Goal: Complete application form

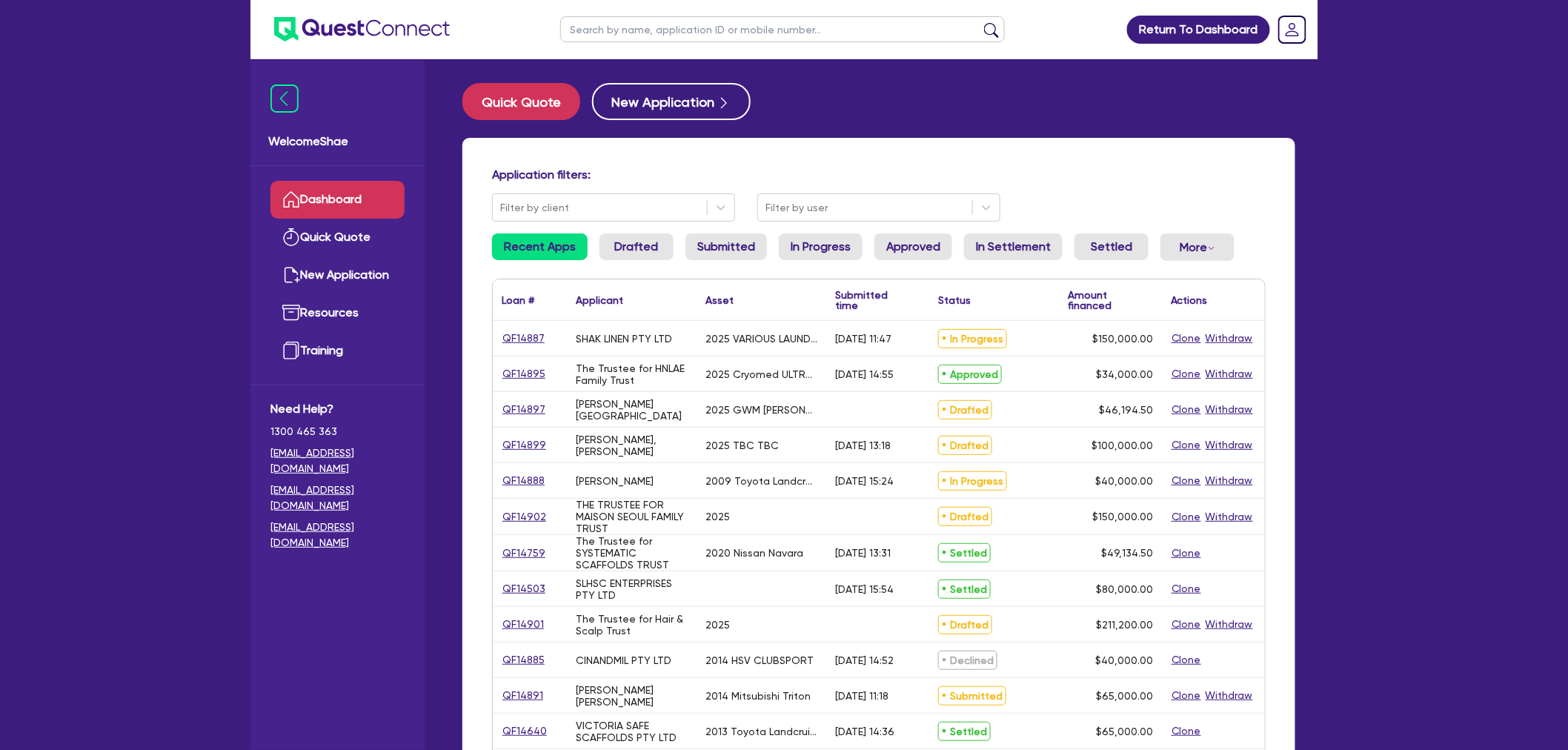
click at [593, 27] on input "text" at bounding box center [783, 29] width 444 height 26
type input "14897"
click at [979, 23] on button "submit" at bounding box center [991, 32] width 24 height 21
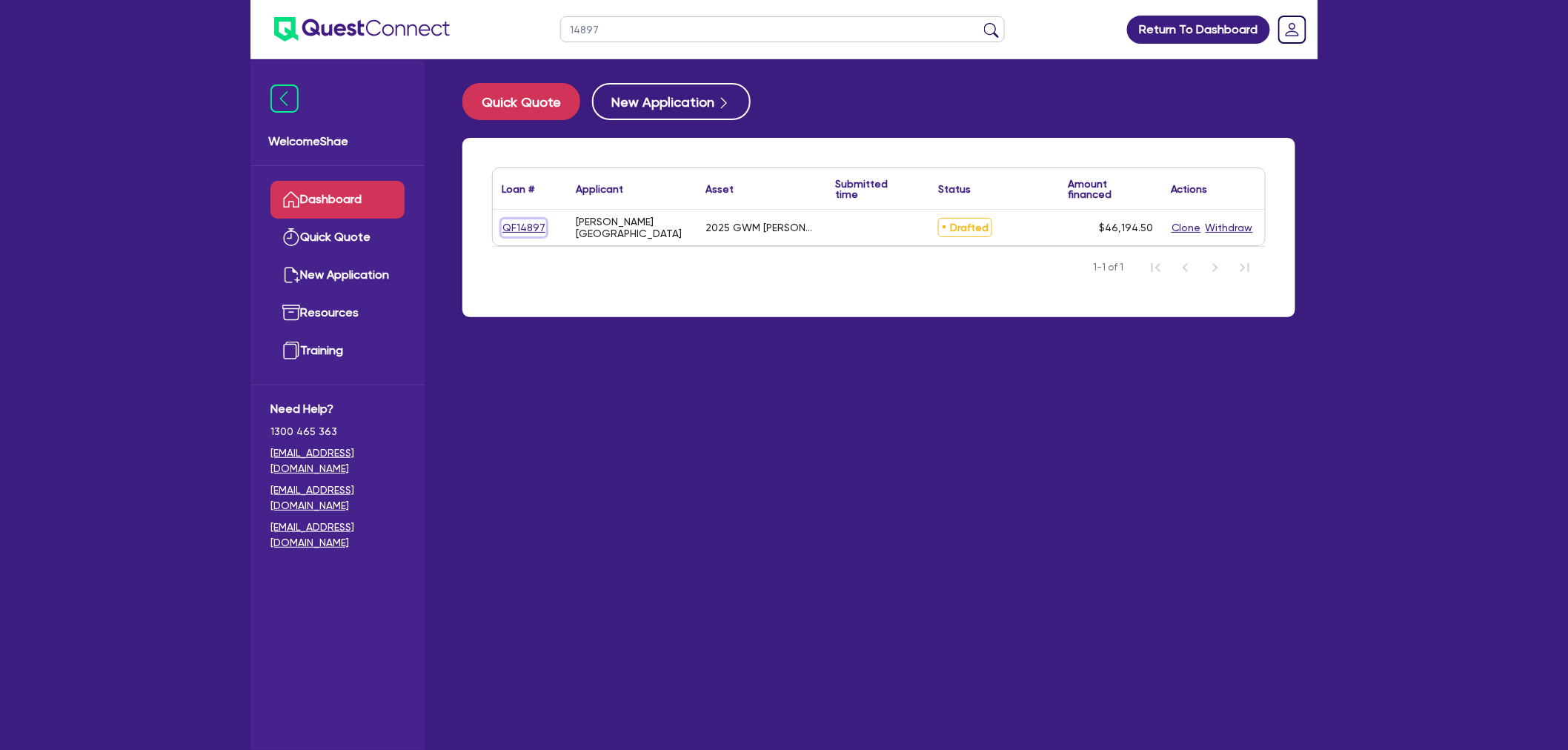
click at [519, 224] on link "QF14897" at bounding box center [523, 227] width 44 height 17
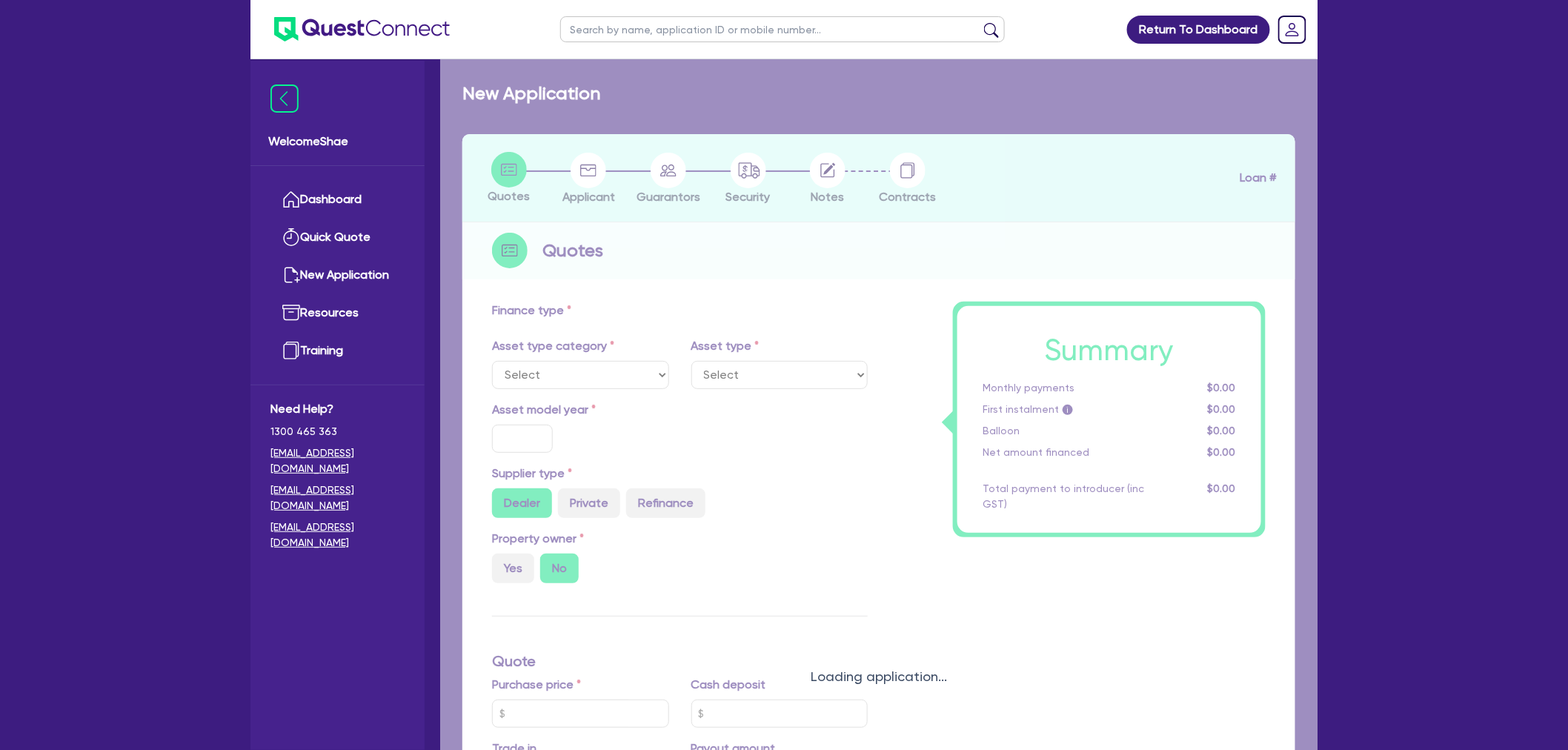
select select "CARS_AND_LIGHT_TRUCKS"
type input "2025"
radio input "true"
type input "51,000"
type input "7,000"
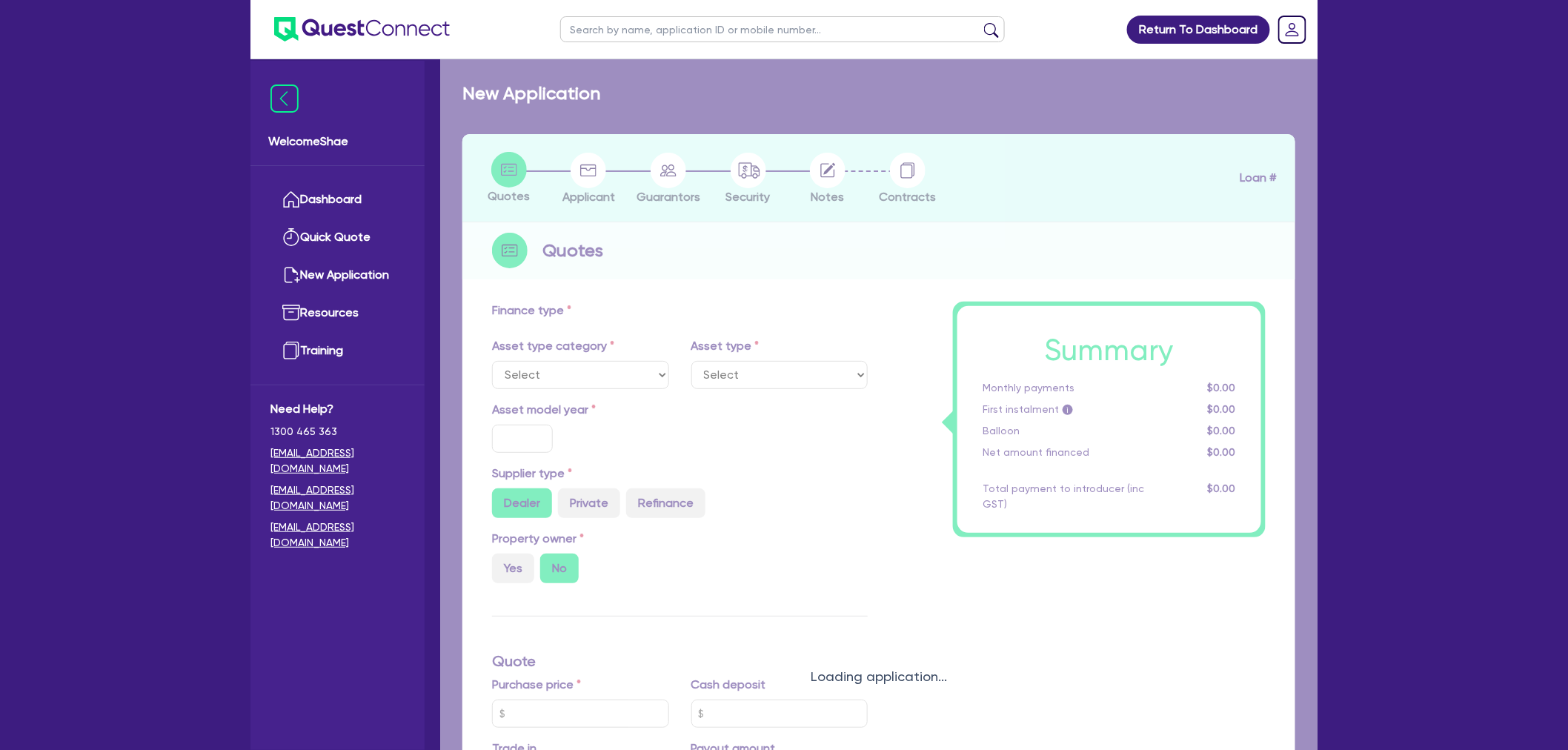
type input "7.99"
type input "1,400"
select select "PASSENGER_VEHICLES"
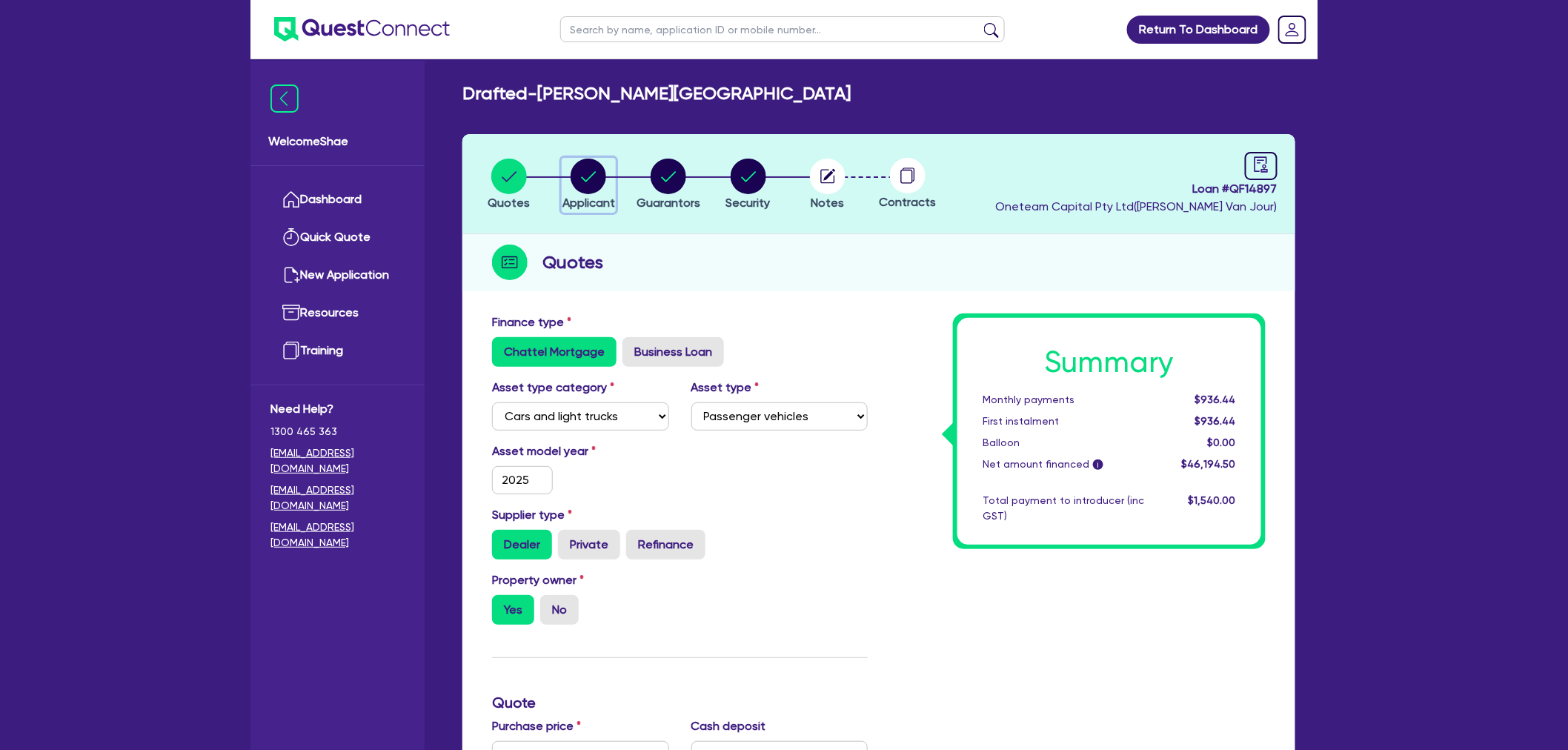
click at [595, 161] on circle "button" at bounding box center [588, 176] width 35 height 35
select select "SOLE_TRADER"
select select "FINANCIAL_INSURANCE"
select select "INVESTMENT_ADVISERS"
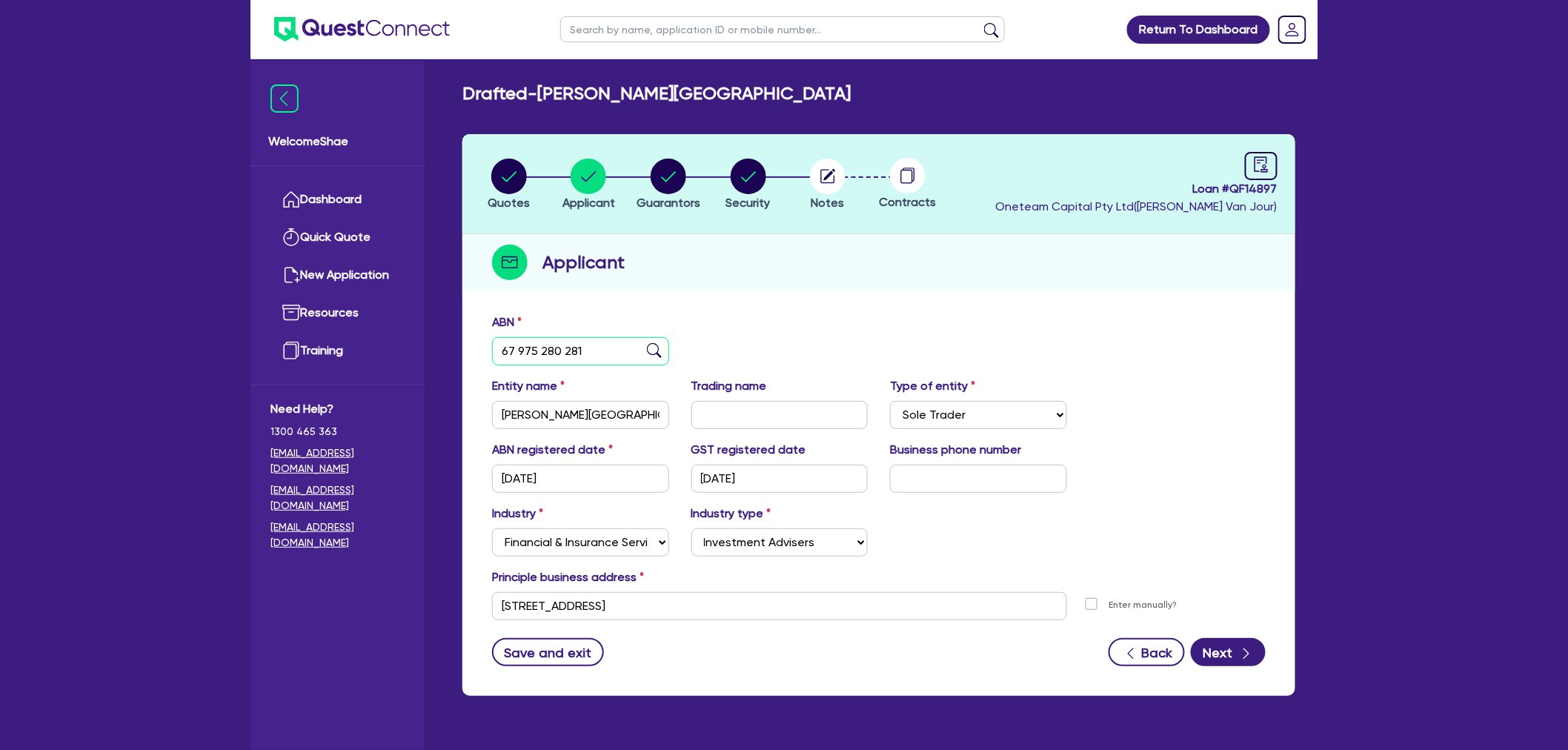
click at [541, 352] on input "67 975 280 281" at bounding box center [580, 351] width 177 height 29
click at [677, 173] on circle "button" at bounding box center [668, 176] width 35 height 35
select select "MRS"
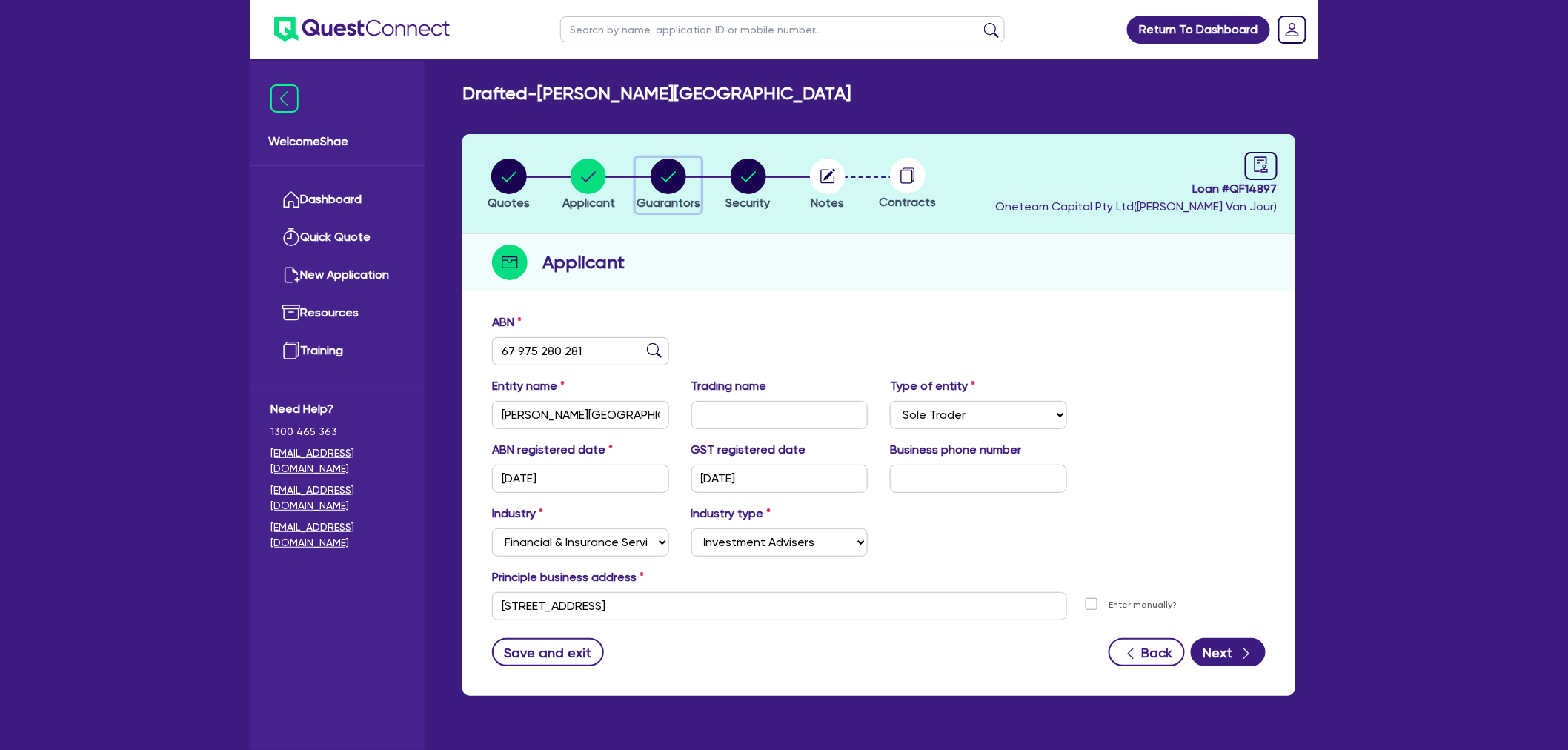
select select "[GEOGRAPHIC_DATA]"
select select "MARRIED"
select select "CASH"
select select "VEHICLE"
select select "VEHICLE_LOAN"
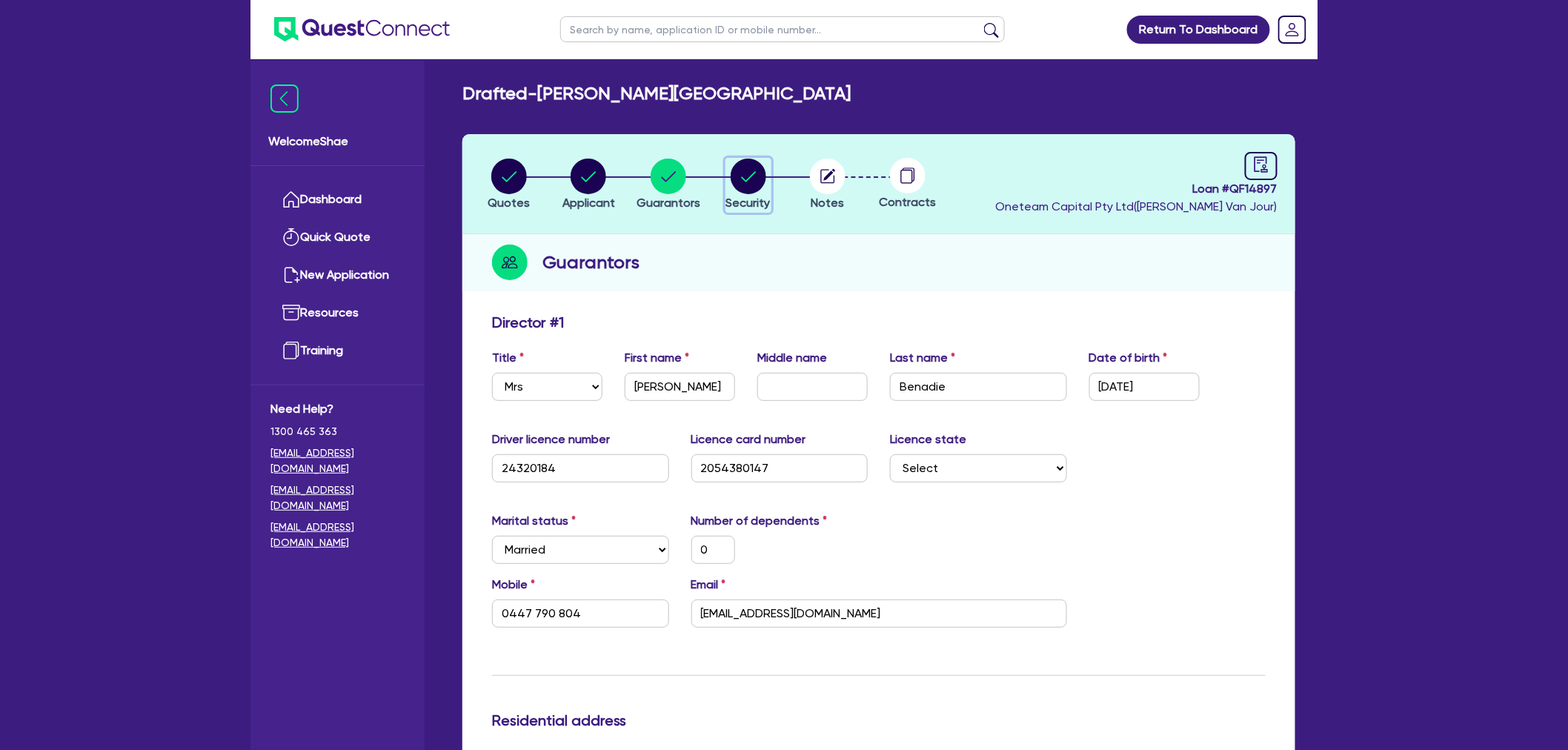
click at [742, 188] on circle "button" at bounding box center [748, 176] width 35 height 35
select select "CARS_AND_LIGHT_TRUCKS"
select select "PASSENGER_VEHICLES"
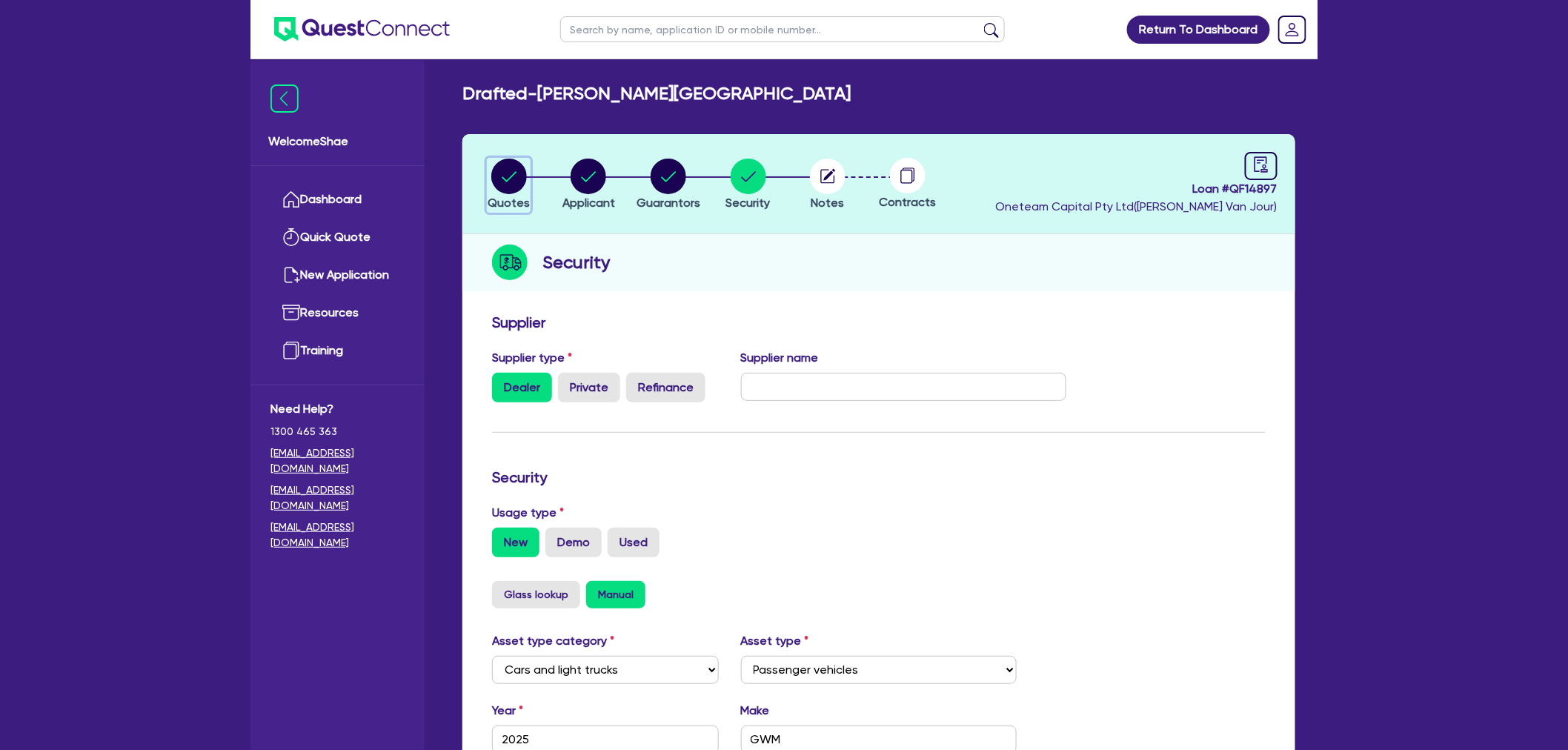
click at [521, 176] on circle "button" at bounding box center [509, 176] width 35 height 35
select select "CARS_AND_LIGHT_TRUCKS"
select select "PASSENGER_VEHICLES"
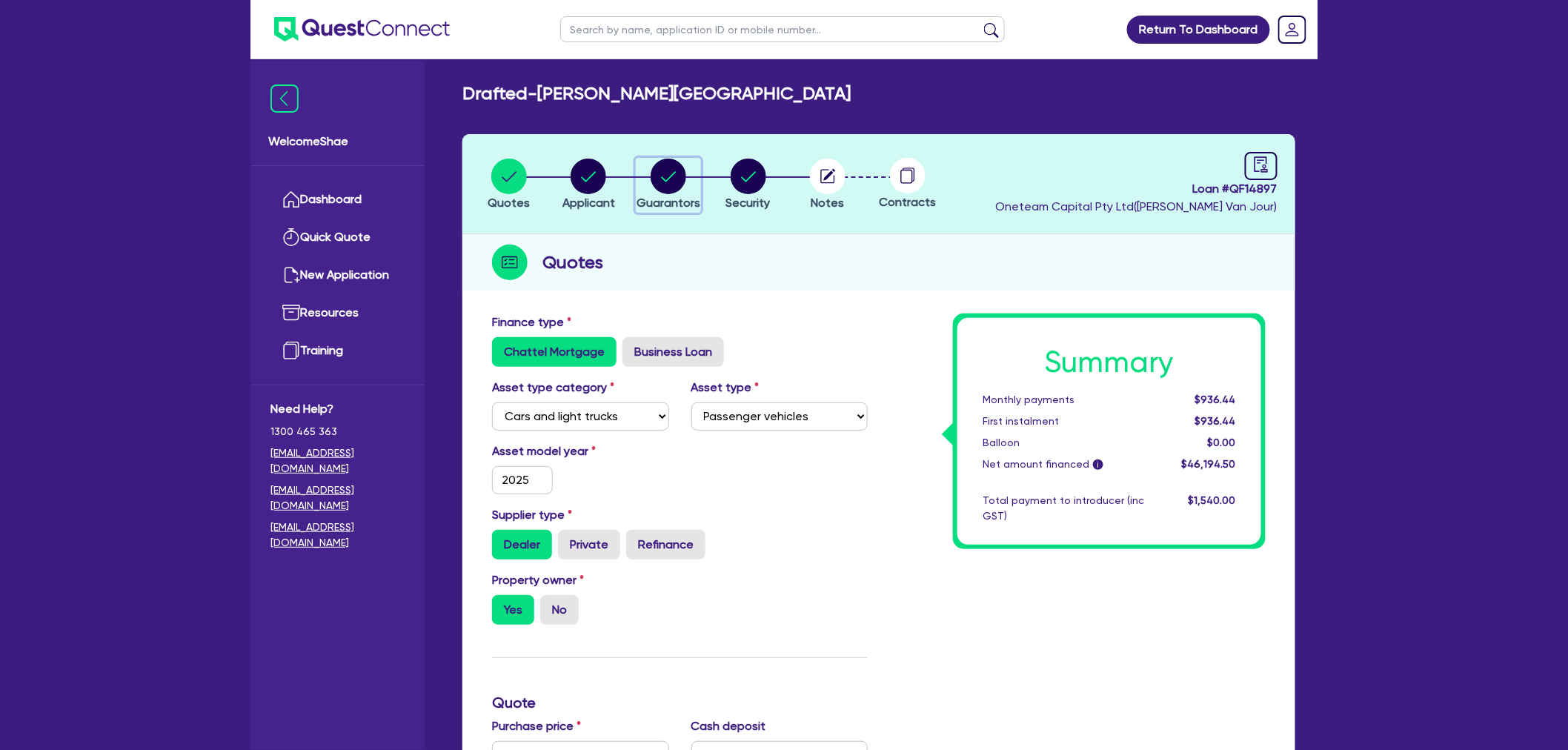
click at [651, 178] on icon "button" at bounding box center [668, 176] width 35 height 35
select select "MRS"
select select "[GEOGRAPHIC_DATA]"
select select "MARRIED"
select select "CASH"
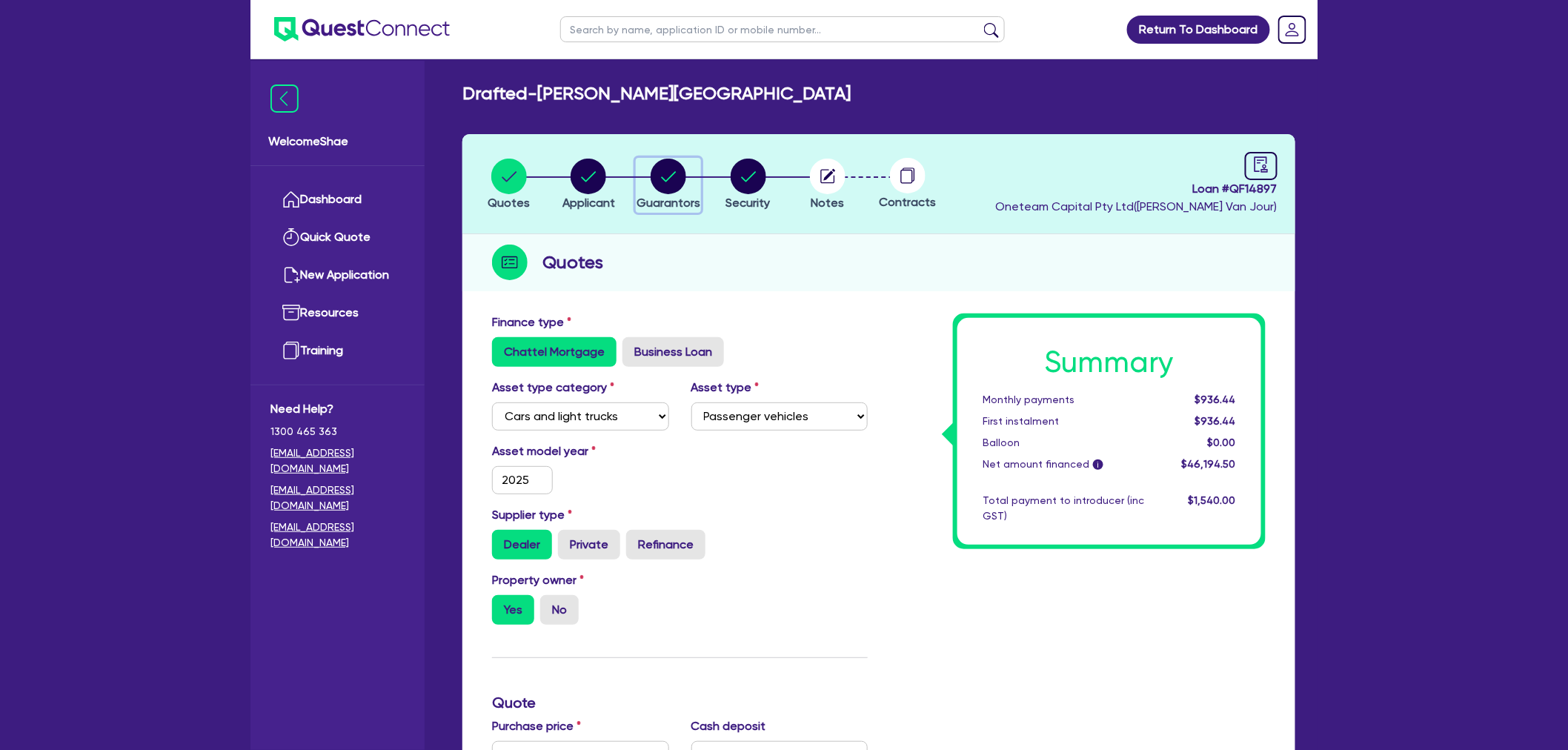
select select "VEHICLE"
select select "VEHICLE_LOAN"
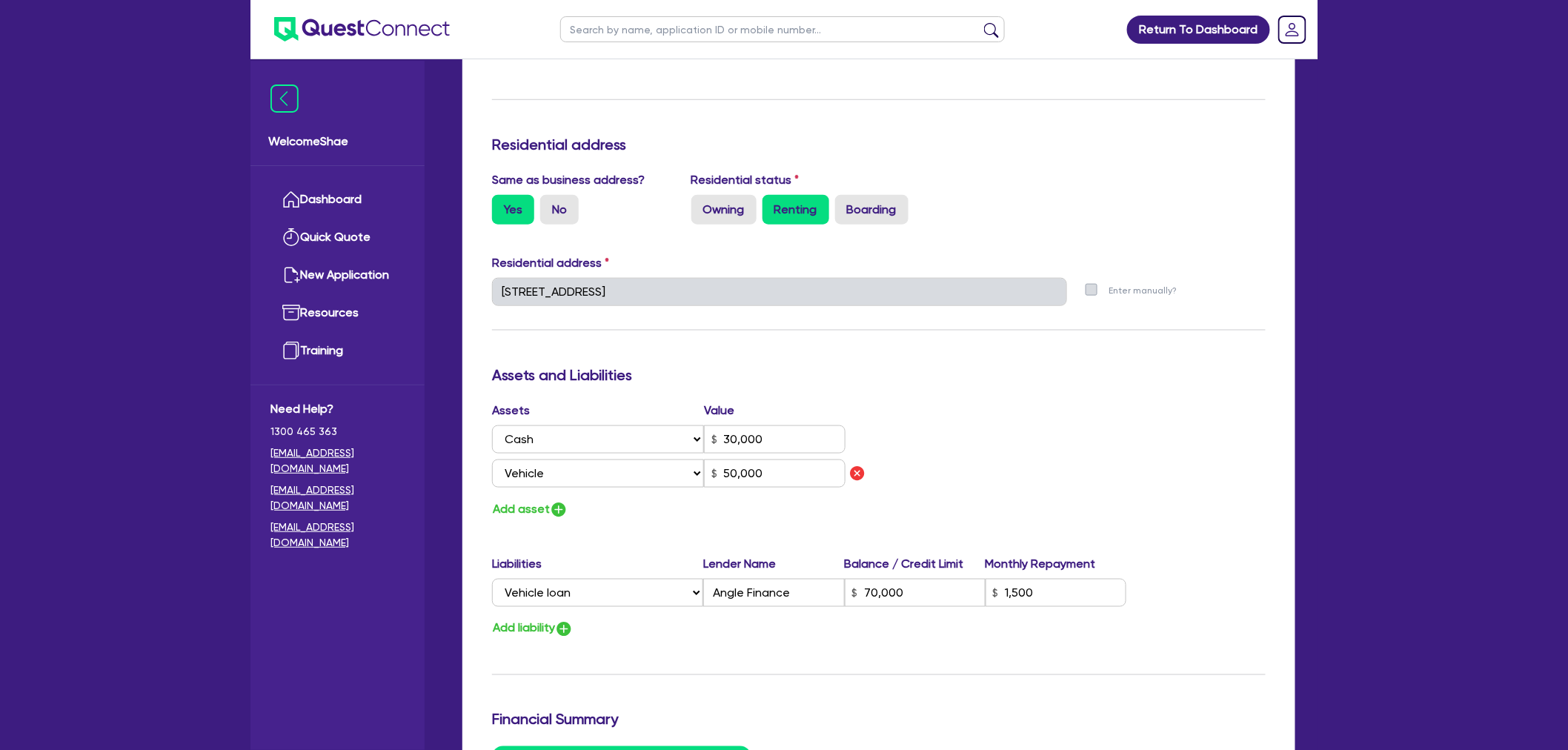
scroll to position [741, 0]
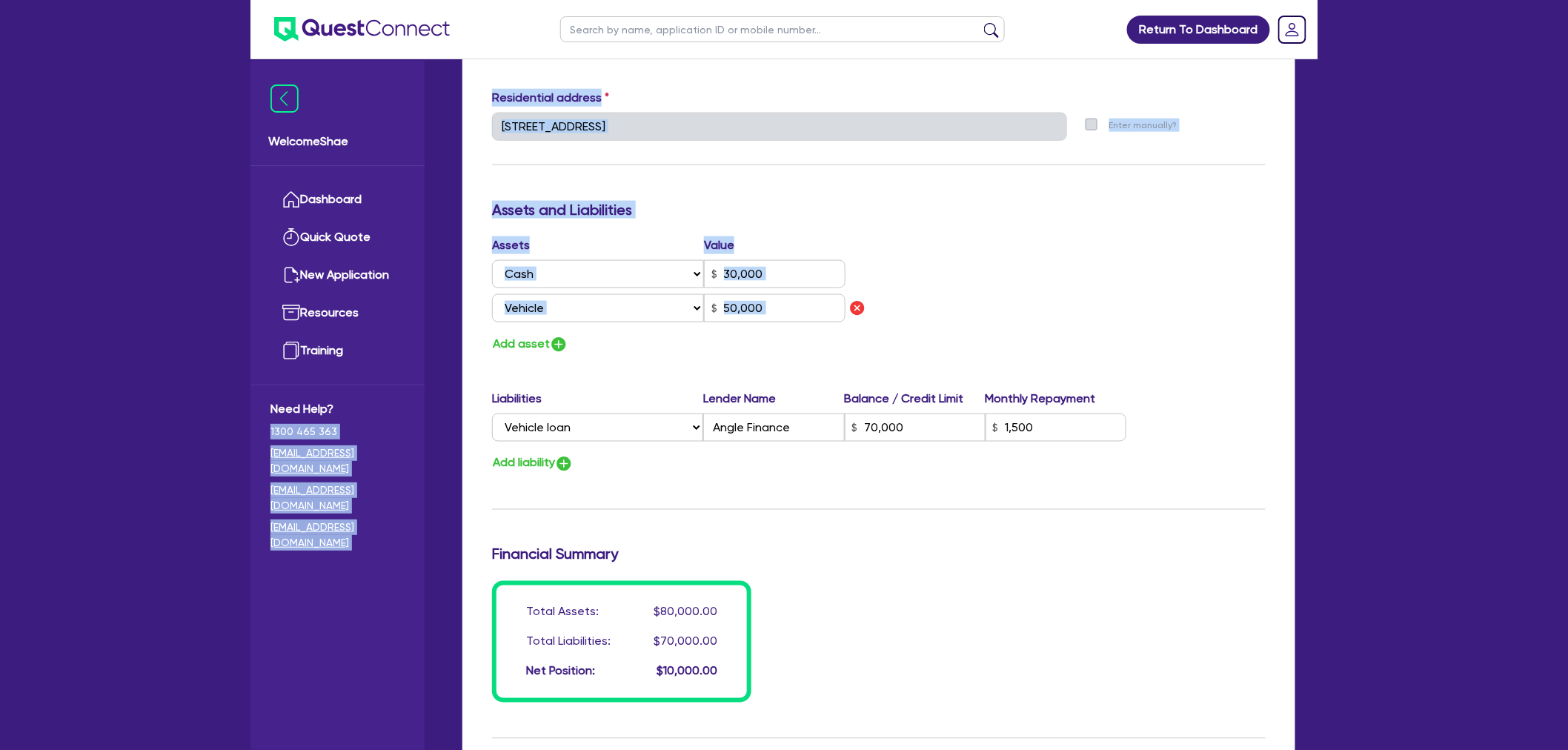
drag, startPoint x: 603, startPoint y: 474, endPoint x: 842, endPoint y: 453, distance: 239.9
click at [817, 462] on div "Welcome Shae Dashboard Quick Quote New Application Ref Company Ref Salesperson …" at bounding box center [784, 141] width 1067 height 1763
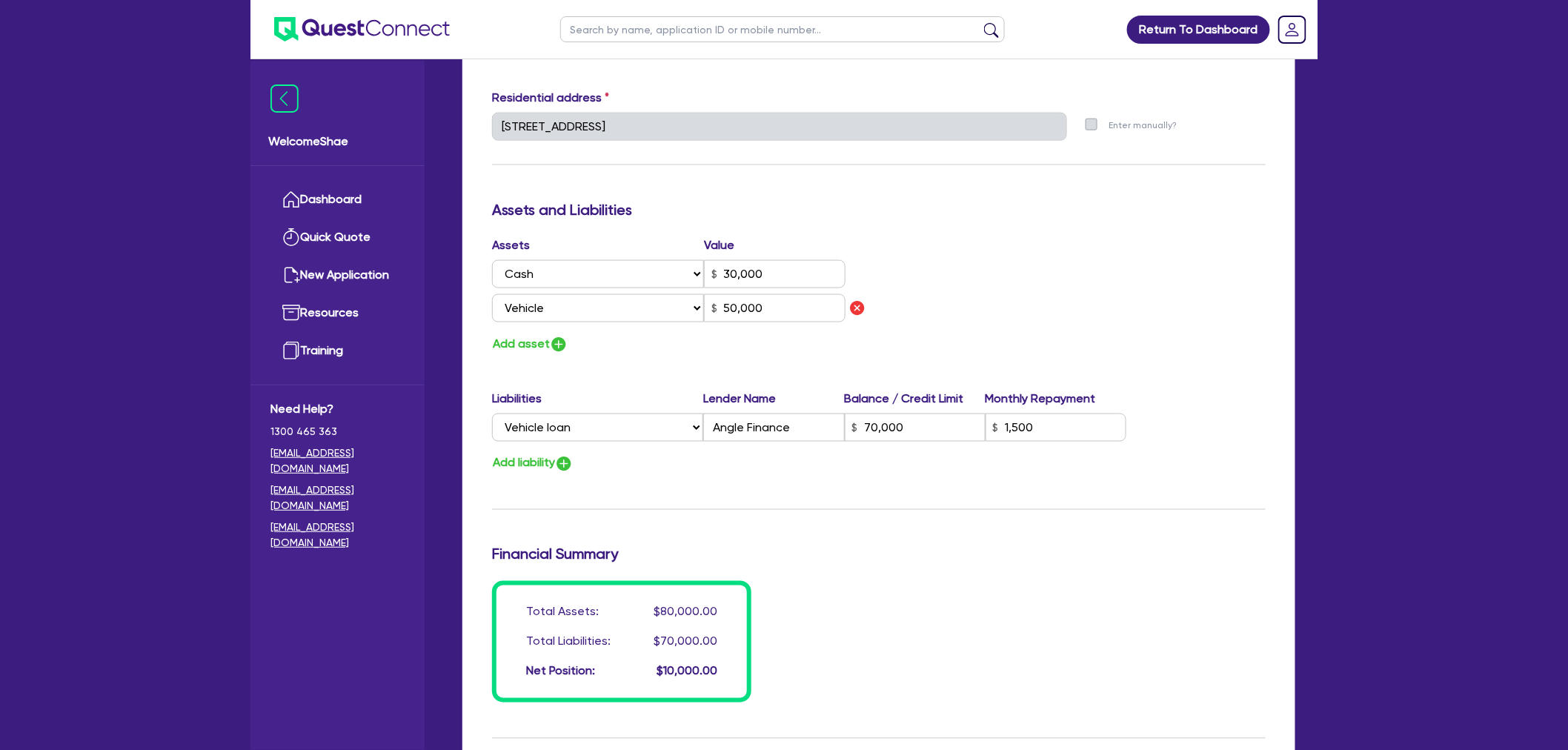
click at [936, 489] on div "Update residential status for Director #1 Boarding is only acceptable when the …" at bounding box center [878, 137] width 774 height 1129
drag, startPoint x: 730, startPoint y: 306, endPoint x: 742, endPoint y: 306, distance: 12.0
click at [742, 306] on input "50,000" at bounding box center [775, 308] width 142 height 29
drag, startPoint x: 876, startPoint y: 429, endPoint x: 899, endPoint y: 427, distance: 23.1
click at [899, 427] on input "70,000" at bounding box center [914, 428] width 141 height 29
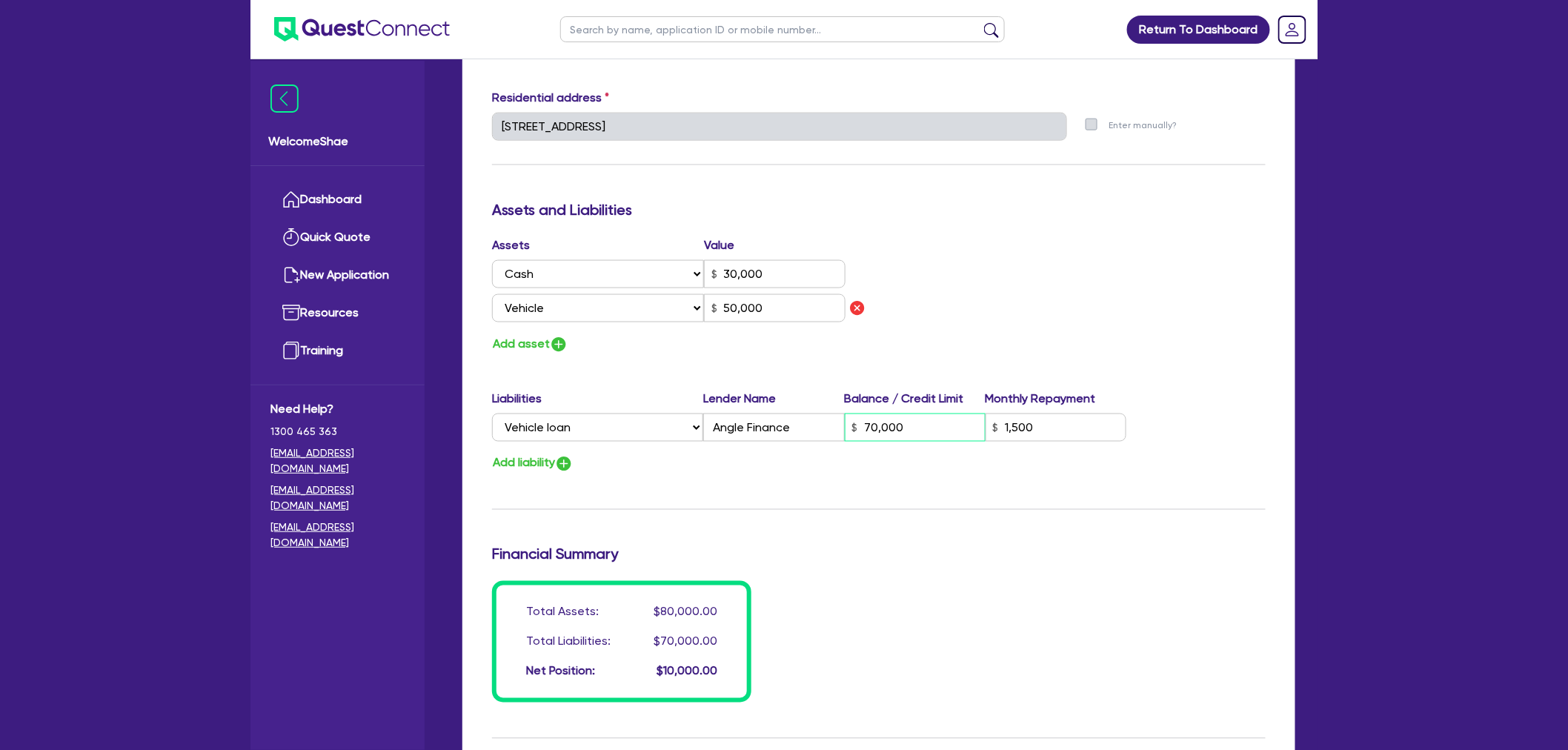
click at [913, 426] on input "70,000" at bounding box center [914, 428] width 141 height 29
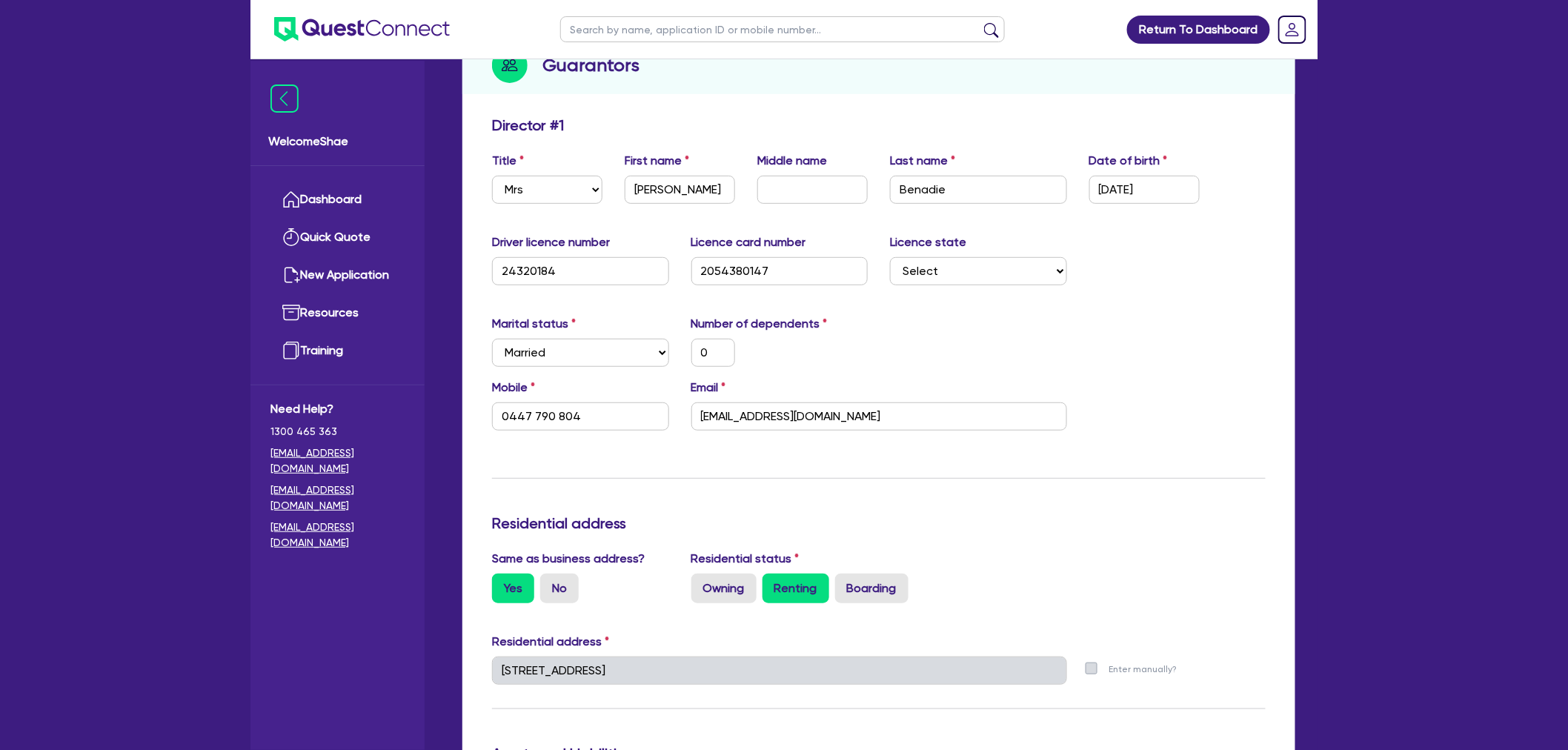
scroll to position [0, 0]
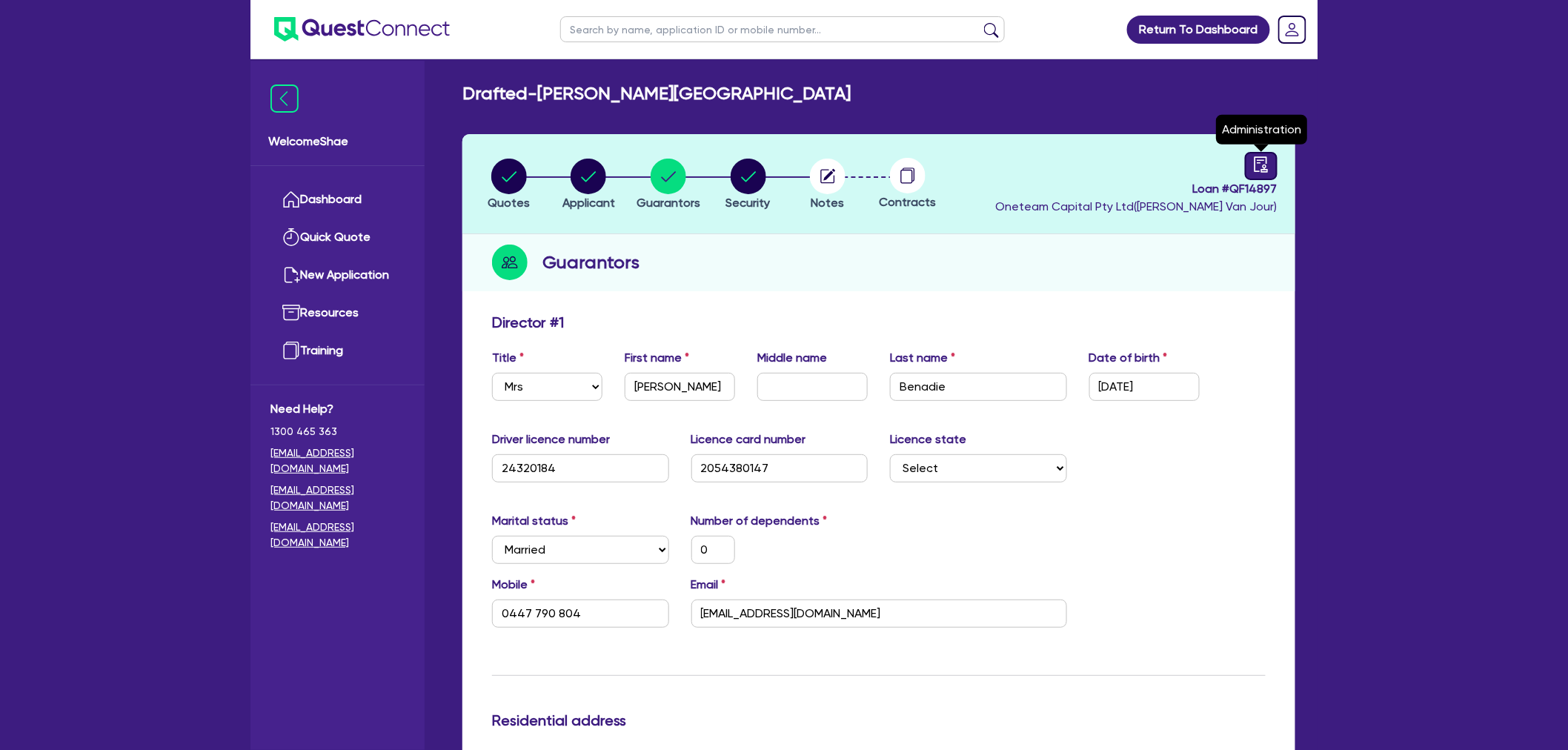
click at [1256, 153] on link at bounding box center [1260, 166] width 32 height 29
select select "DRAFTED_NEW"
select select "Other"
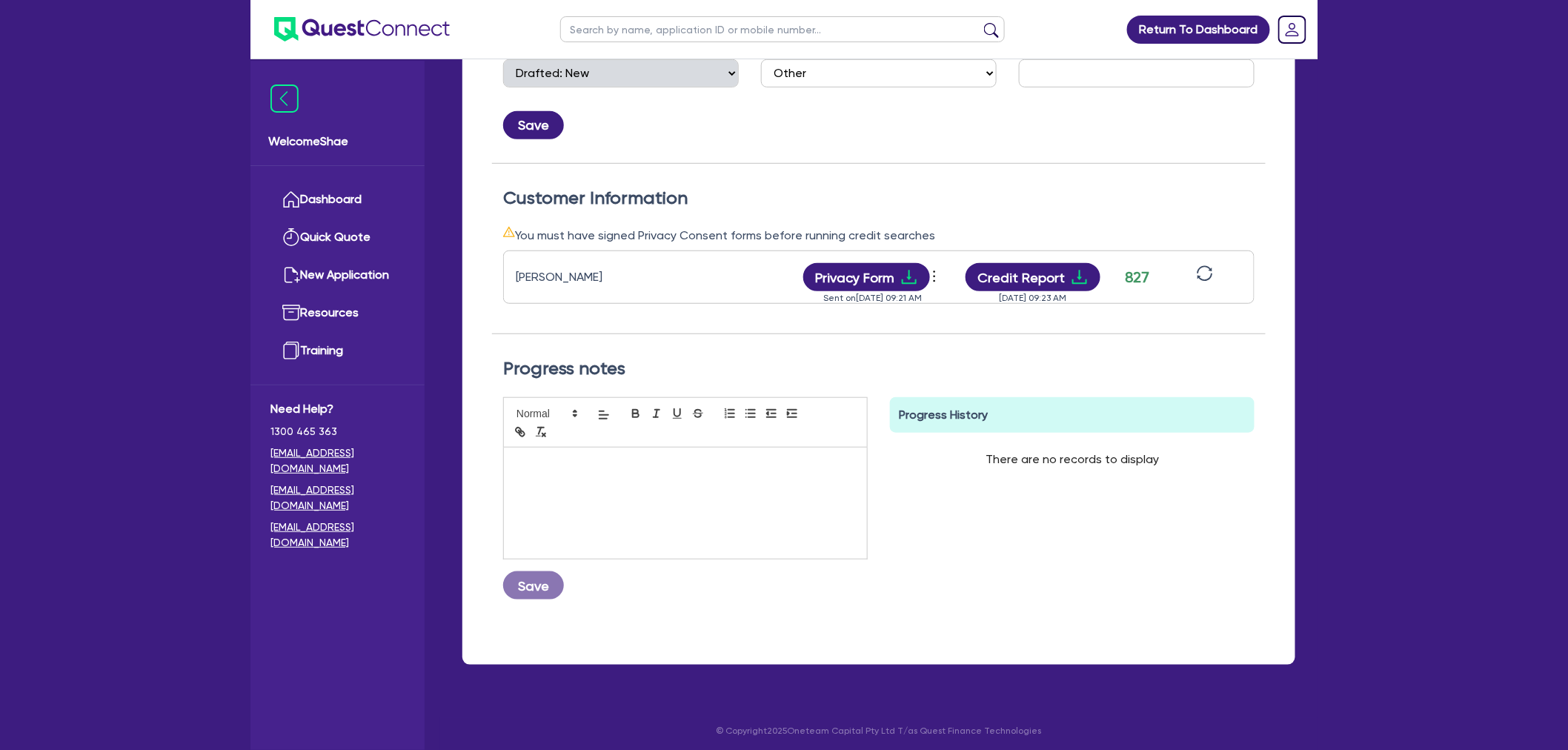
scroll to position [320, 0]
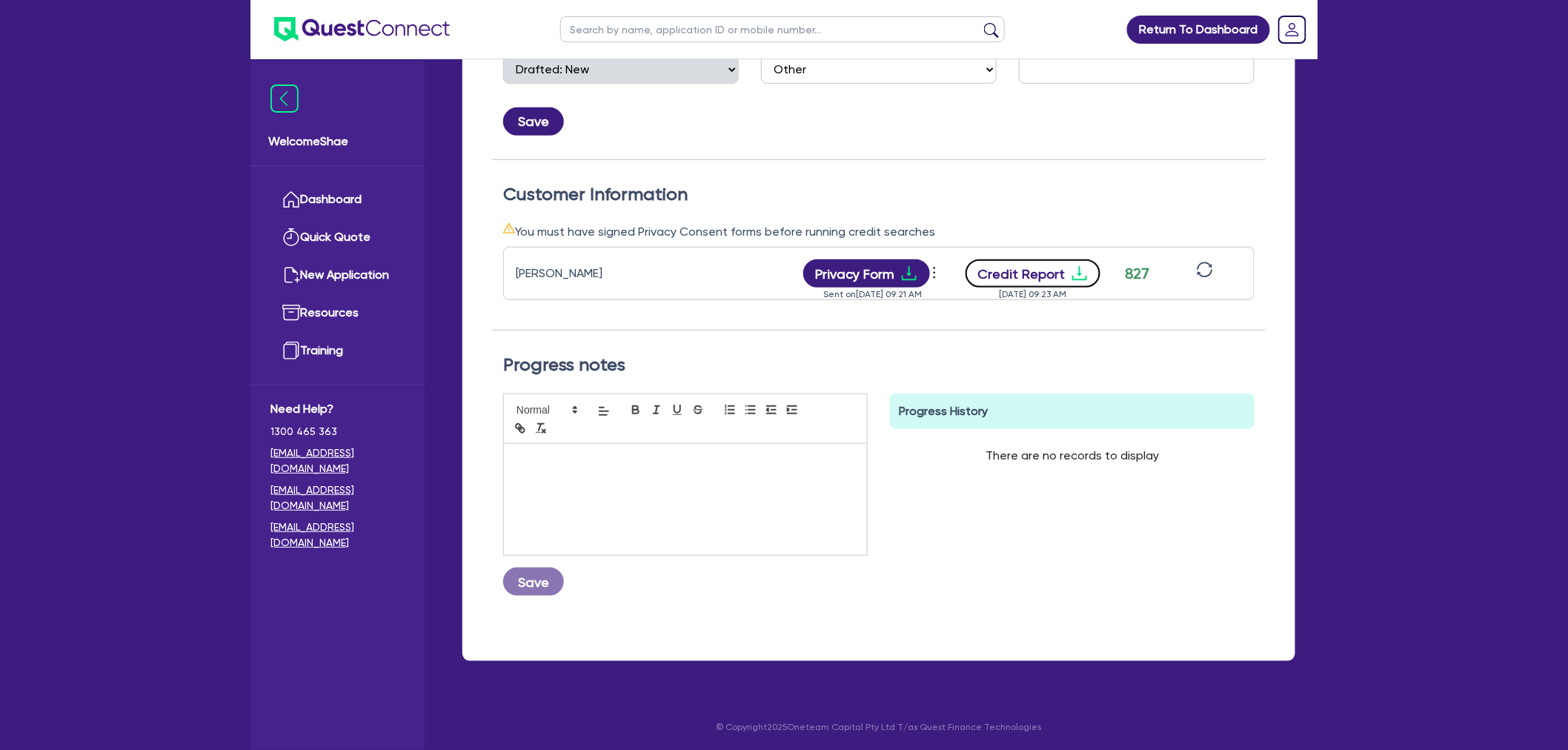
click at [1030, 268] on button "Credit Report" at bounding box center [1033, 273] width 136 height 29
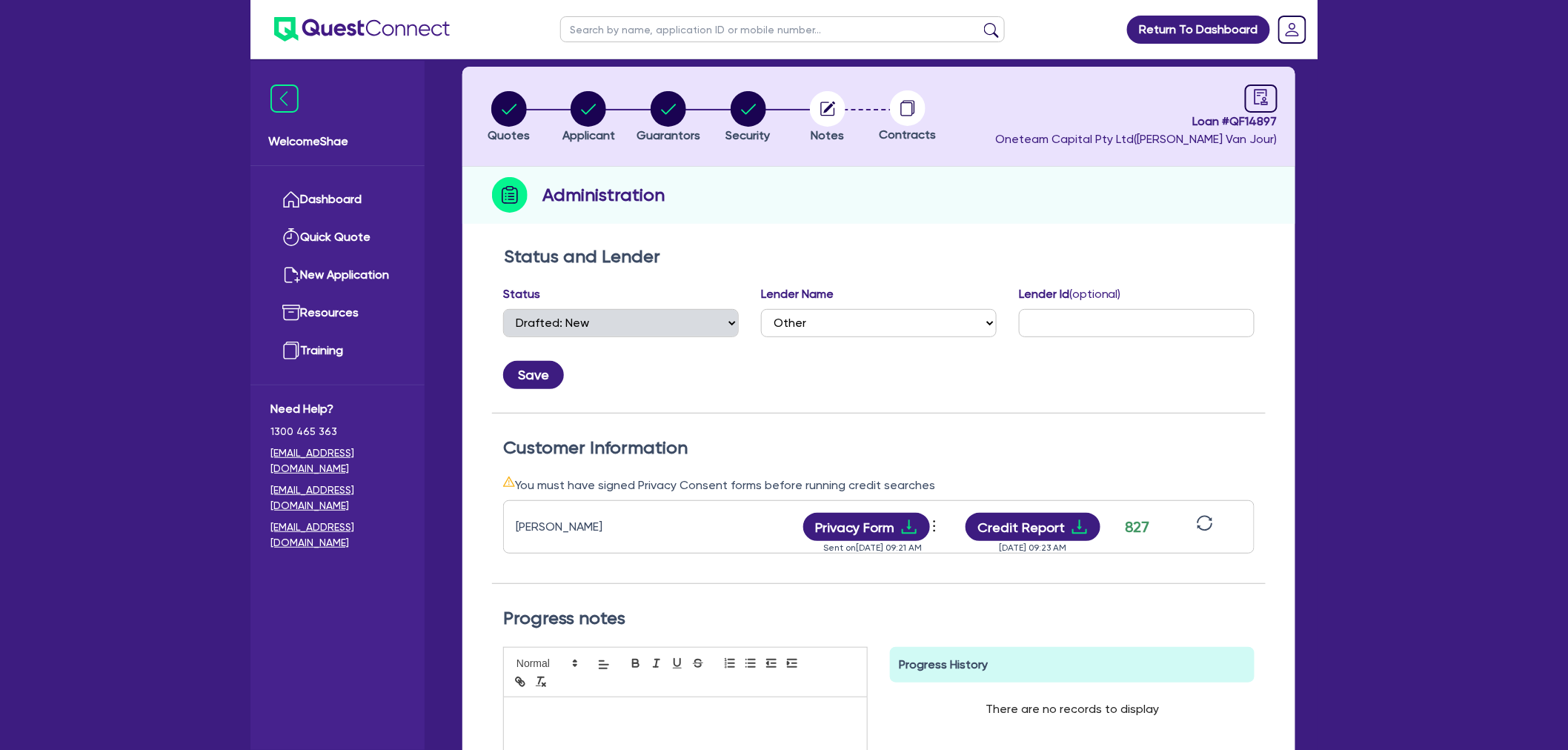
scroll to position [0, 0]
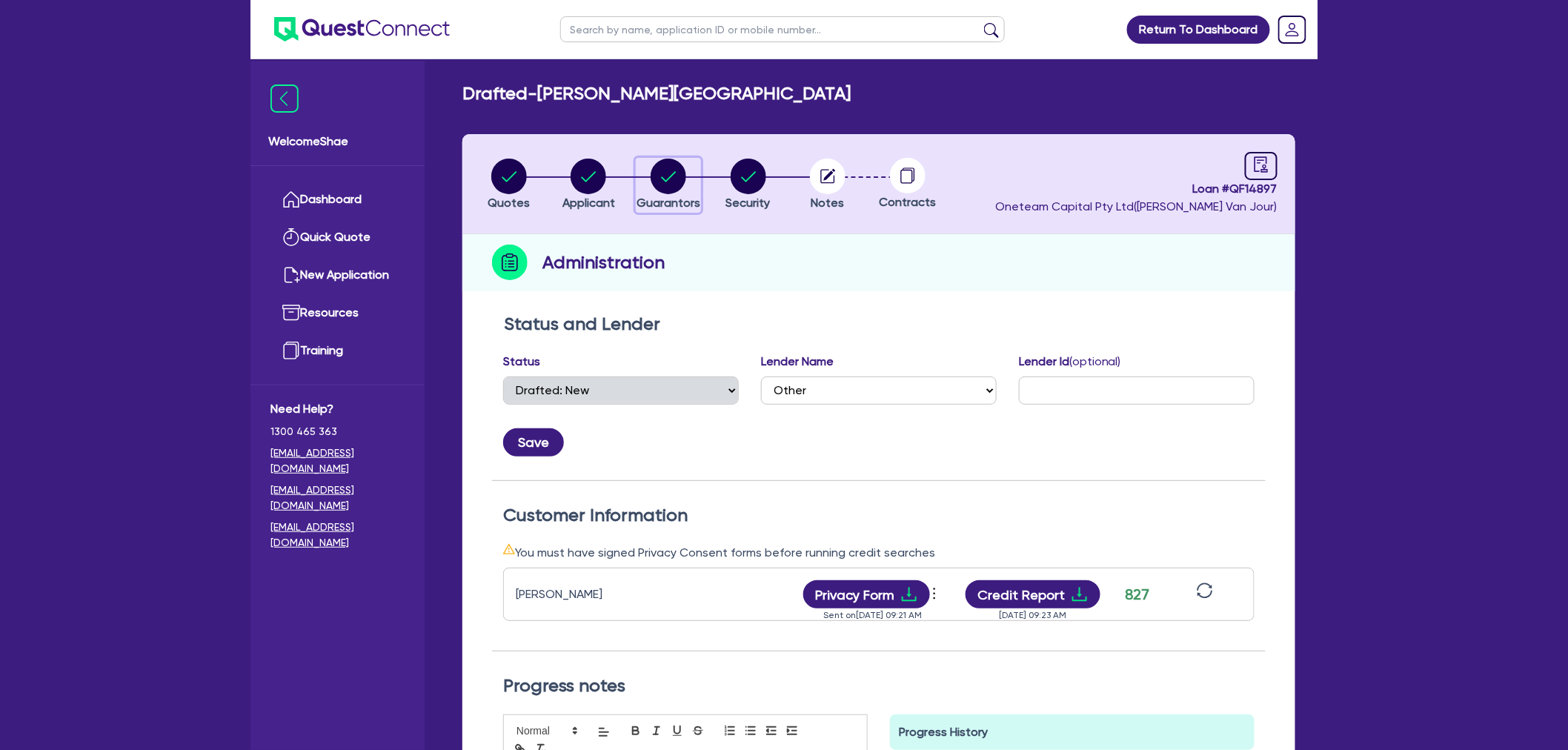
click at [663, 160] on icon "button" at bounding box center [668, 176] width 35 height 35
select select "MRS"
select select "[GEOGRAPHIC_DATA]"
select select "MARRIED"
select select "CASH"
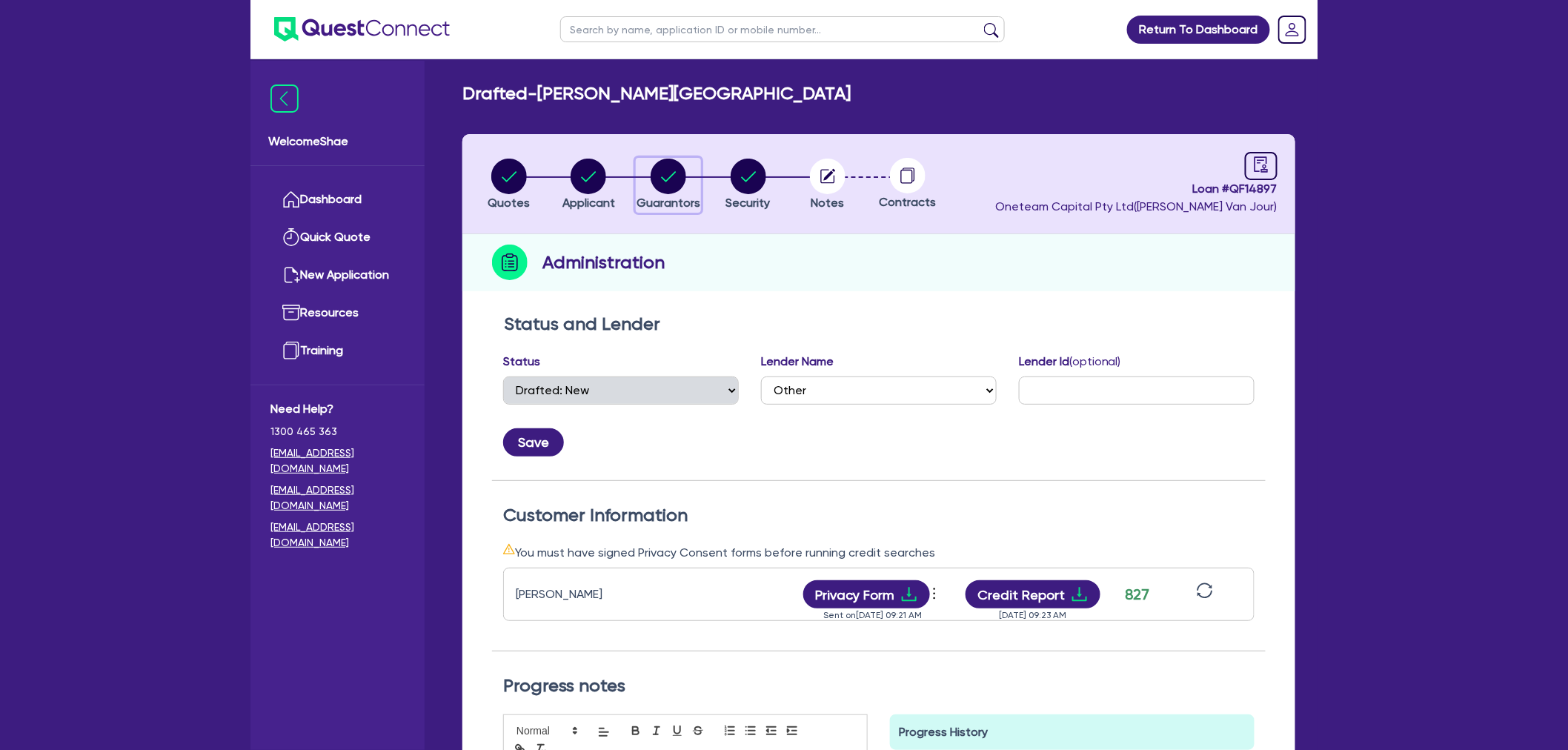
select select "VEHICLE"
select select "VEHICLE_LOAN"
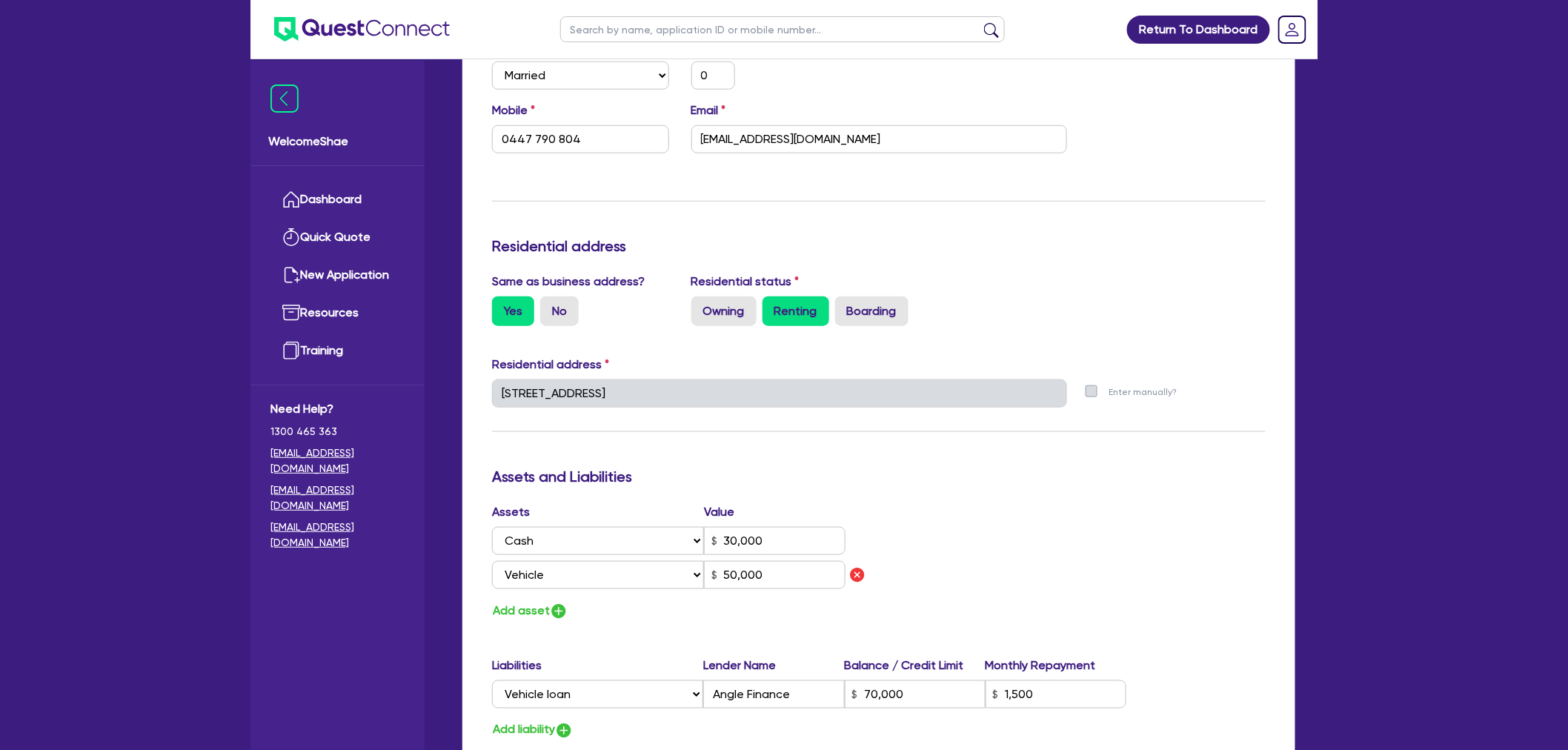
scroll to position [741, 0]
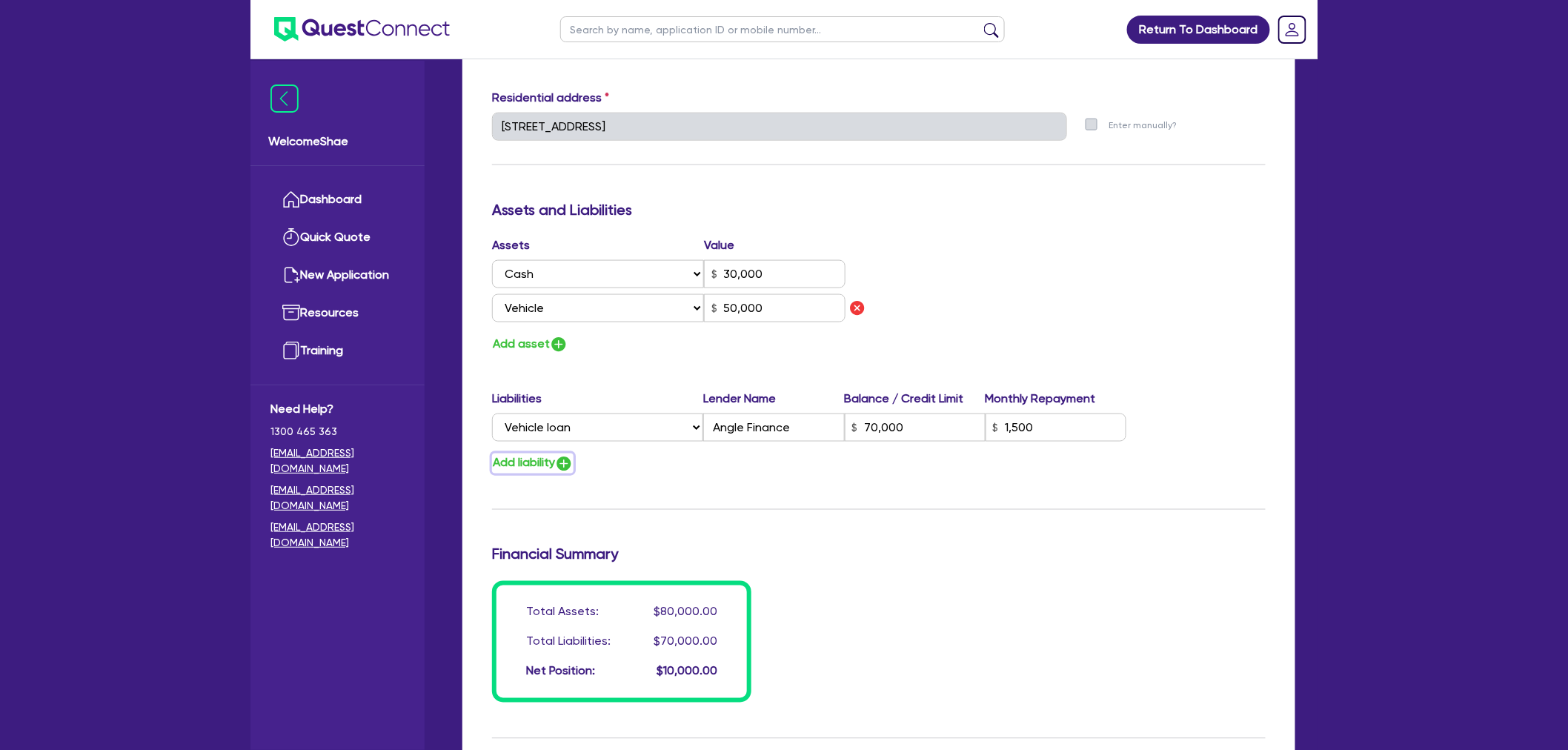
click at [529, 454] on button "Add liability" at bounding box center [532, 463] width 82 height 20
type input "0"
type input "0447 790 804"
type input "30,000"
type input "50,000"
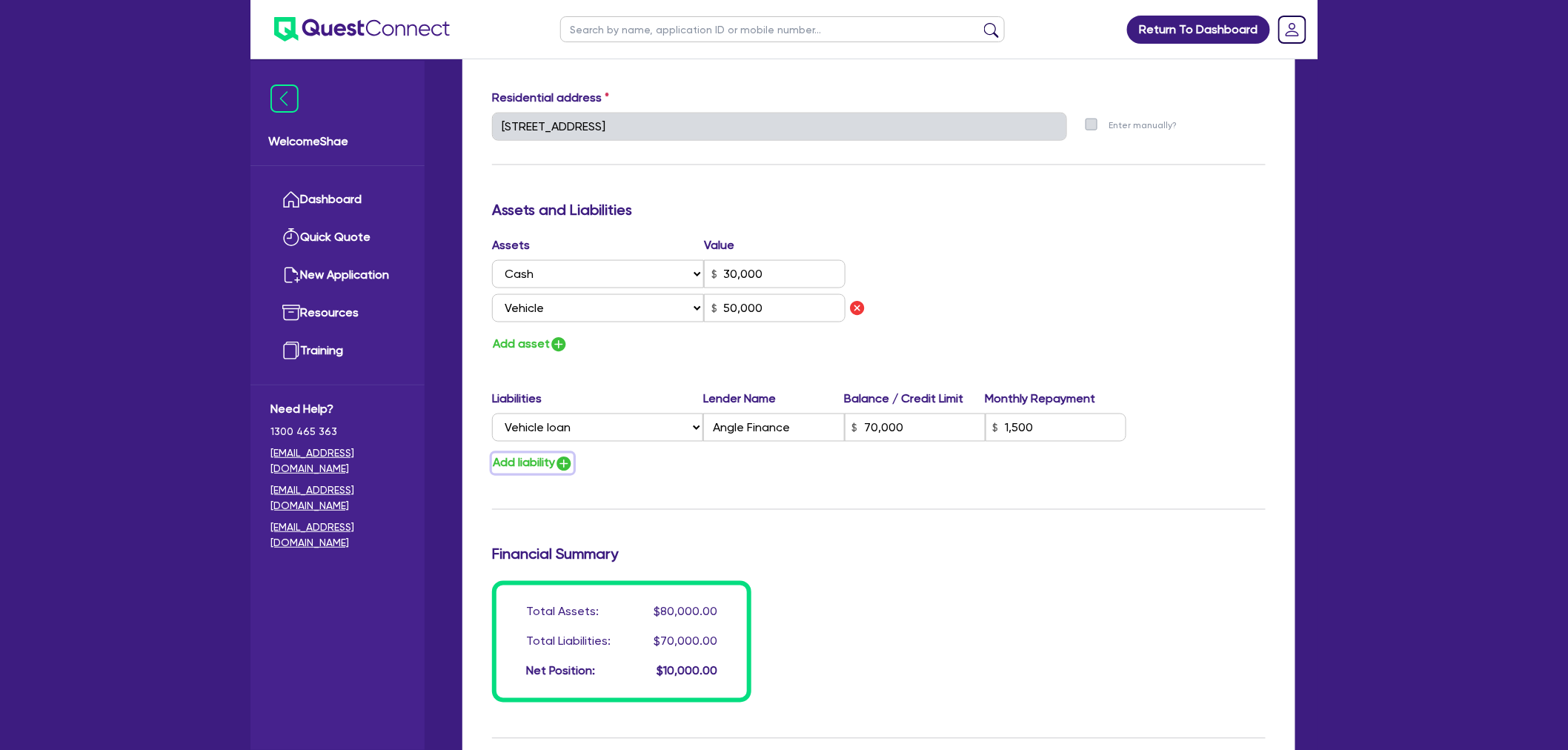
type input "70,000"
type input "1,500"
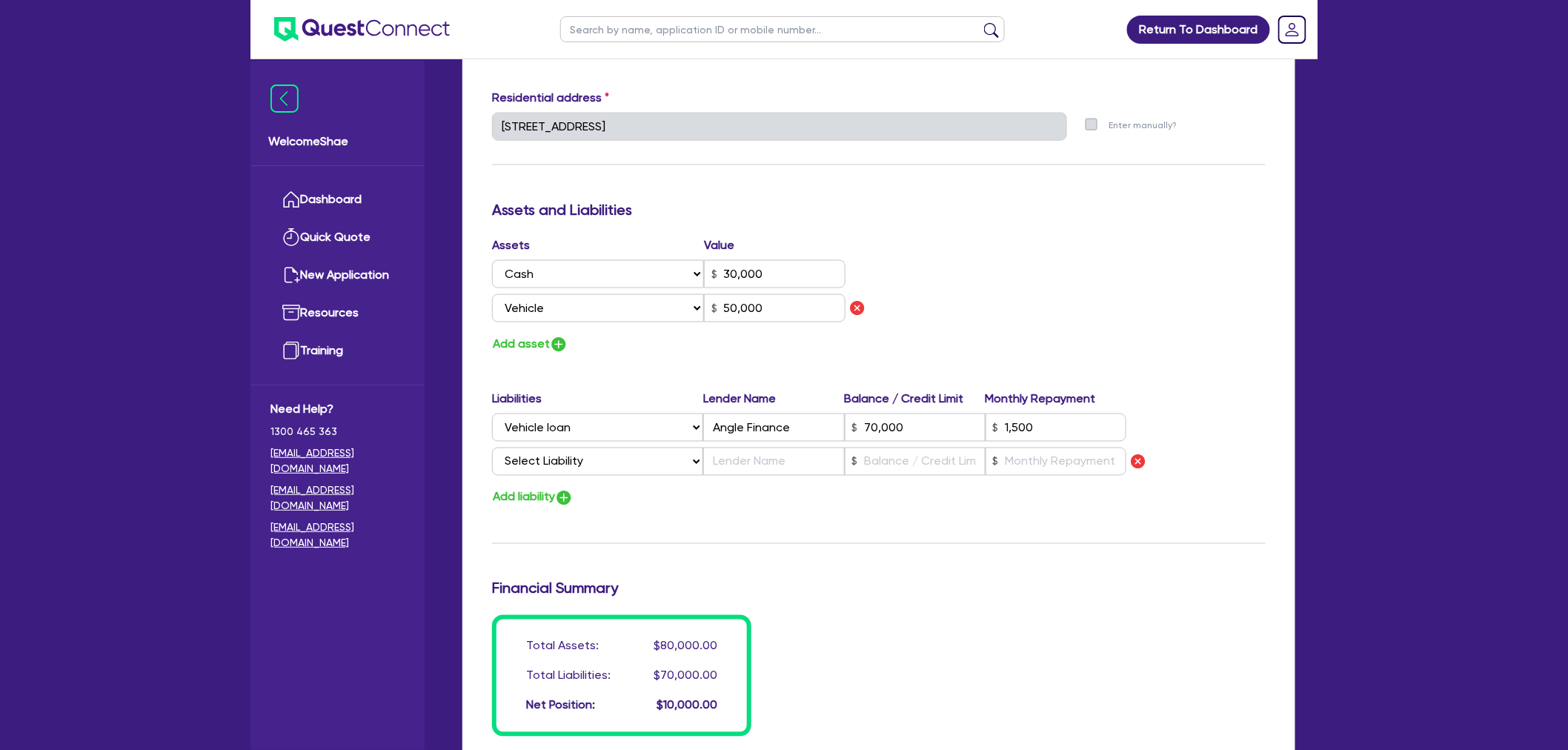
click at [552, 454] on select "Select Liability Credit card Mortgage Investment property loan Vehicle loan Tru…" at bounding box center [597, 461] width 211 height 29
select select "CREDIT_CARD"
click at [492, 447] on select "Select Liability Credit card Mortgage Investment property loan Vehicle loan Tru…" at bounding box center [597, 461] width 211 height 29
type input "0"
type input "0447 790 804"
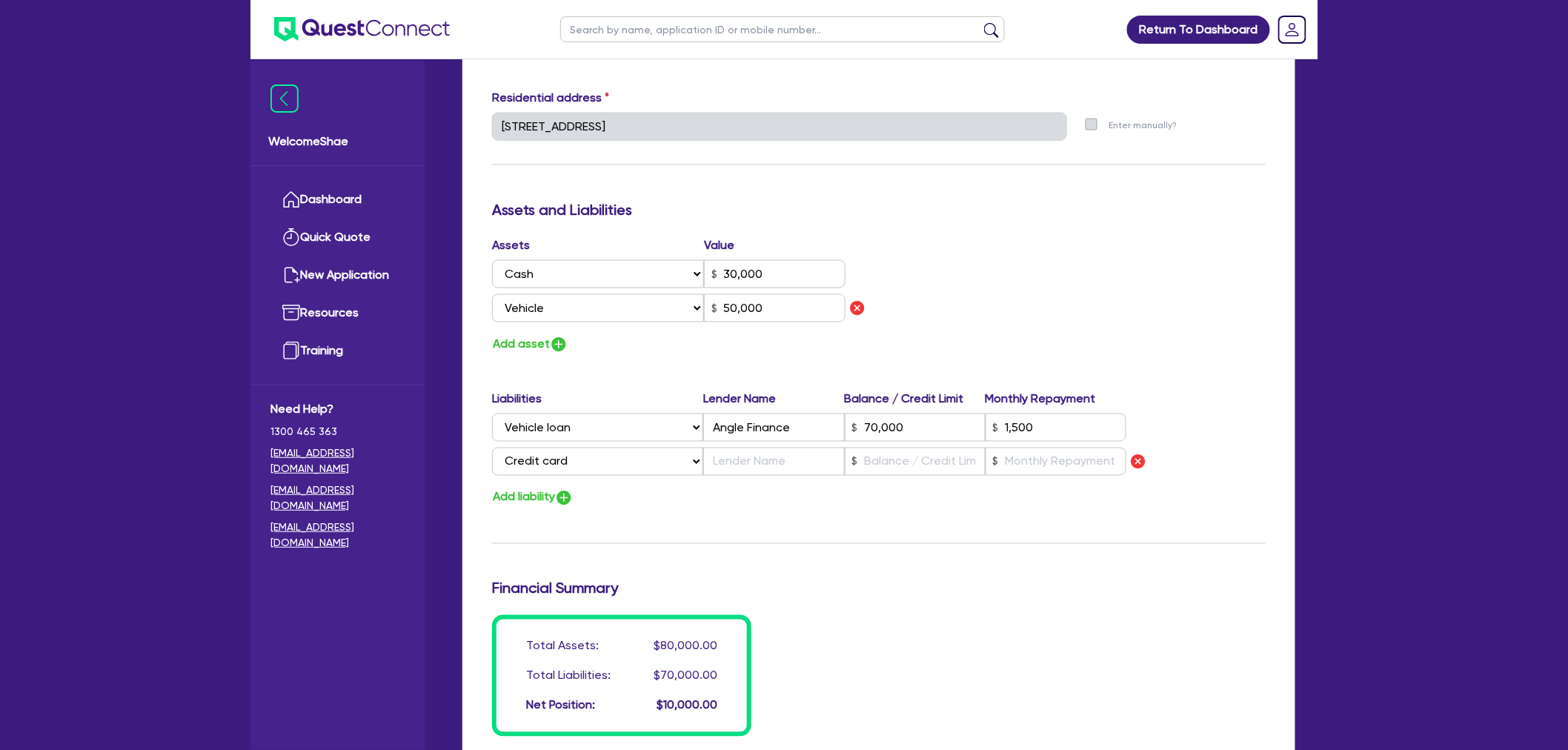
type input "30,000"
type input "50,000"
type input "70,000"
type input "1,500"
click at [733, 457] on input "text" at bounding box center [773, 461] width 141 height 29
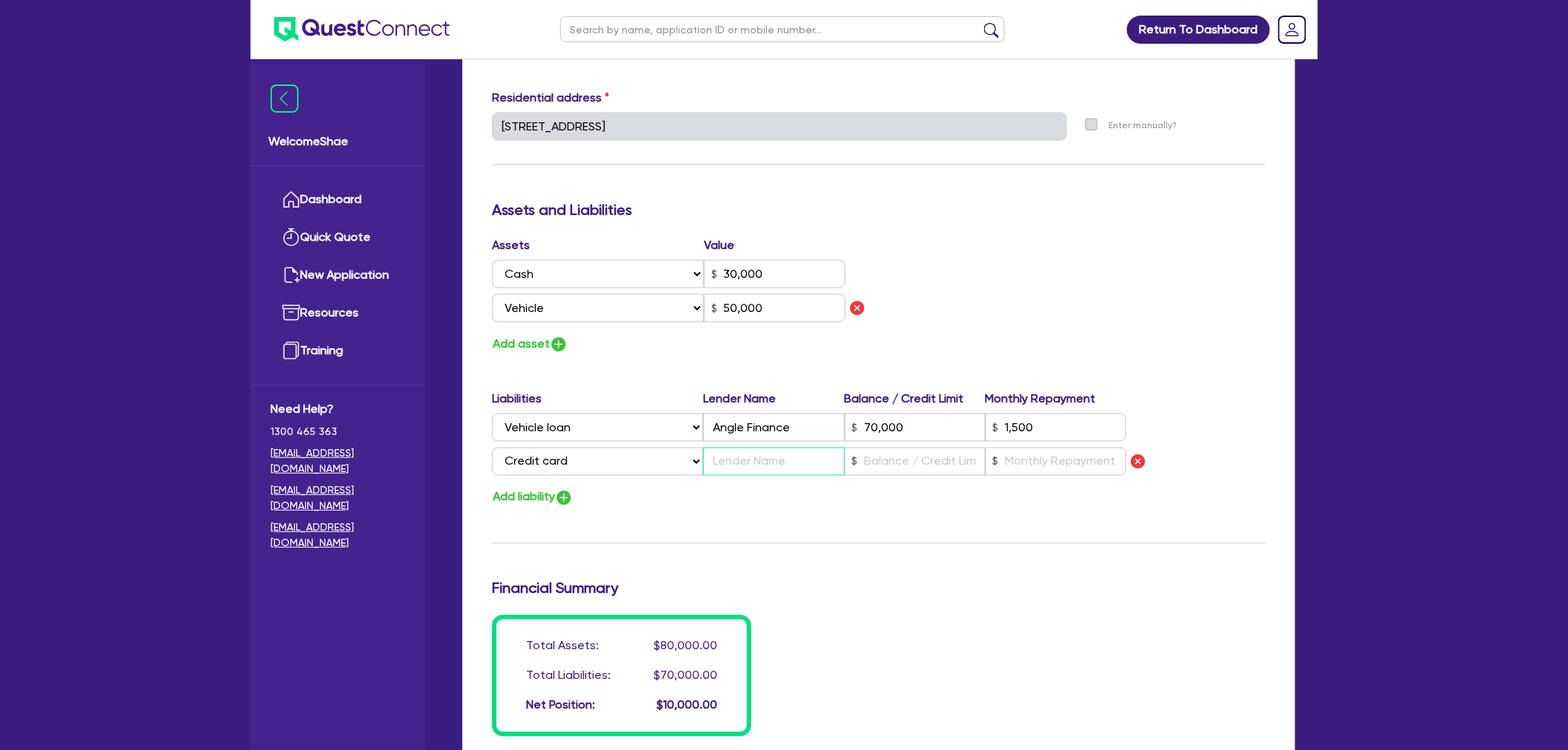
type input "0"
type input "0447 790 804"
type input "30,000"
type input "50,000"
type input "70,000"
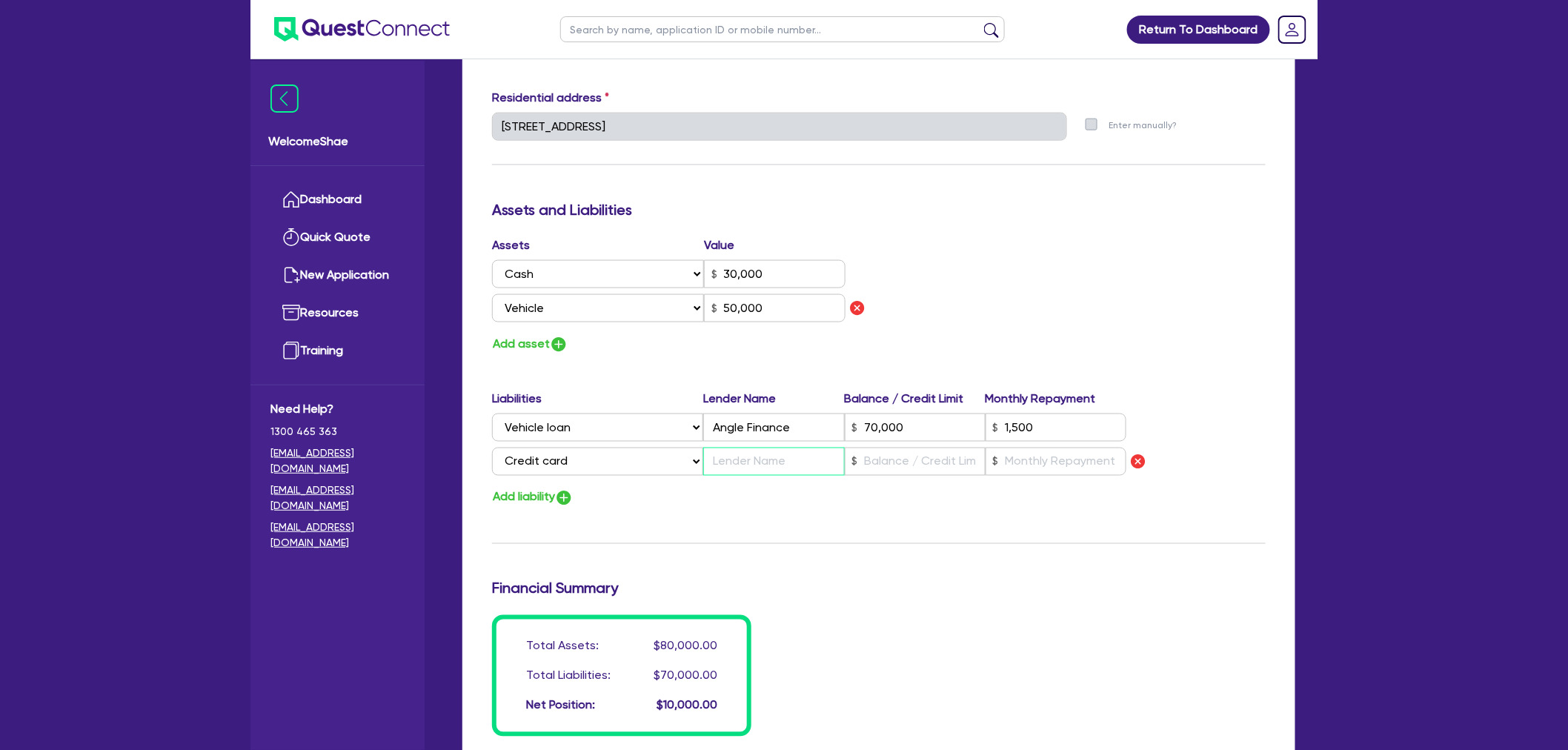
type input "1,500"
type input "N"
type input "0"
type input "0447 790 804"
type input "30,000"
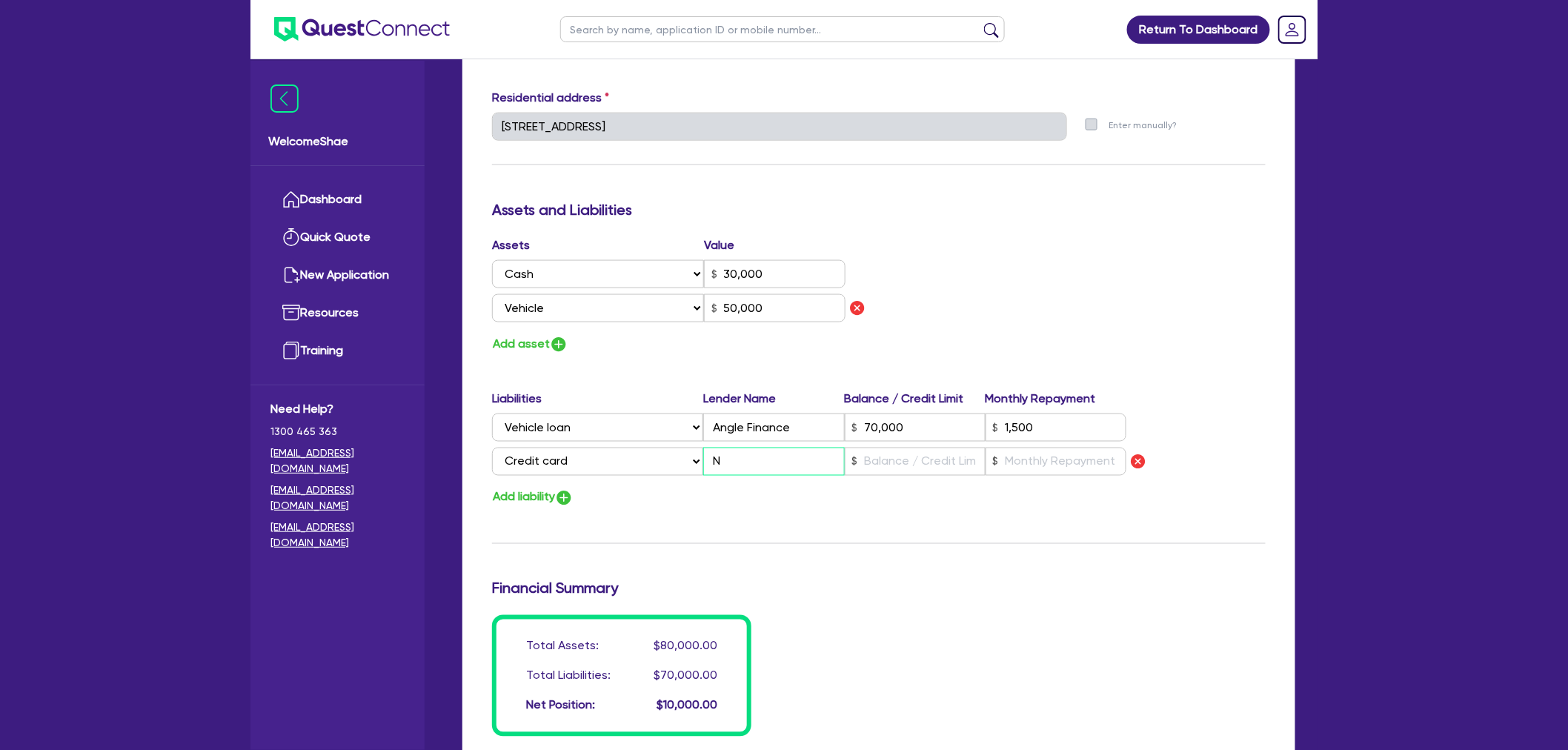
type input "50,000"
type input "70,000"
type input "1,500"
type input "NA"
type input "0"
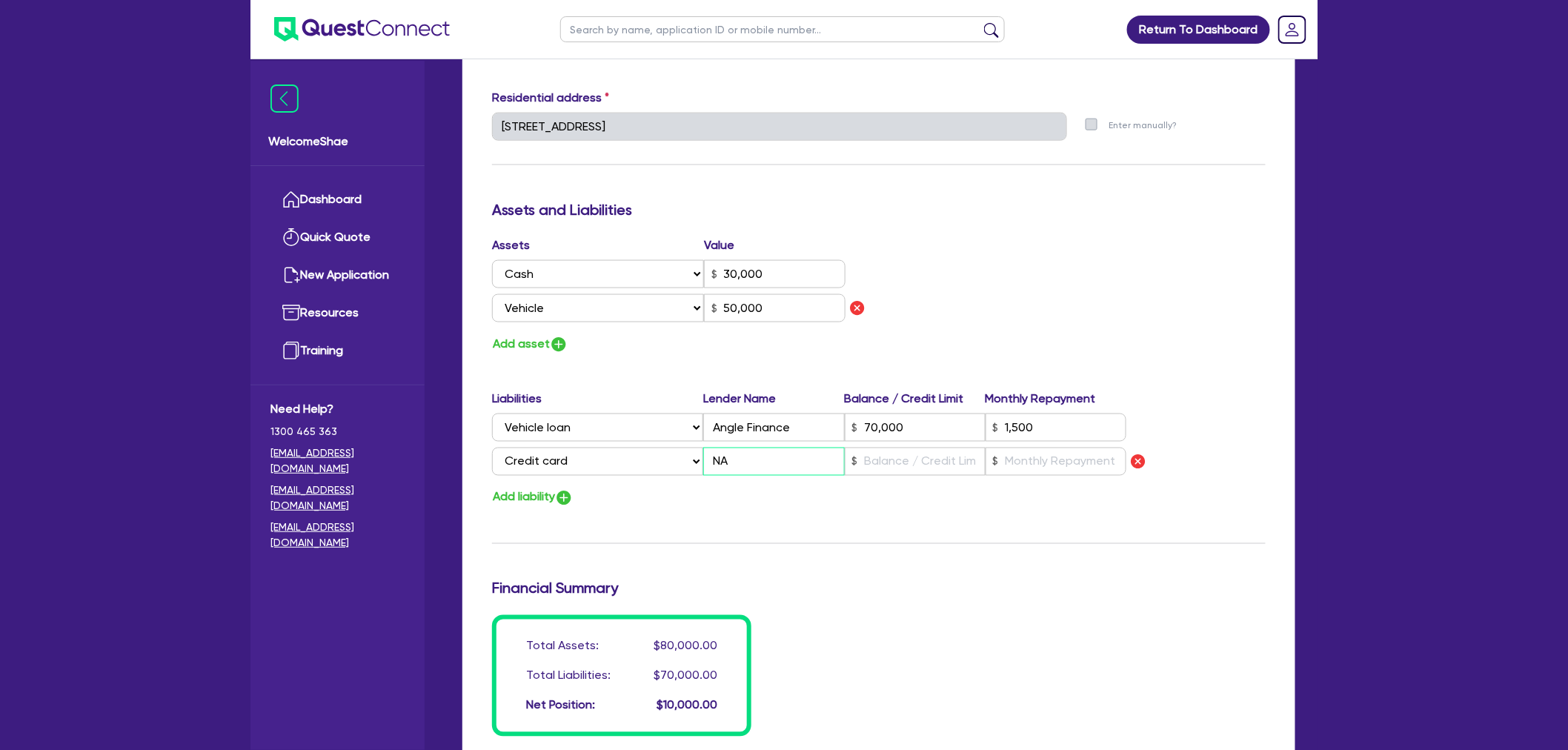
type input "0447 790 804"
type input "30,000"
type input "50,000"
type input "70,000"
type input "1,500"
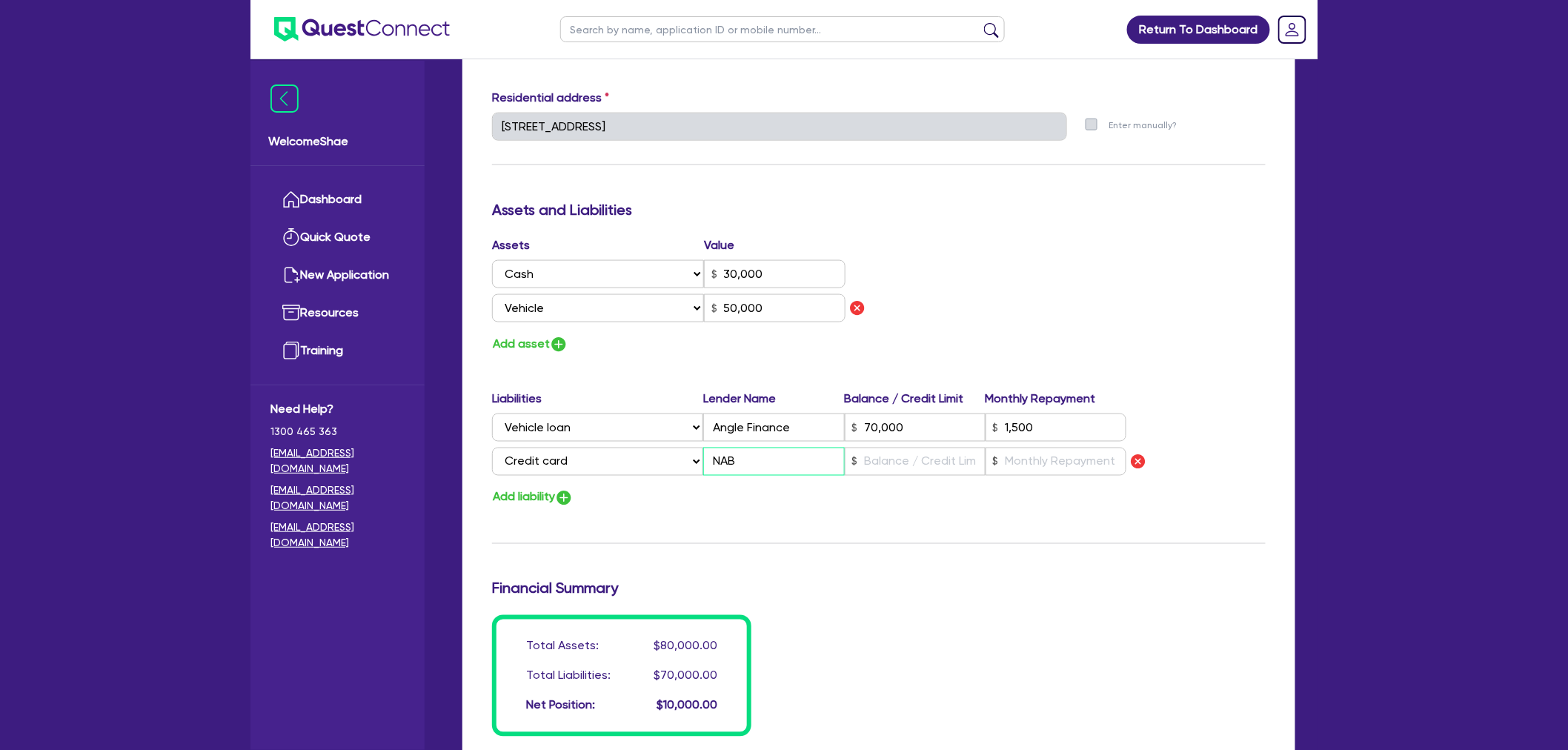
type input "NAB"
type input "0"
type input "0447 790 804"
type input "30,000"
type input "50,000"
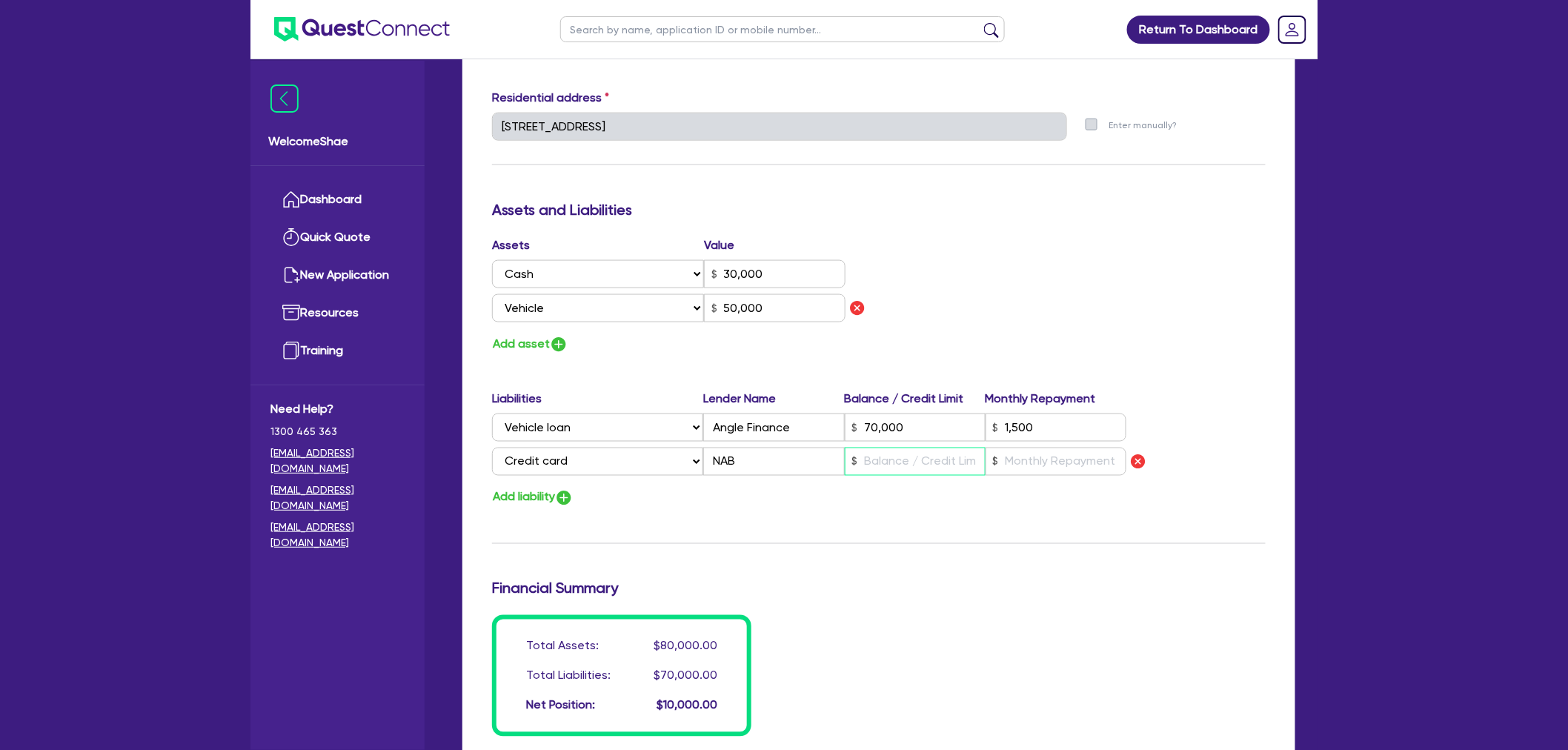
type input "70,000"
type input "1,500"
type input "6"
type input "0"
type input "0447 790 804"
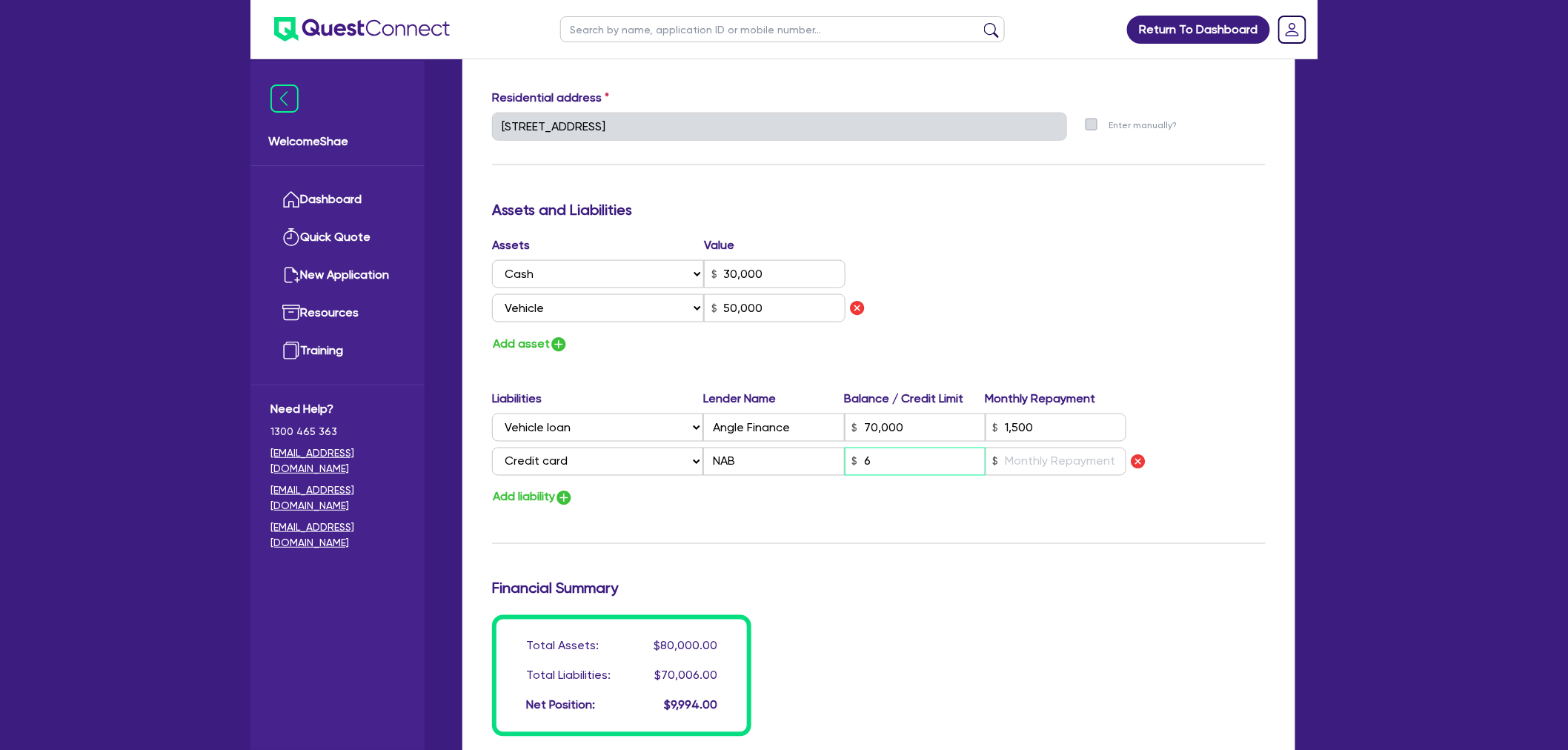
type input "30,000"
type input "50,000"
type input "70,000"
type input "1,500"
type input "60"
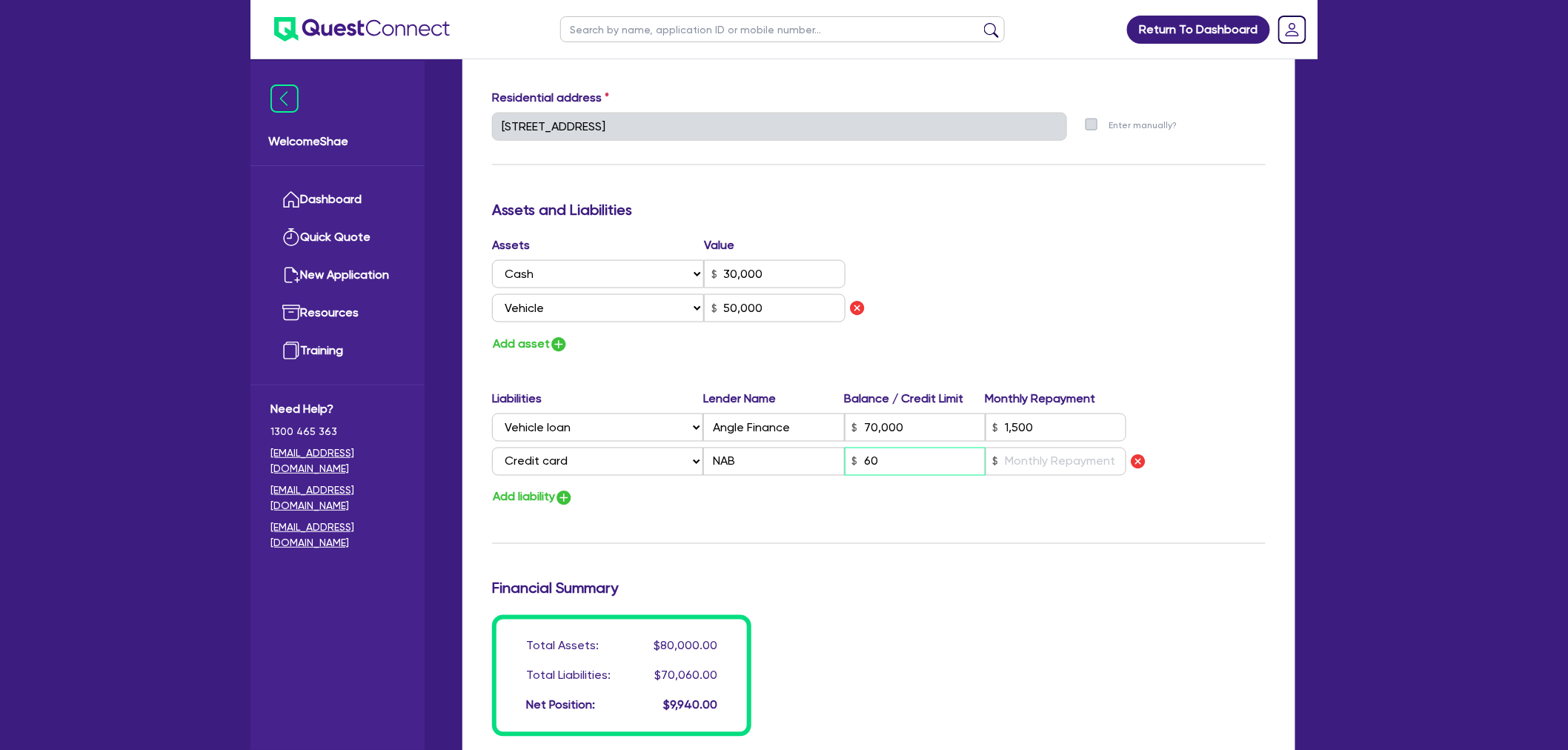
type input "0"
type input "0447 790 804"
type input "30,000"
type input "50,000"
type input "70,000"
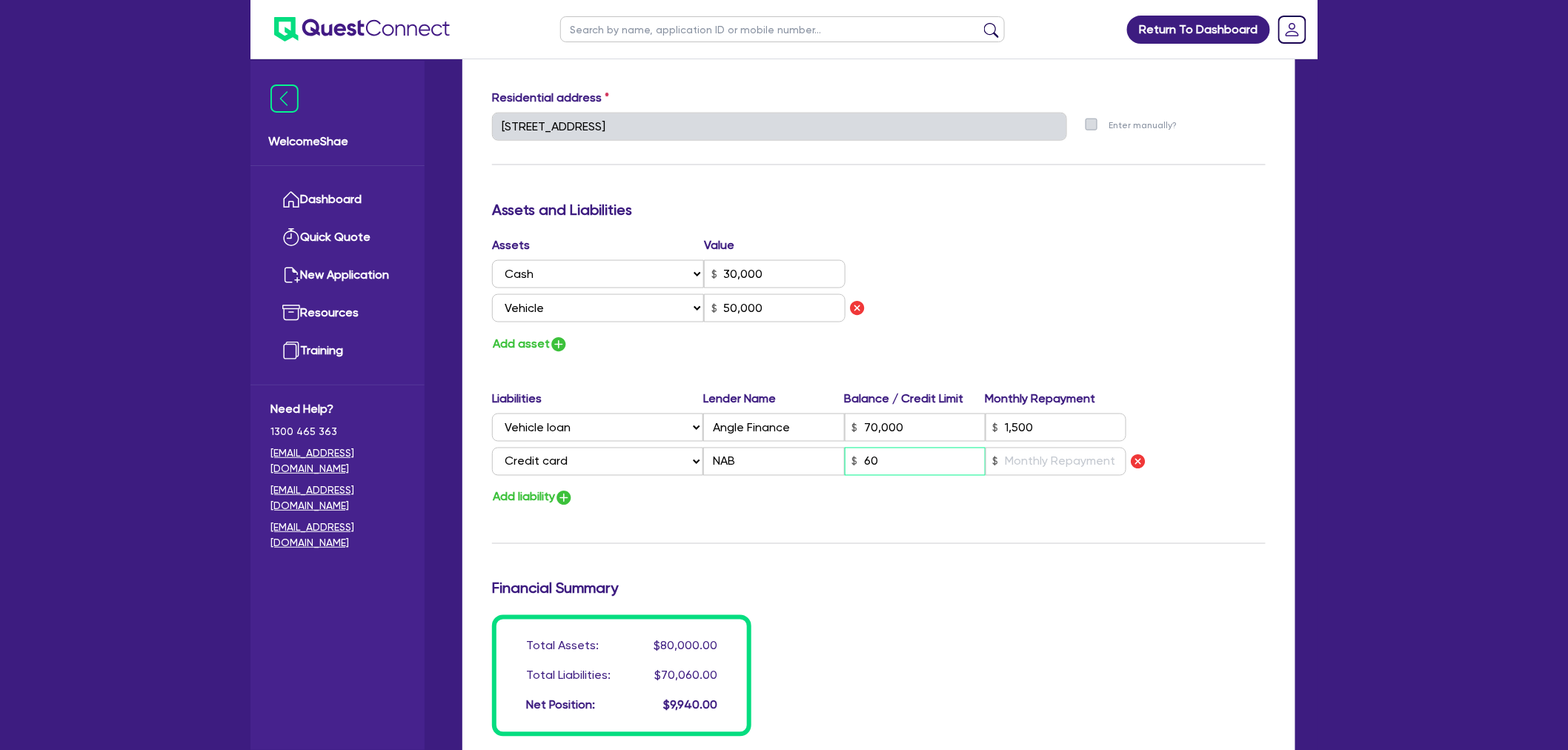
type input "1,500"
type input "600"
type input "0"
type input "0447 790 804"
type input "30,000"
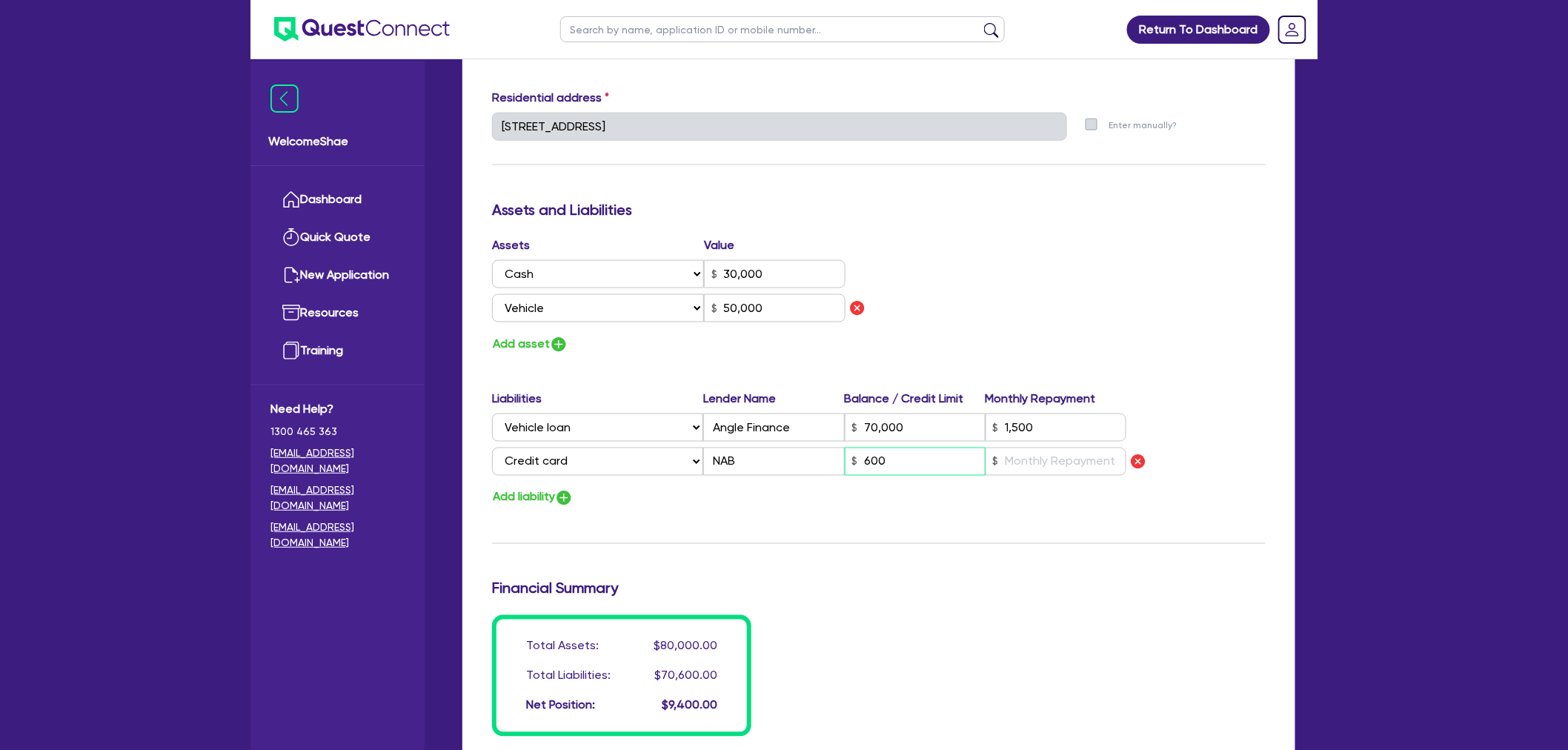
type input "50,000"
type input "70,000"
type input "1,500"
type input "6,000"
click at [547, 504] on button "Add liability" at bounding box center [532, 497] width 82 height 20
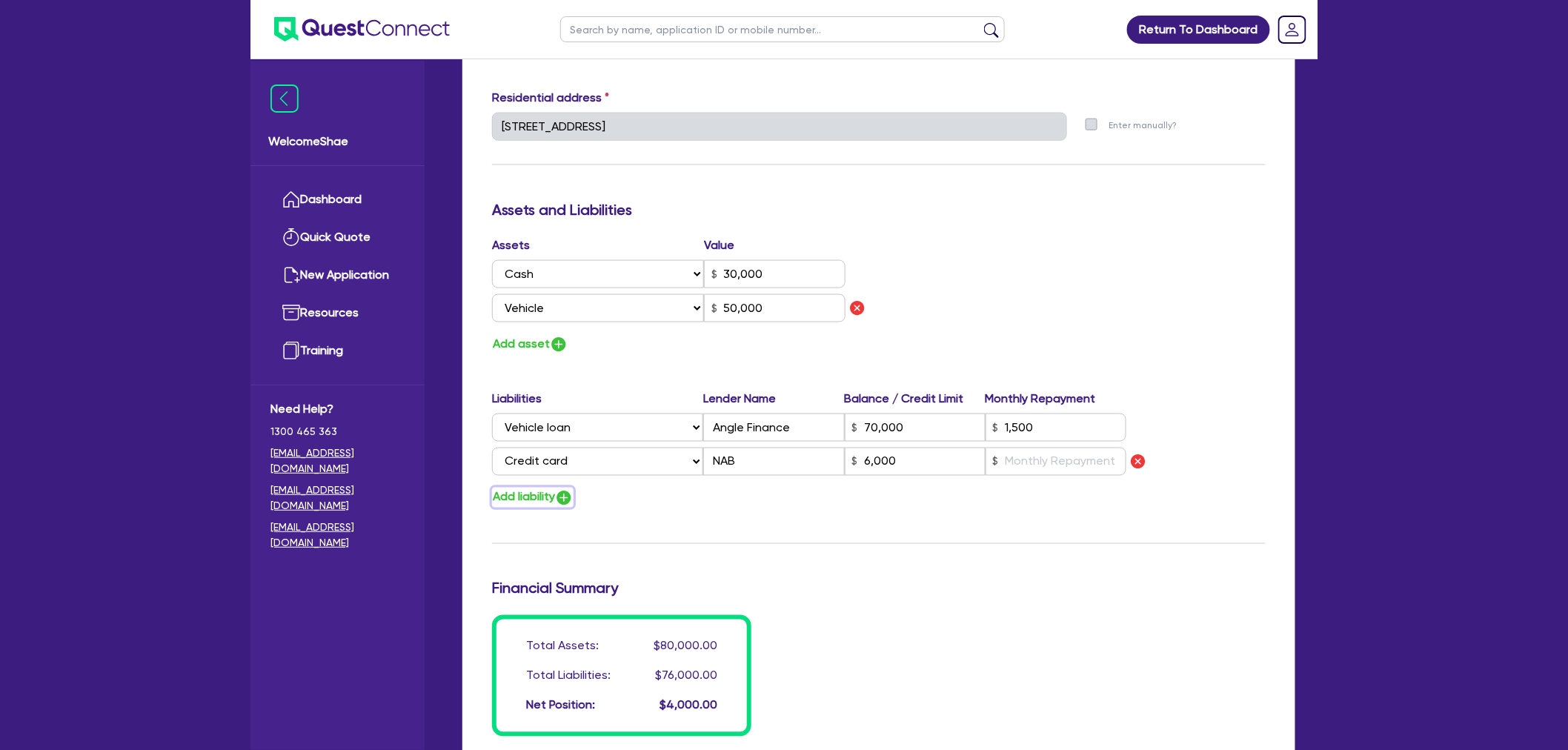
type input "0"
type input "0447 790 804"
type input "30,000"
type input "50,000"
type input "70,000"
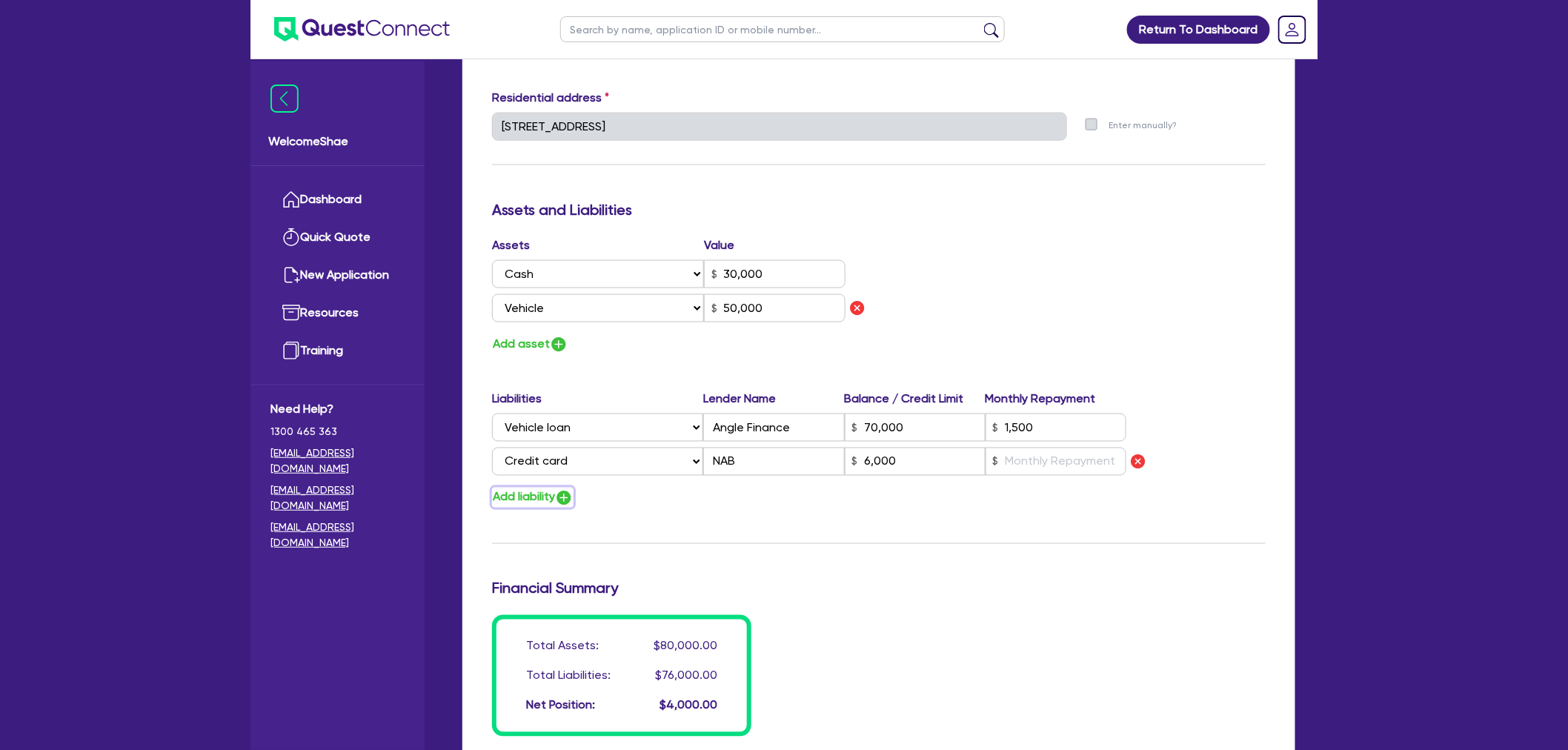
type input "1,500"
type input "6,000"
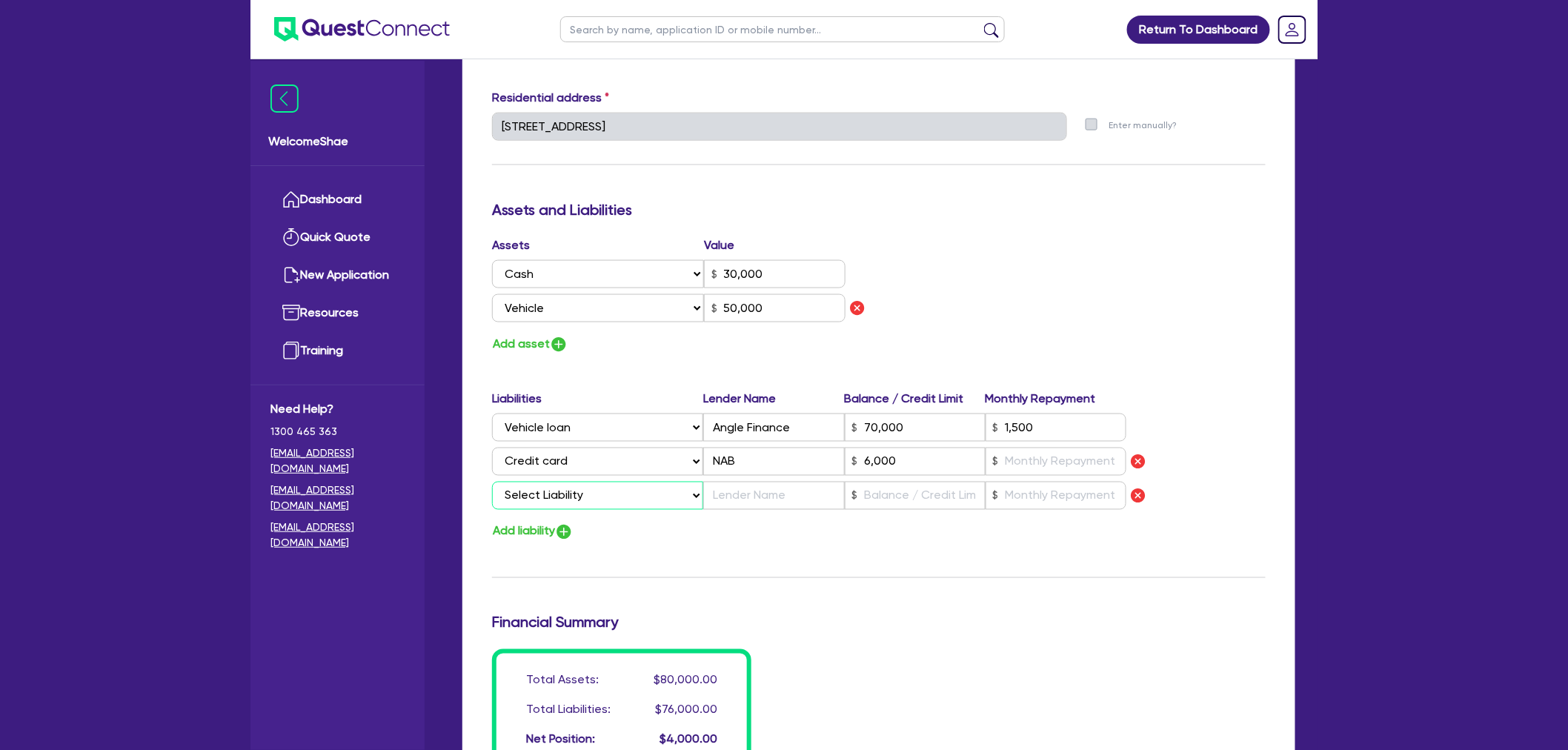
click at [552, 495] on select "Select Liability Credit card Mortgage Investment property loan Vehicle loan Tru…" at bounding box center [597, 495] width 211 height 29
select select "CREDIT_CARD"
click at [492, 482] on select "Select Liability Credit card Mortgage Investment property loan Vehicle loan Tru…" at bounding box center [597, 495] width 211 height 29
type input "0"
type input "0447 790 804"
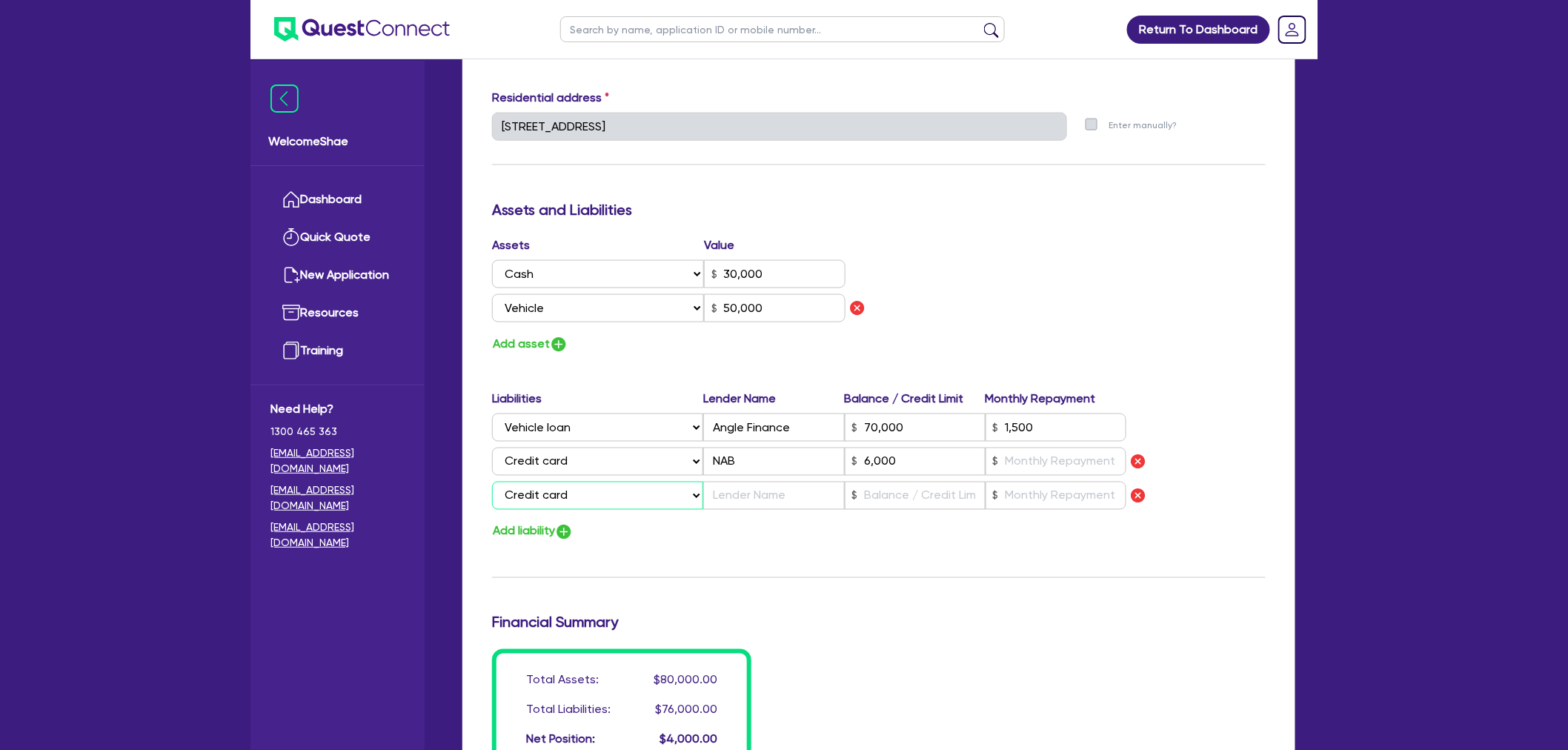
type input "30,000"
type input "50,000"
type input "70,000"
type input "1,500"
type input "6,000"
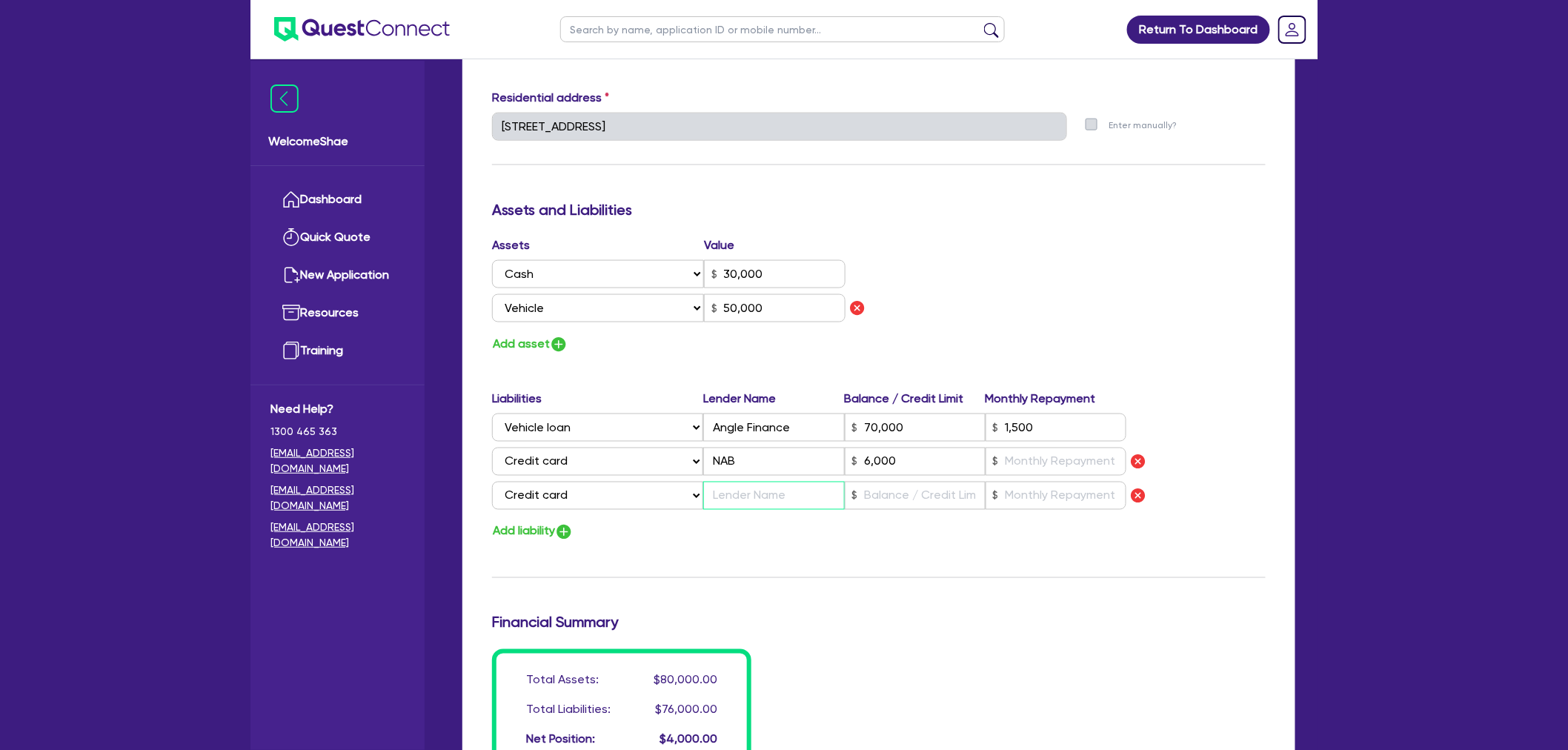
click at [745, 487] on input "text" at bounding box center [773, 495] width 141 height 29
type input "0"
type input "0447 790 804"
type input "30,000"
type input "50,000"
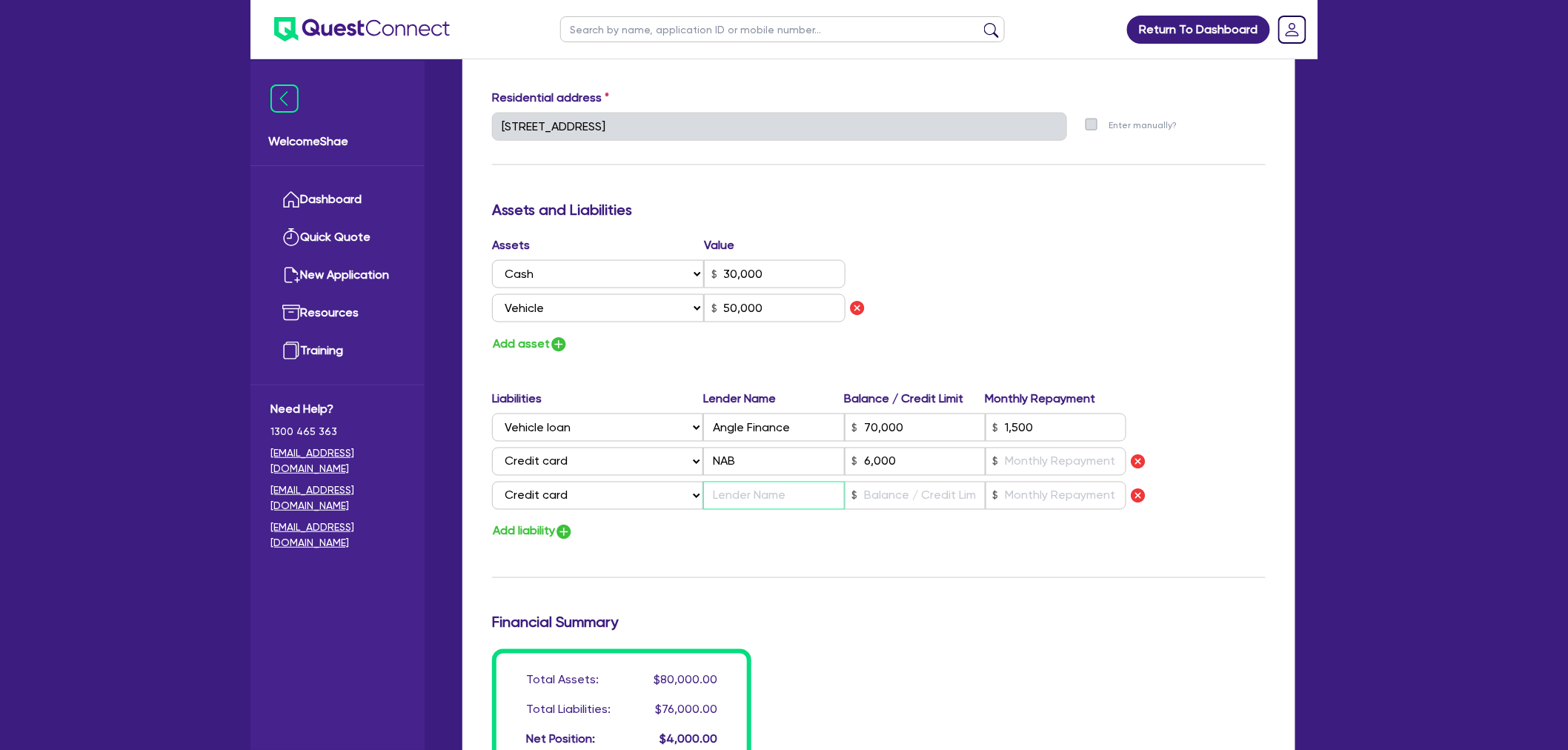
type input "70,000"
type input "1,500"
type input "6,000"
type input "C"
type input "0"
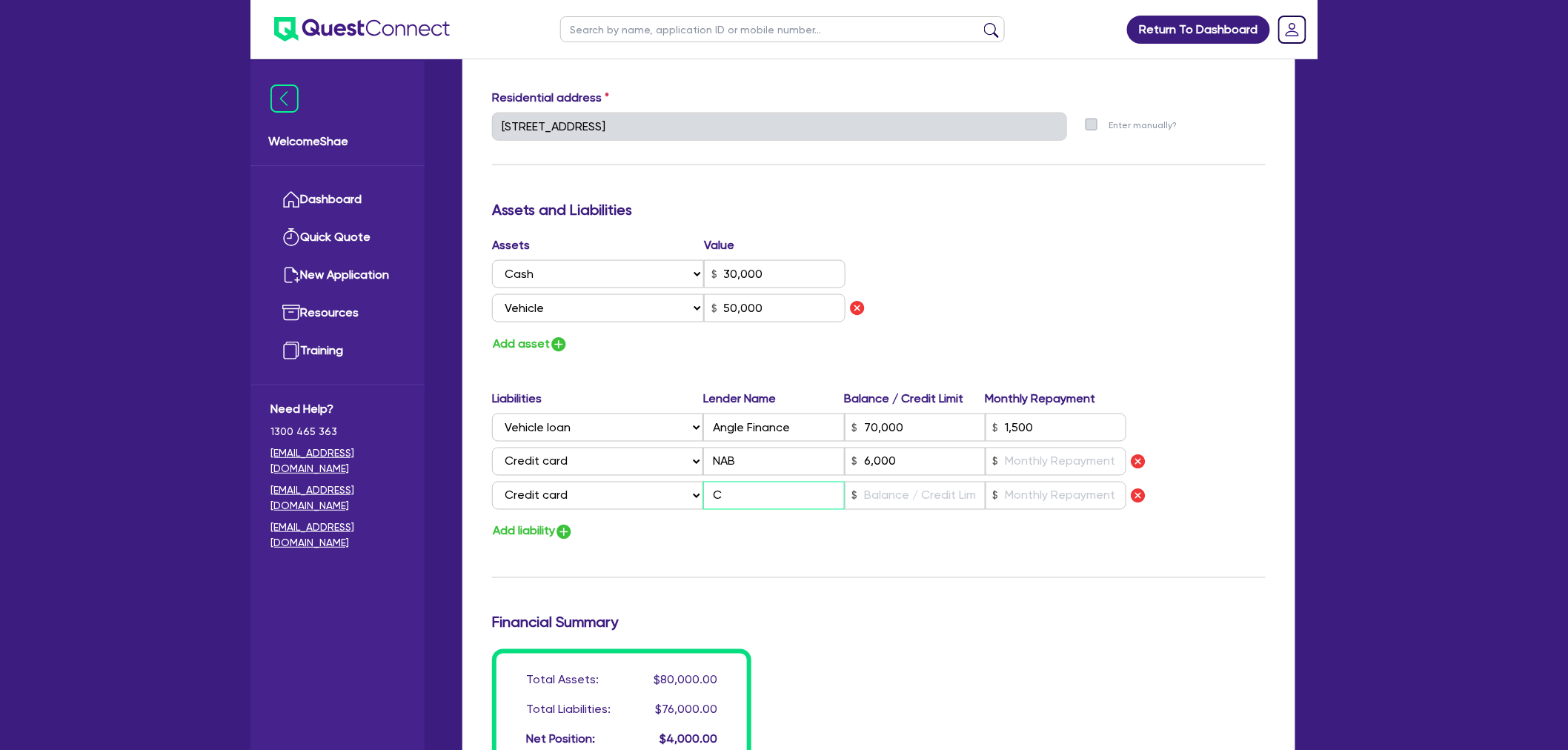
type input "0447 790 804"
type input "30,000"
type input "50,000"
type input "70,000"
type input "1,500"
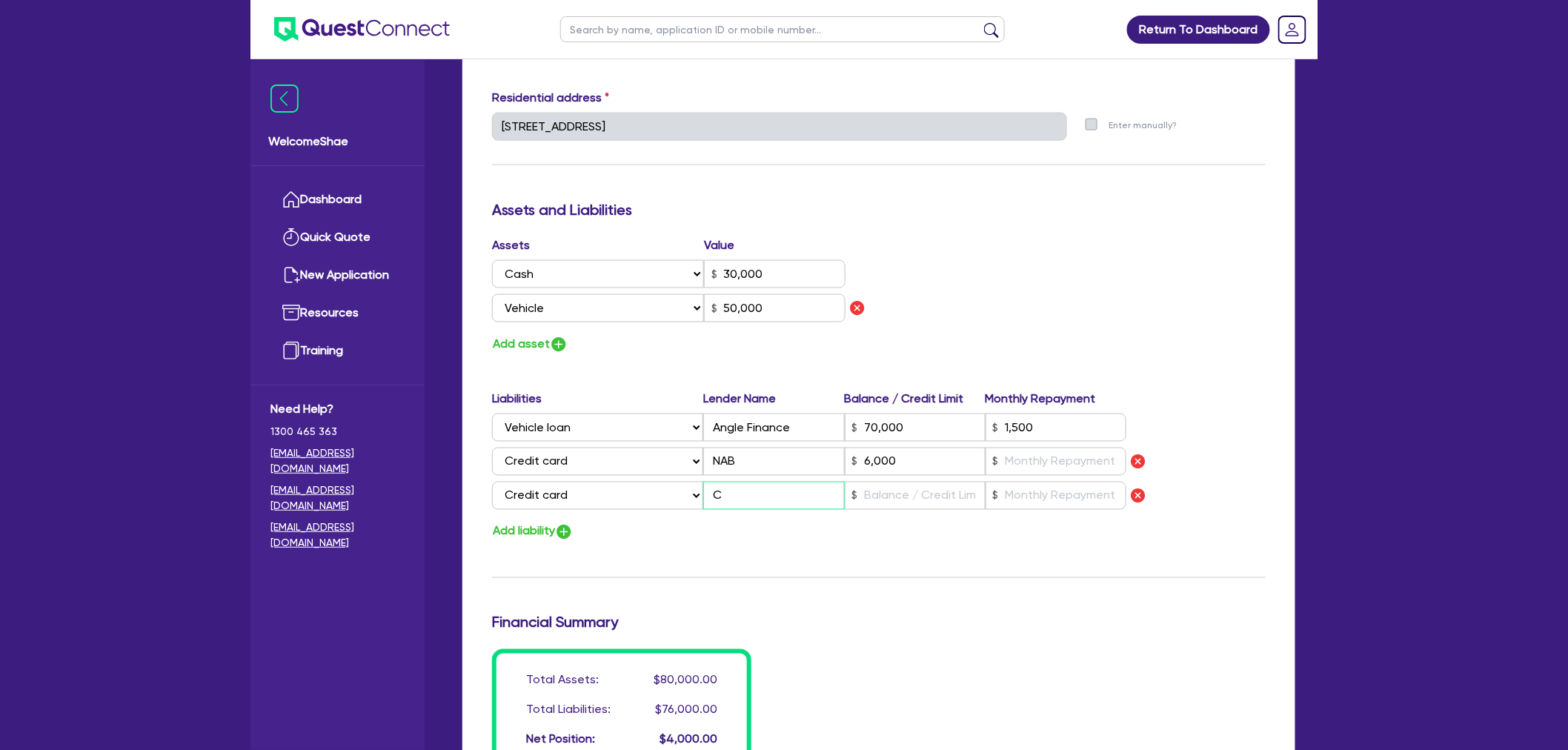
type input "6,000"
type input "CB"
type input "0"
type input "0447 790 804"
type input "30,000"
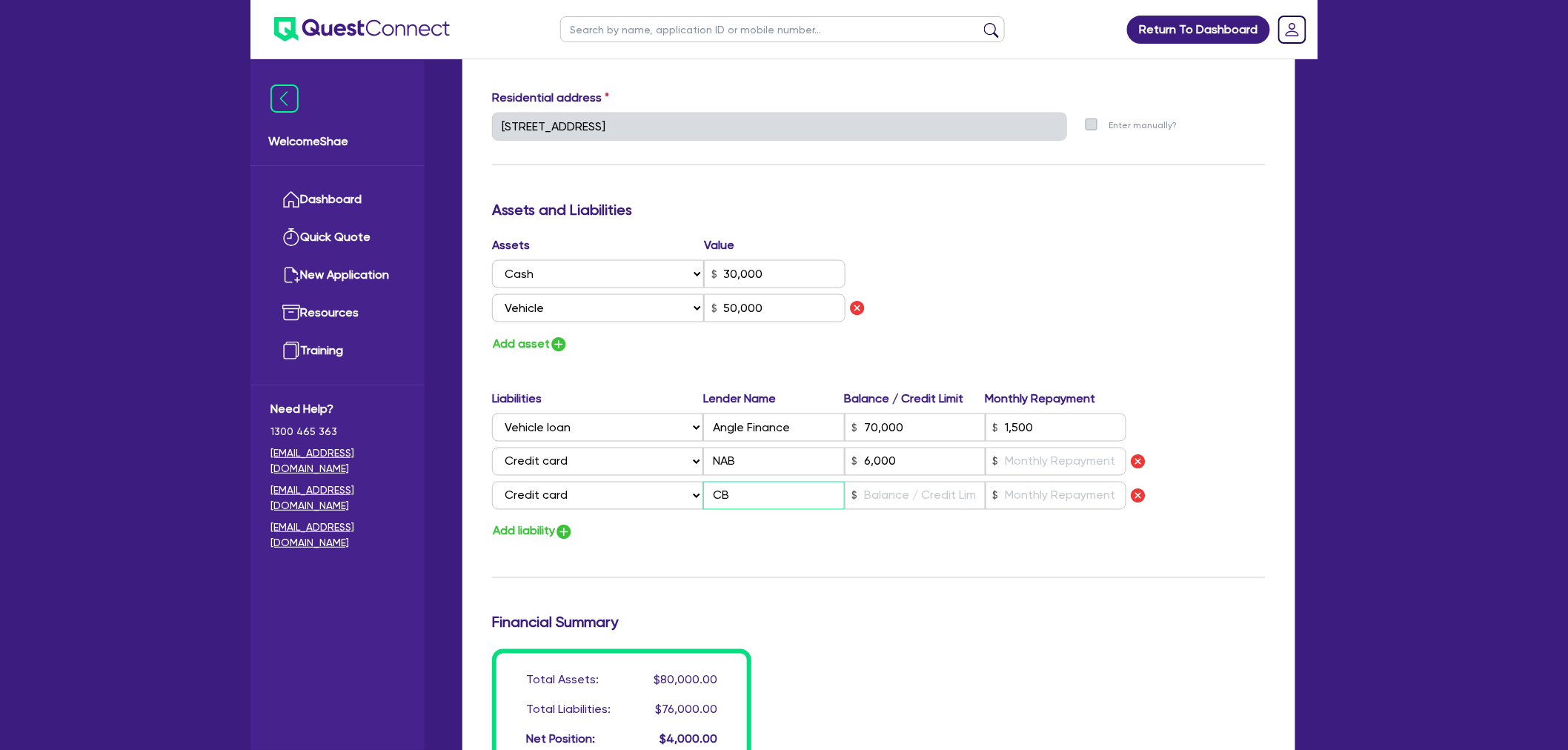
type input "50,000"
type input "70,000"
type input "1,500"
type input "6,000"
type input "CBA"
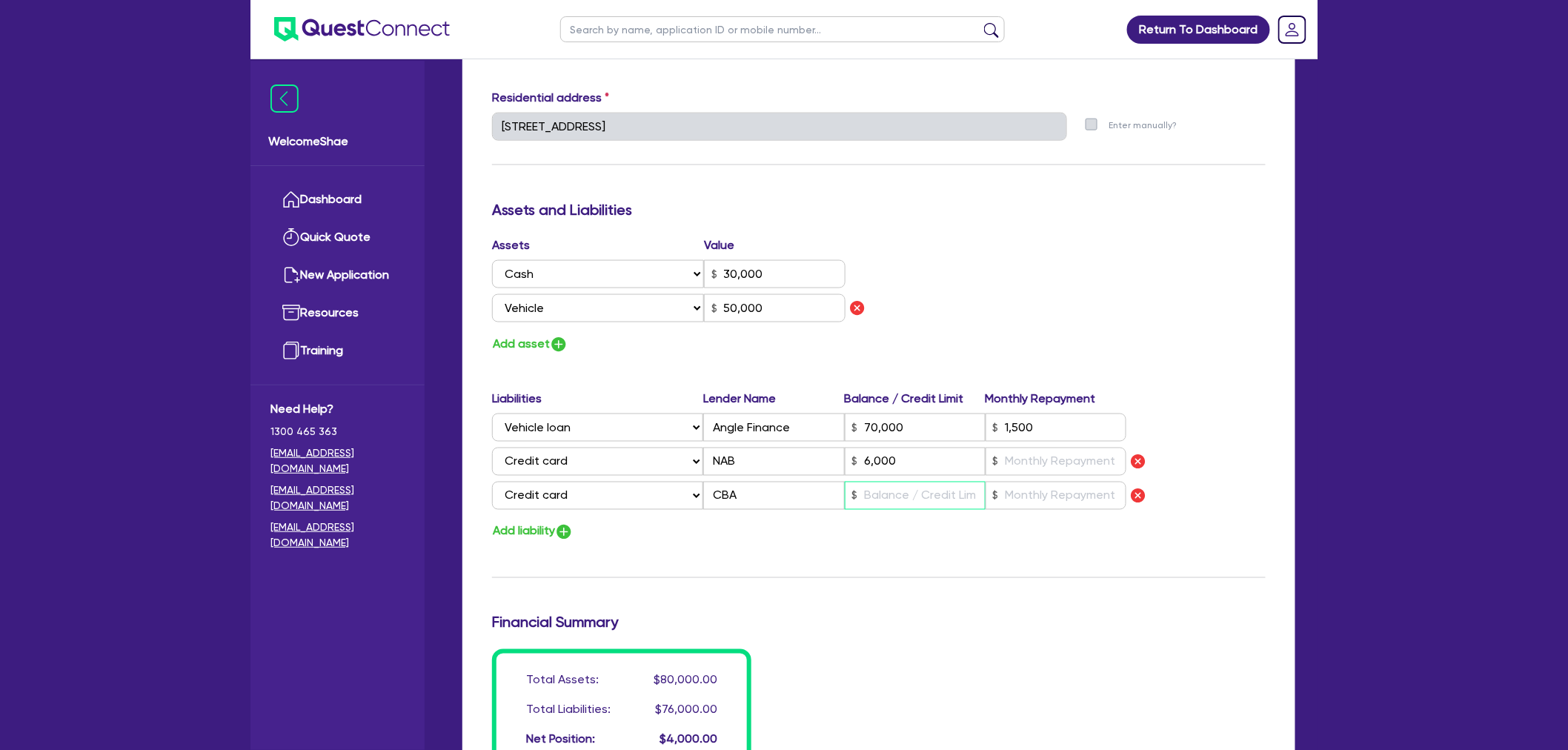
type input "0"
type input "0447 790 804"
type input "30,000"
type input "50,000"
type input "70,000"
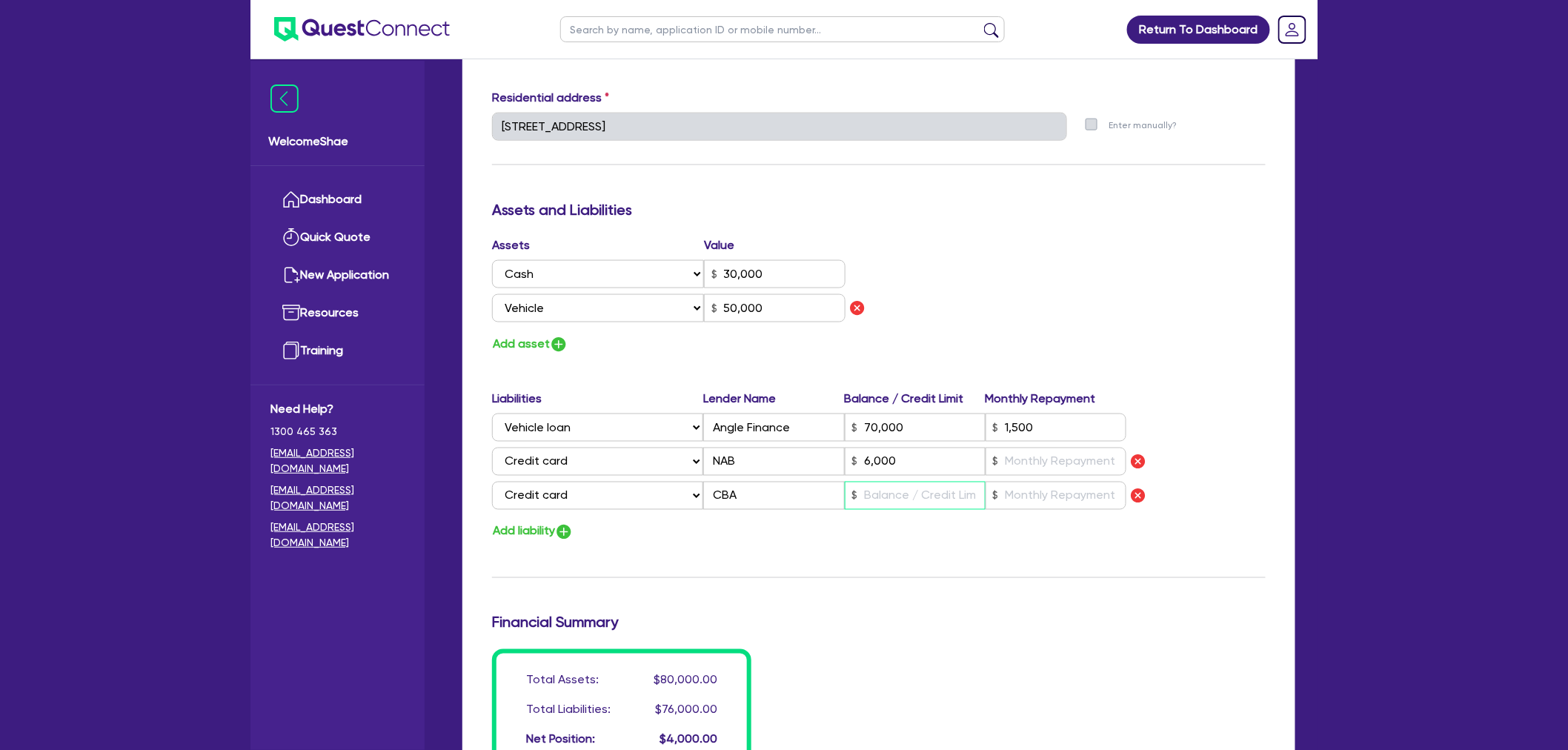
type input "1,500"
type input "6,000"
type input "2"
type input "0"
type input "0447 790 804"
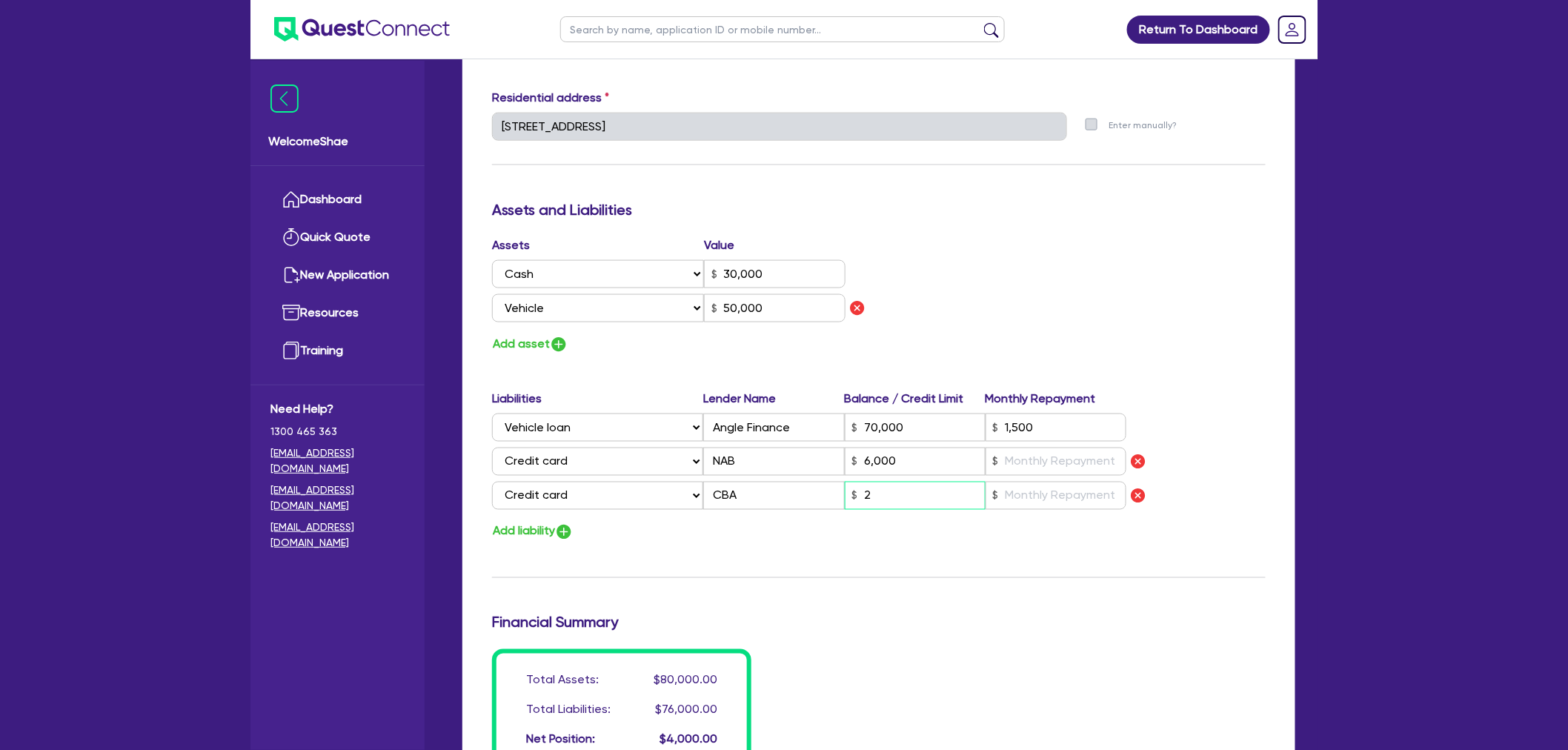
type input "30,000"
type input "50,000"
type input "70,000"
type input "1,500"
type input "6,000"
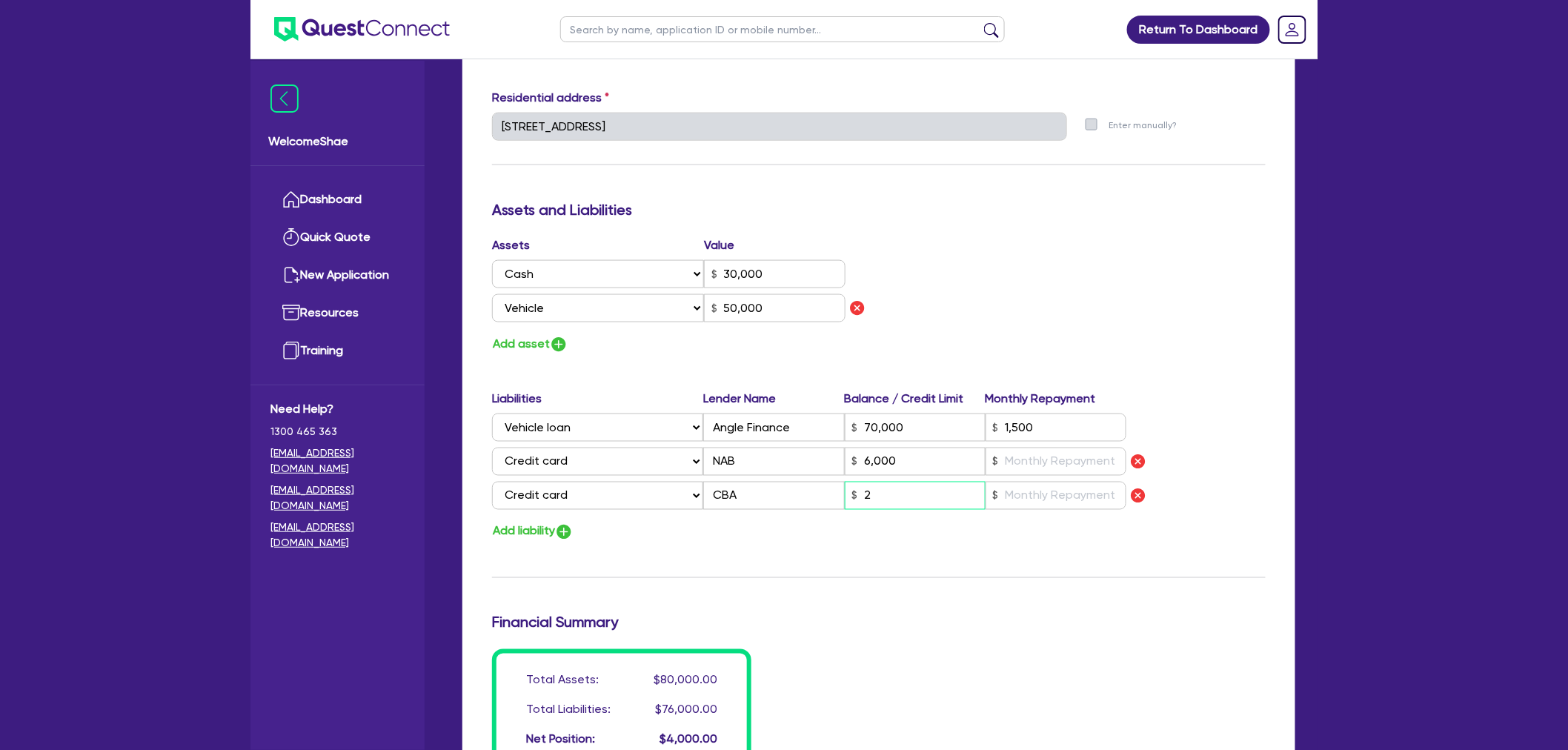
type input "26"
type input "0"
type input "0447 790 804"
type input "30,000"
type input "50,000"
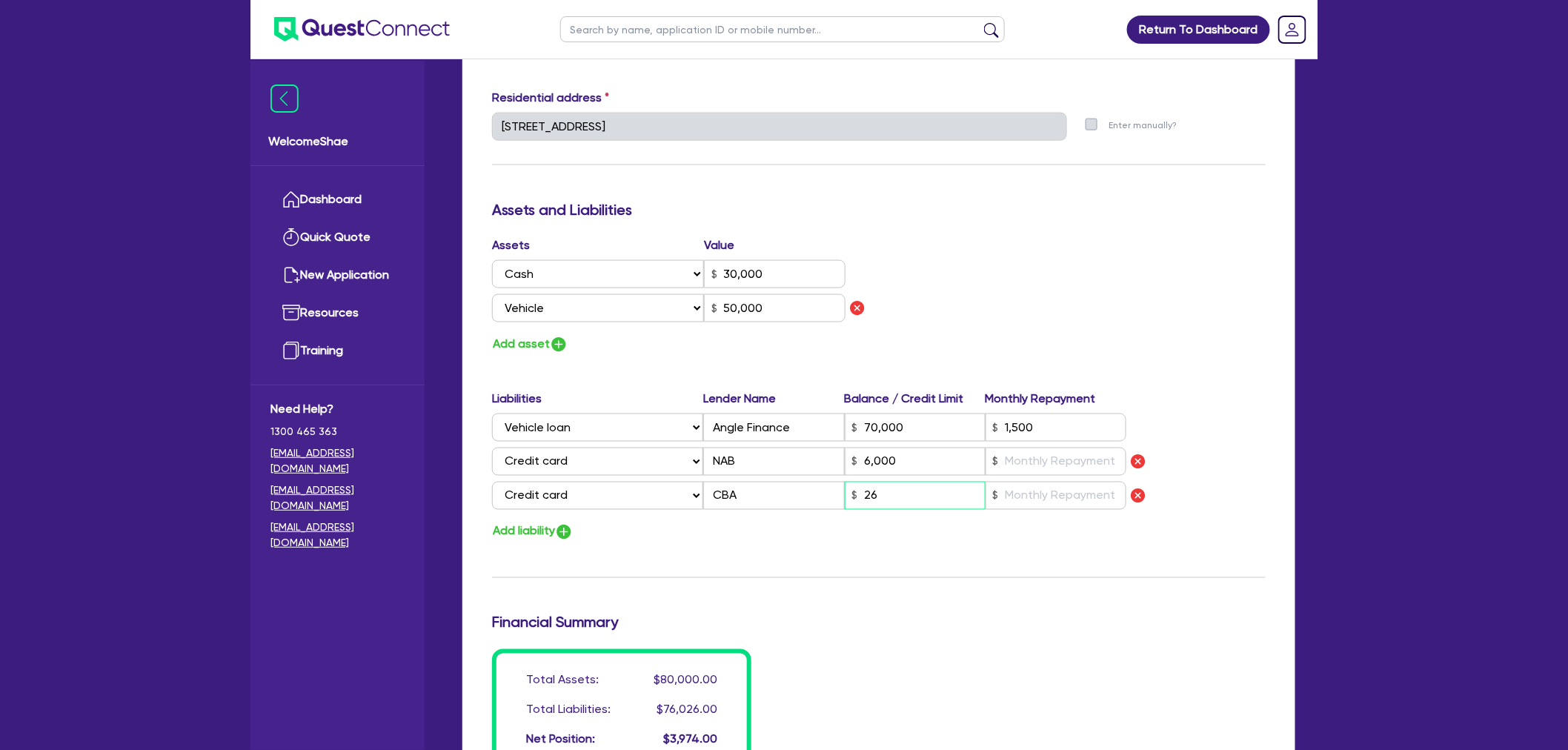
type input "70,000"
type input "1,500"
type input "6,000"
type input "260"
type input "0"
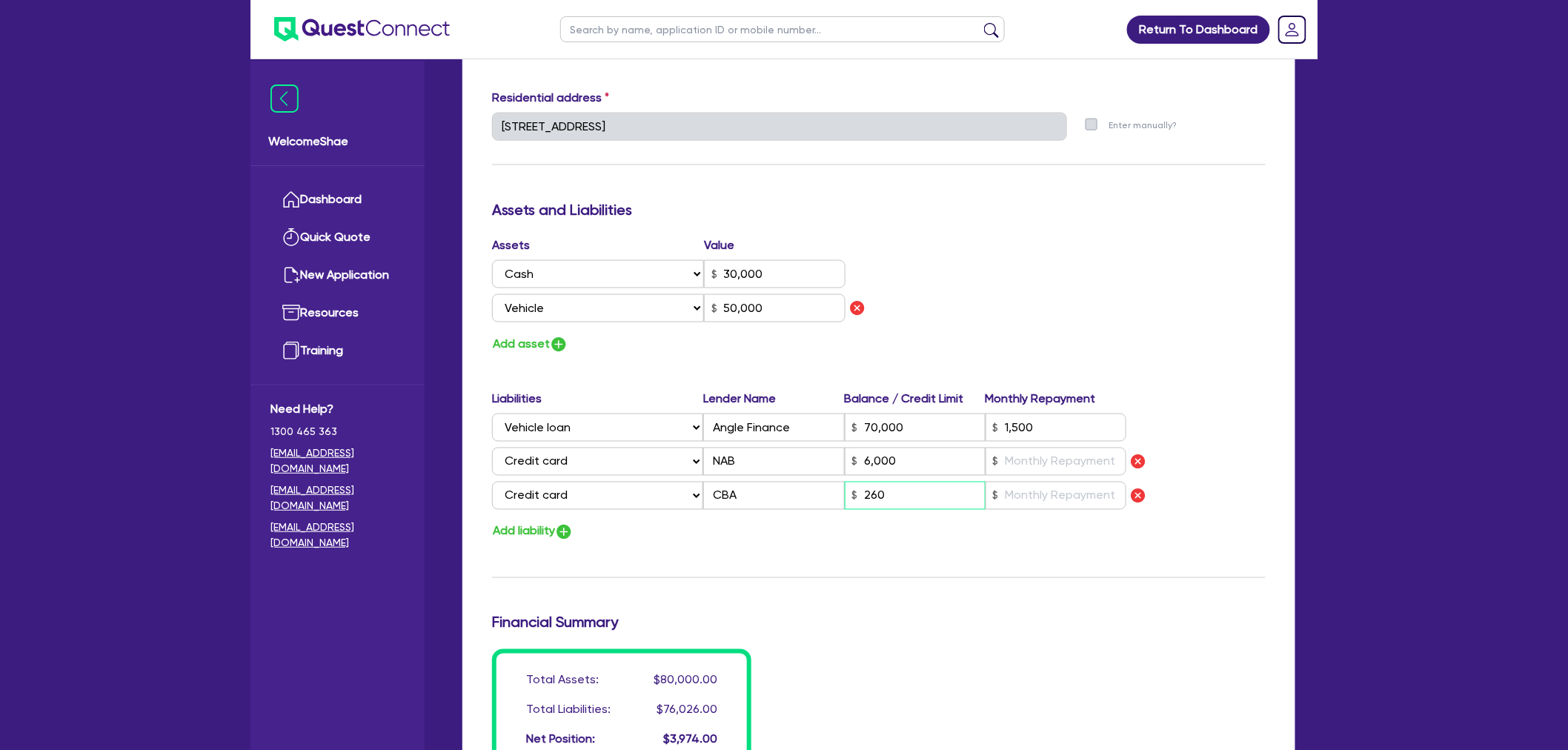
type input "0447 790 804"
type input "30,000"
type input "50,000"
type input "70,000"
type input "1,500"
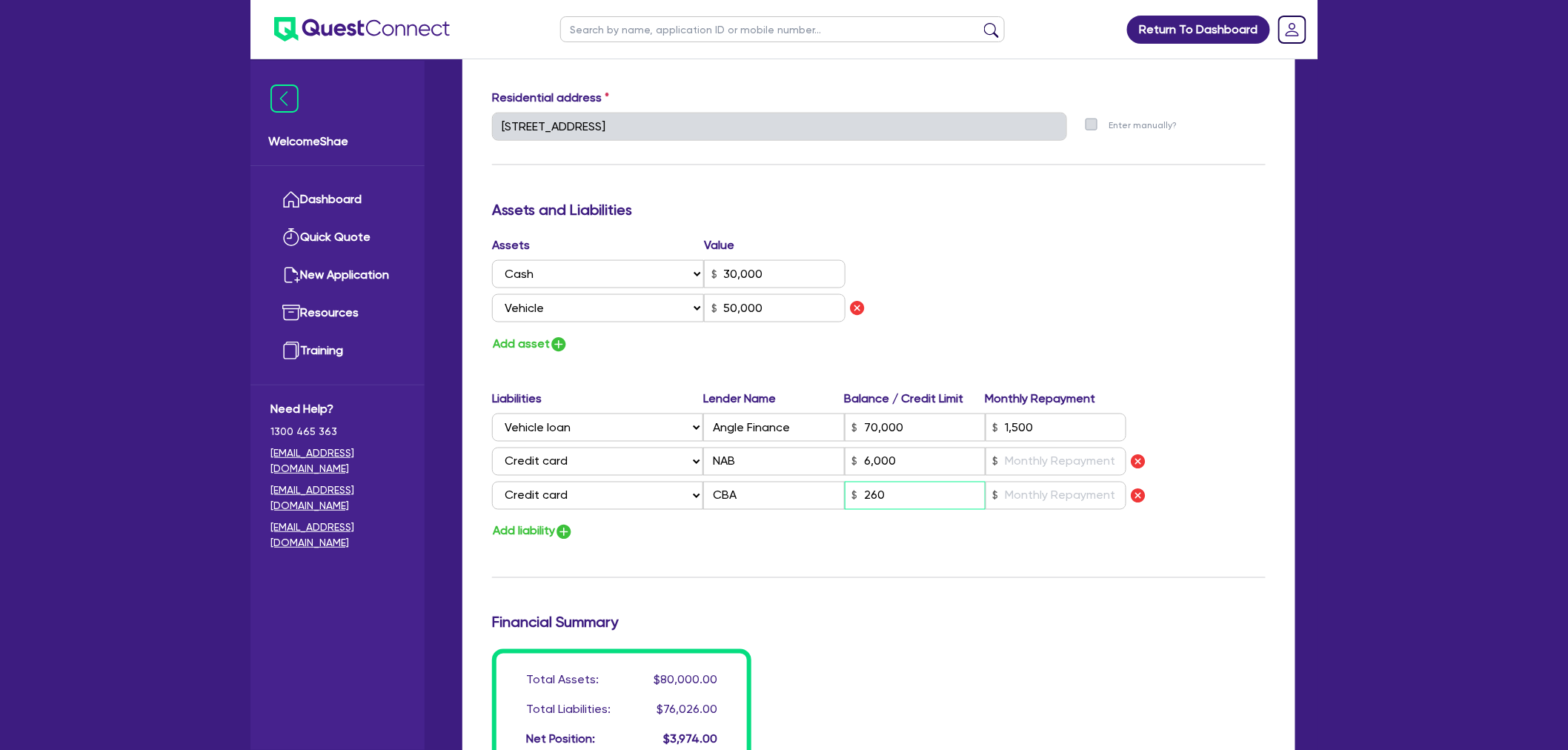
type input "6,000"
type input "2,600"
type input "0"
type input "0447 790 804"
type input "30,000"
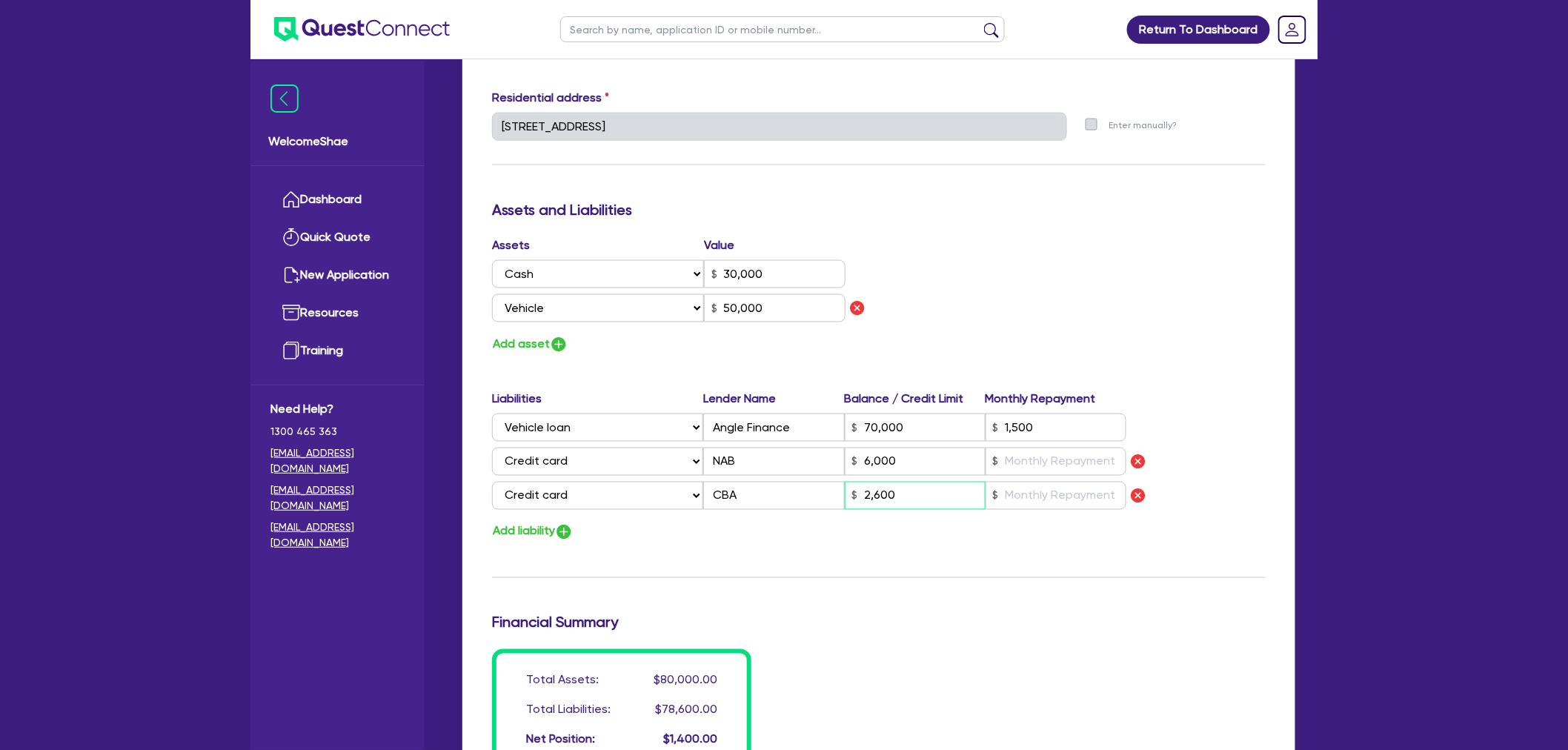
type input "50,000"
type input "70,000"
type input "1,500"
type input "6,000"
type input "26,000"
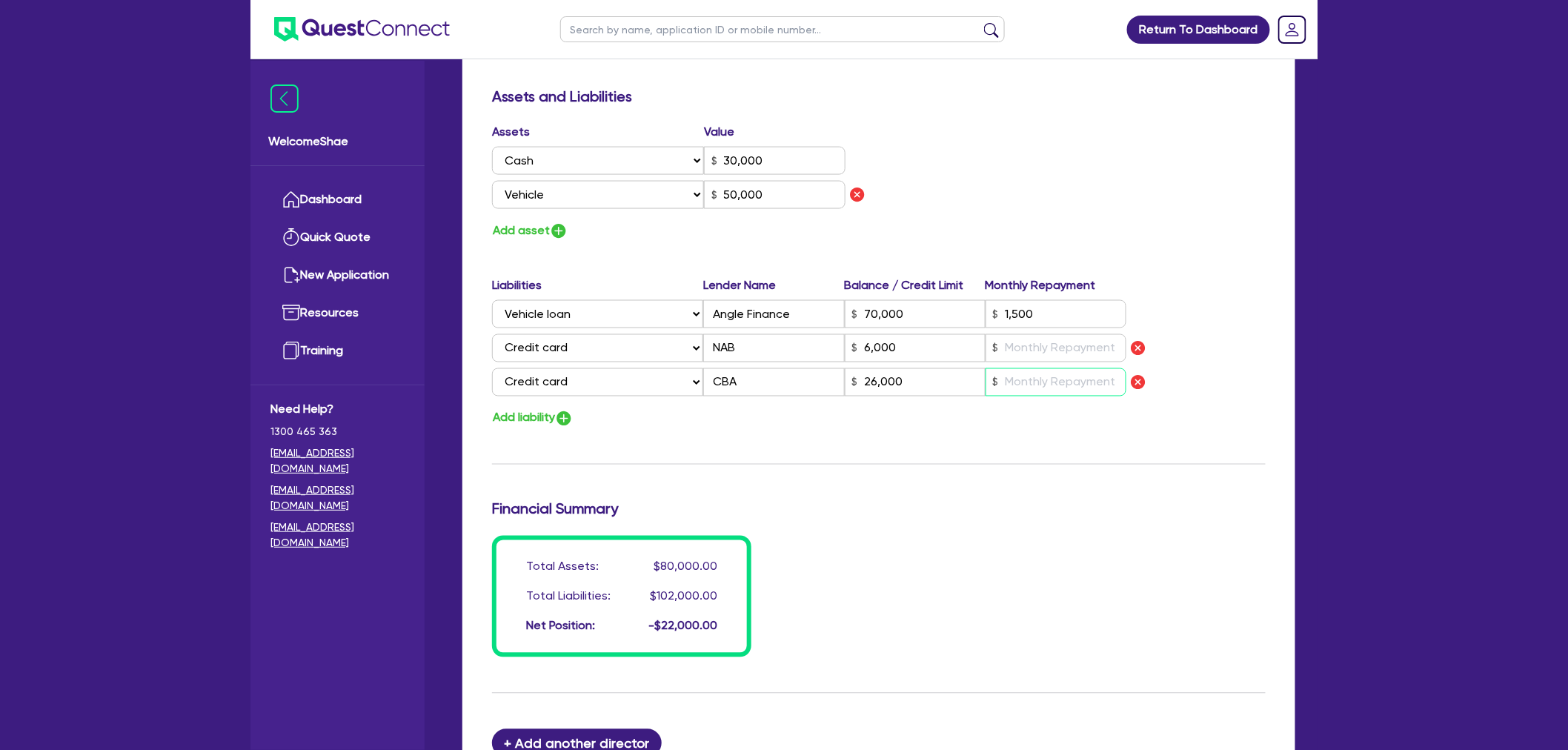
scroll to position [905, 0]
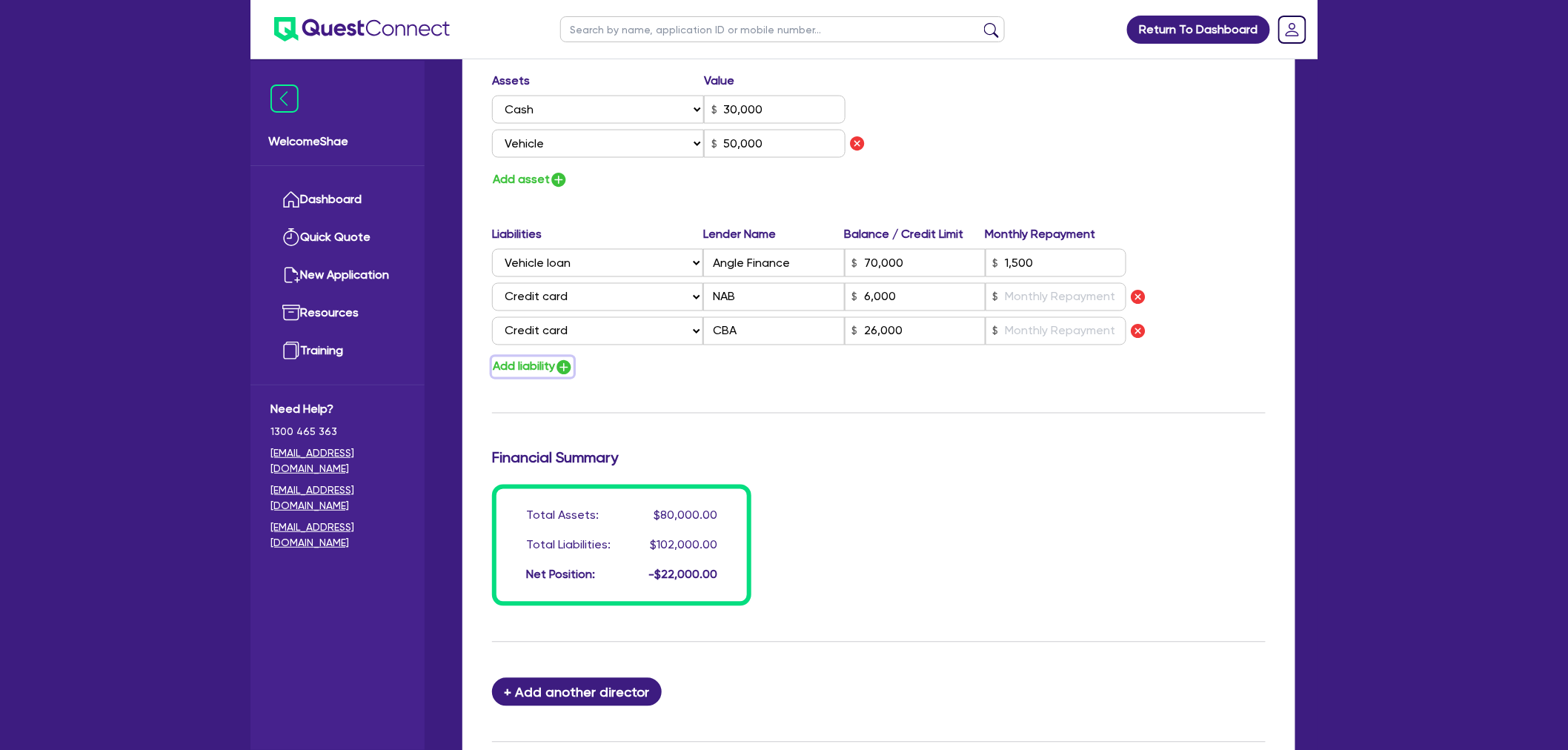
click at [553, 368] on button "Add liability" at bounding box center [532, 367] width 82 height 20
type input "0"
type input "0447 790 804"
type input "30,000"
type input "50,000"
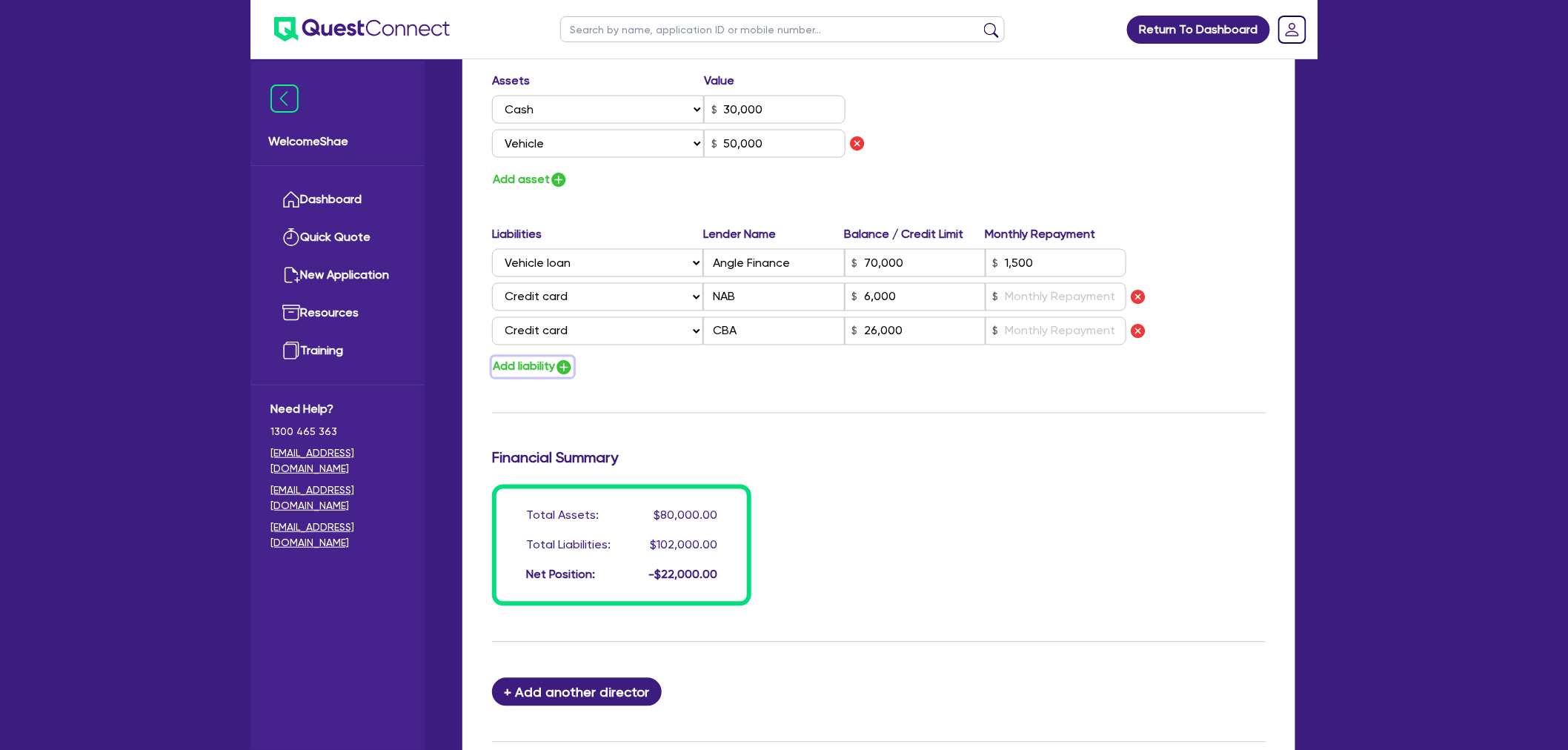
type input "70,000"
type input "1,500"
type input "6,000"
type input "26,000"
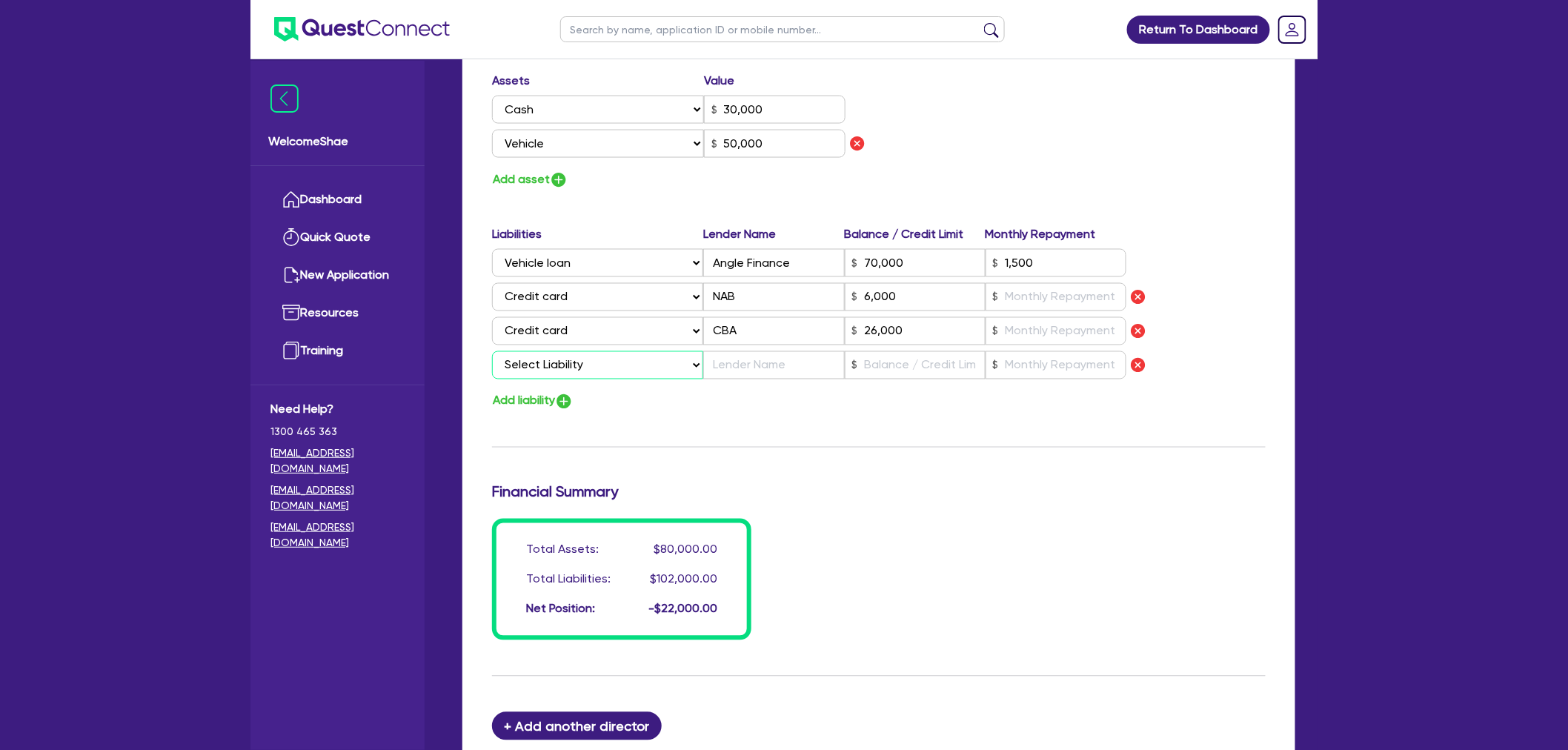
click at [553, 368] on select "Select Liability Credit card Mortgage Investment property loan Vehicle loan Tru…" at bounding box center [597, 365] width 211 height 29
select select "CREDIT_CARD"
click at [492, 351] on select "Select Liability Credit card Mortgage Investment property loan Vehicle loan Tru…" at bounding box center [597, 365] width 211 height 29
type input "0"
type input "0447 790 804"
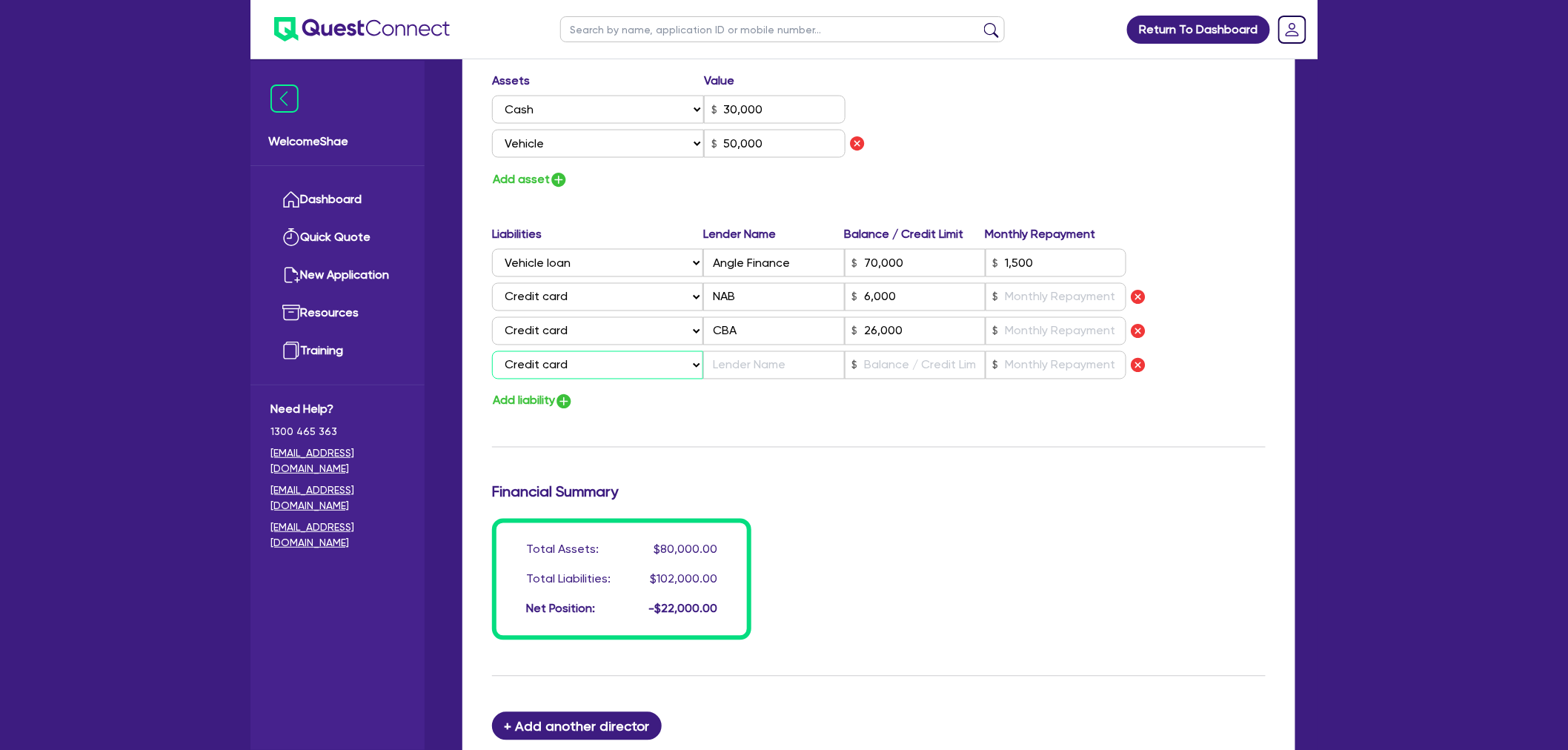
type input "30,000"
type input "50,000"
type input "70,000"
type input "1,500"
type input "6,000"
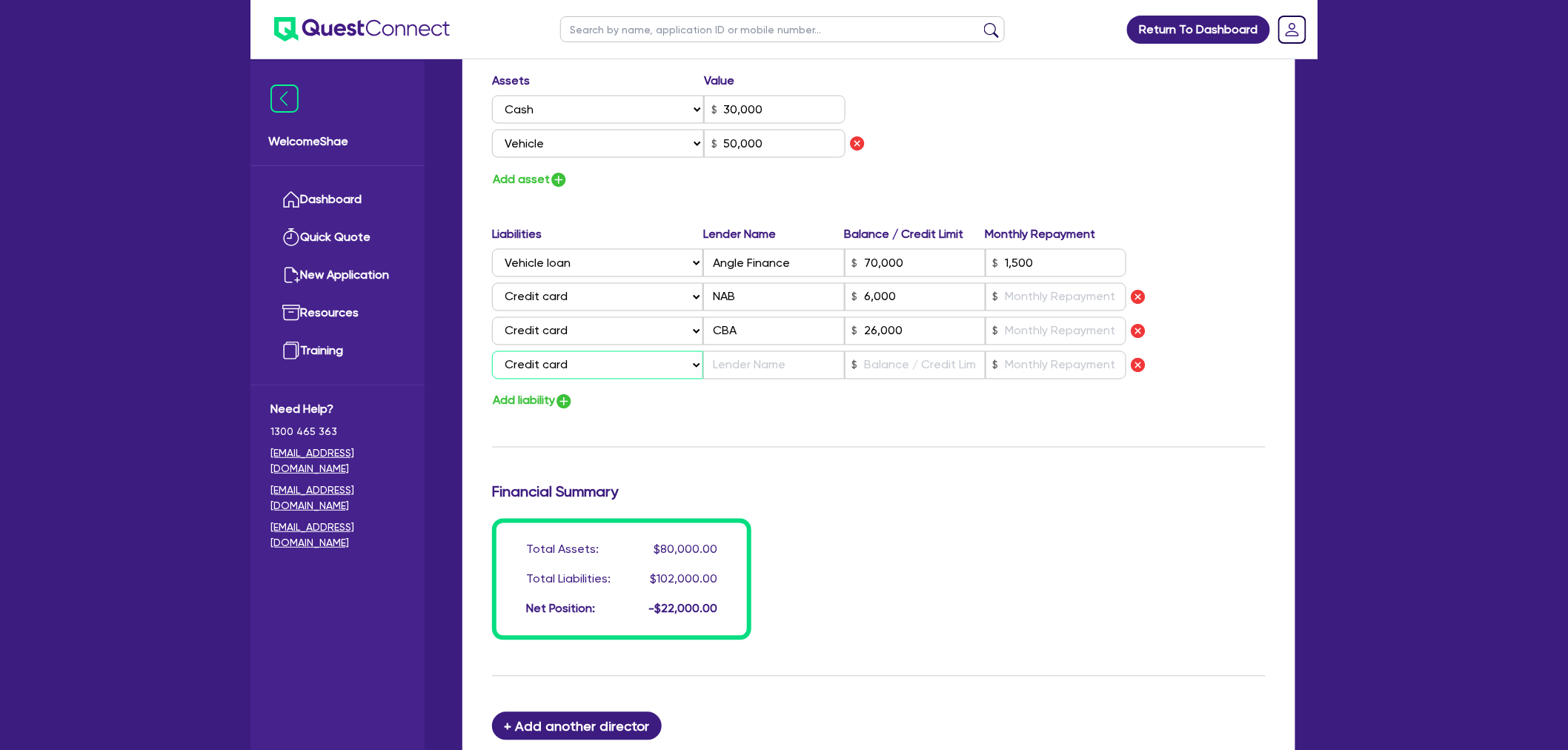
type input "26,000"
click at [752, 371] on input "text" at bounding box center [773, 365] width 141 height 29
type input "0"
type input "0447 790 804"
type input "30,000"
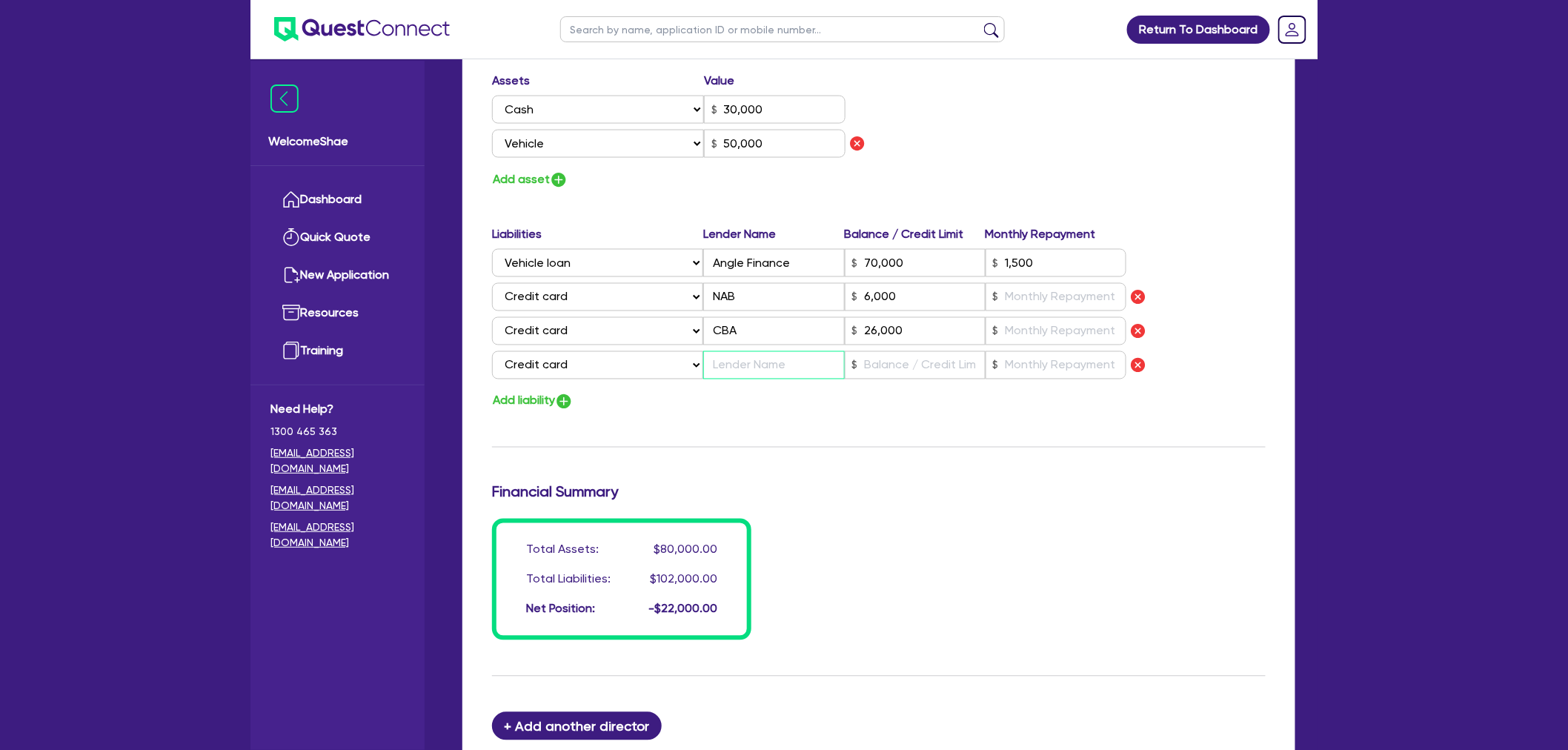
type input "50,000"
type input "70,000"
type input "1,500"
click at [547, 402] on button "Add liability" at bounding box center [532, 401] width 82 height 20
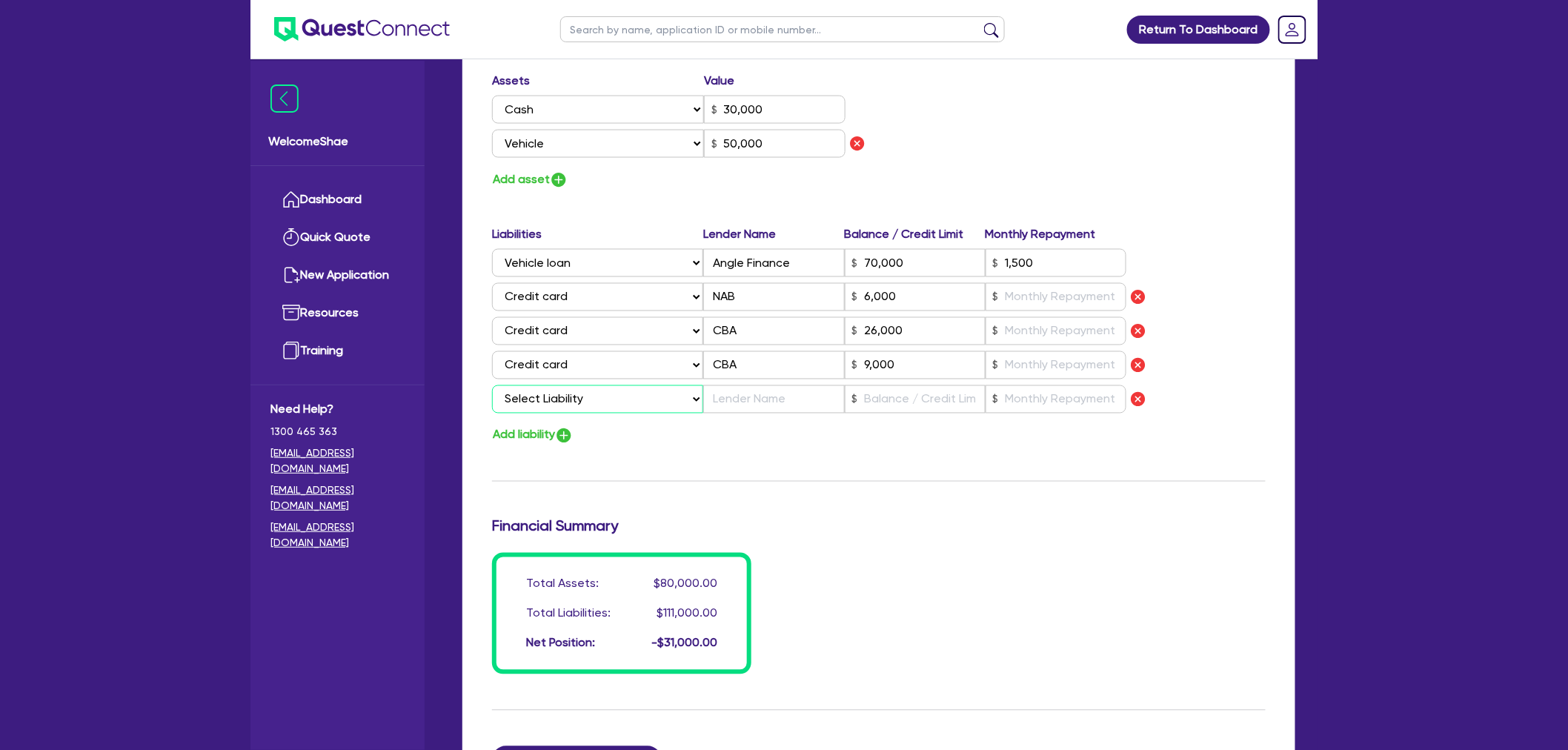
click at [547, 402] on select "Select Liability Credit card Mortgage Investment property loan Vehicle loan Tru…" at bounding box center [597, 399] width 211 height 29
click at [492, 385] on select "Select Liability Credit card Mortgage Investment property loan Vehicle loan Tru…" at bounding box center [597, 399] width 211 height 29
click at [738, 409] on input "text" at bounding box center [773, 399] width 141 height 29
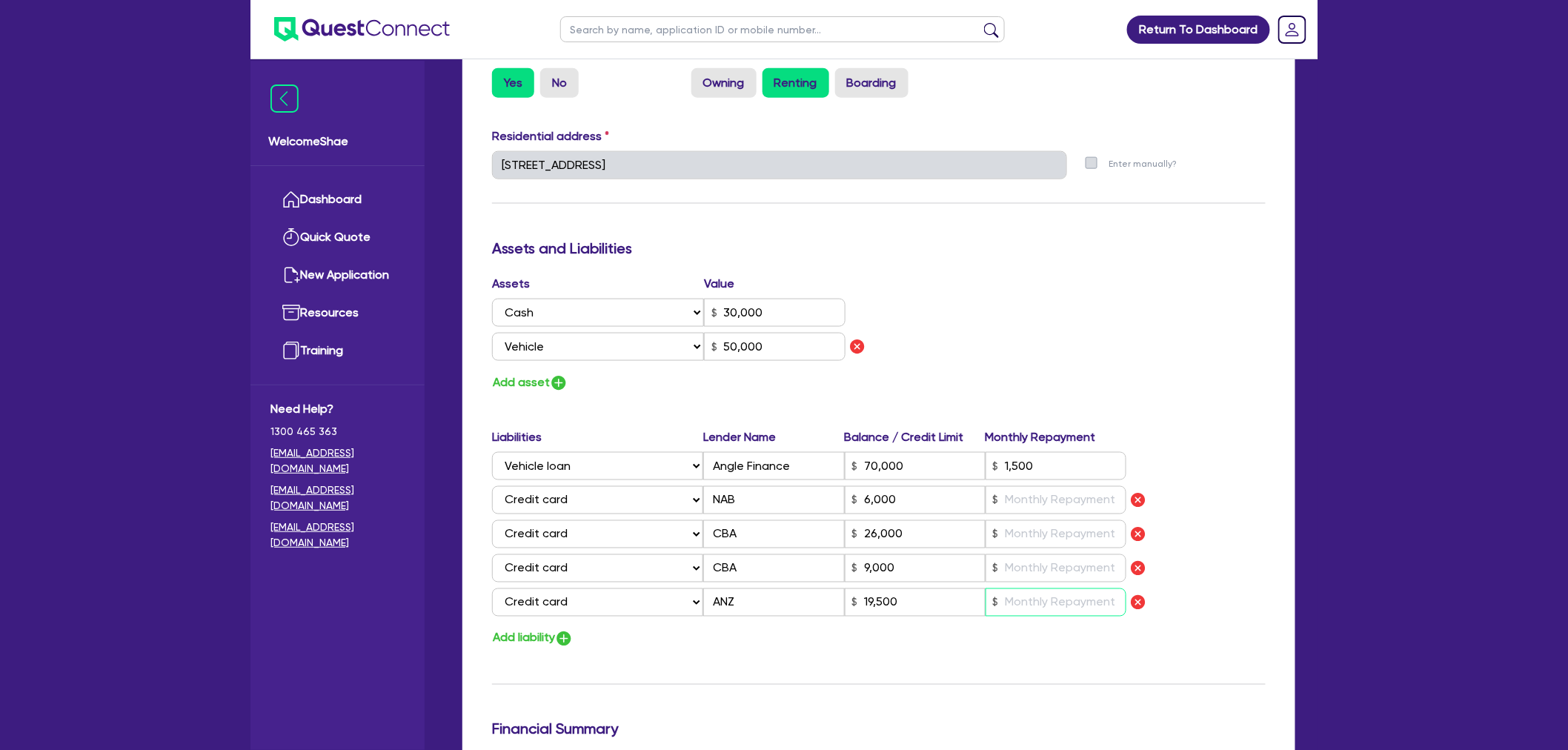
scroll to position [658, 0]
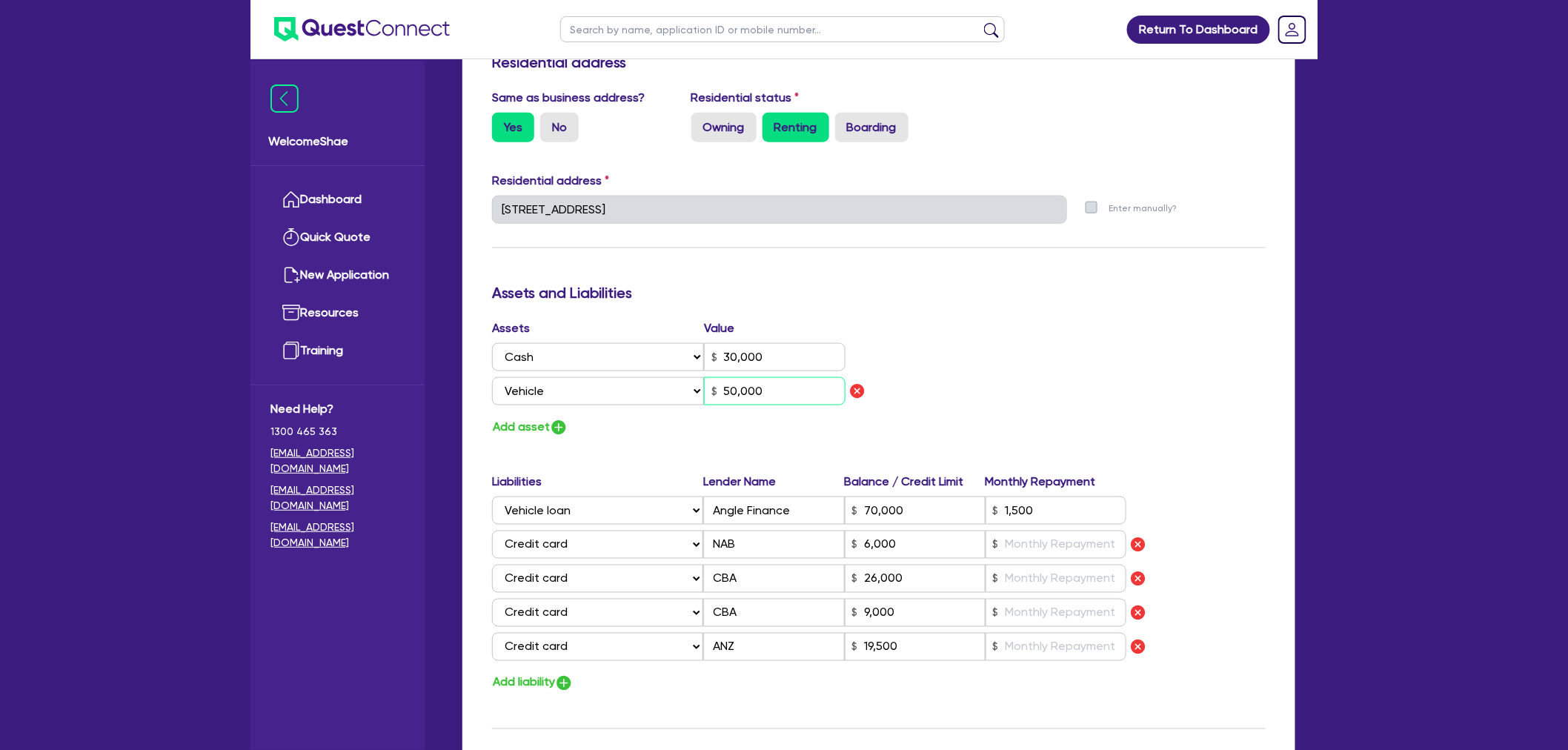
drag, startPoint x: 788, startPoint y: 386, endPoint x: 636, endPoint y: 375, distance: 152.4
click at [636, 377] on div "Select Asset Cash Property Investment property Vehicle Truck Trailer Equipment …" at bounding box center [668, 391] width 354 height 29
click at [989, 360] on div "Assets Value Select Asset Cash Property Investment property Vehicle Truck Trail…" at bounding box center [879, 378] width 796 height 118
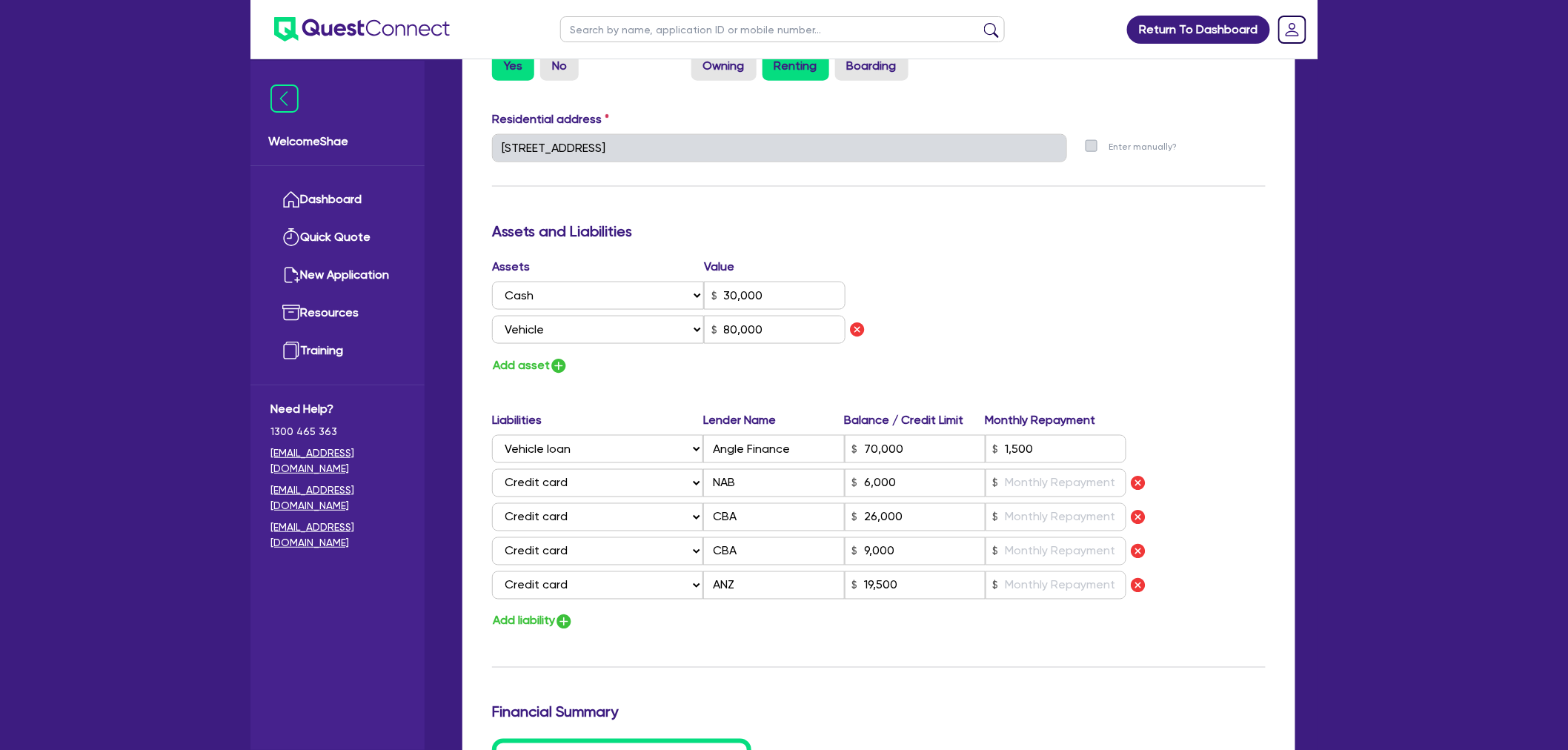
scroll to position [1147, 0]
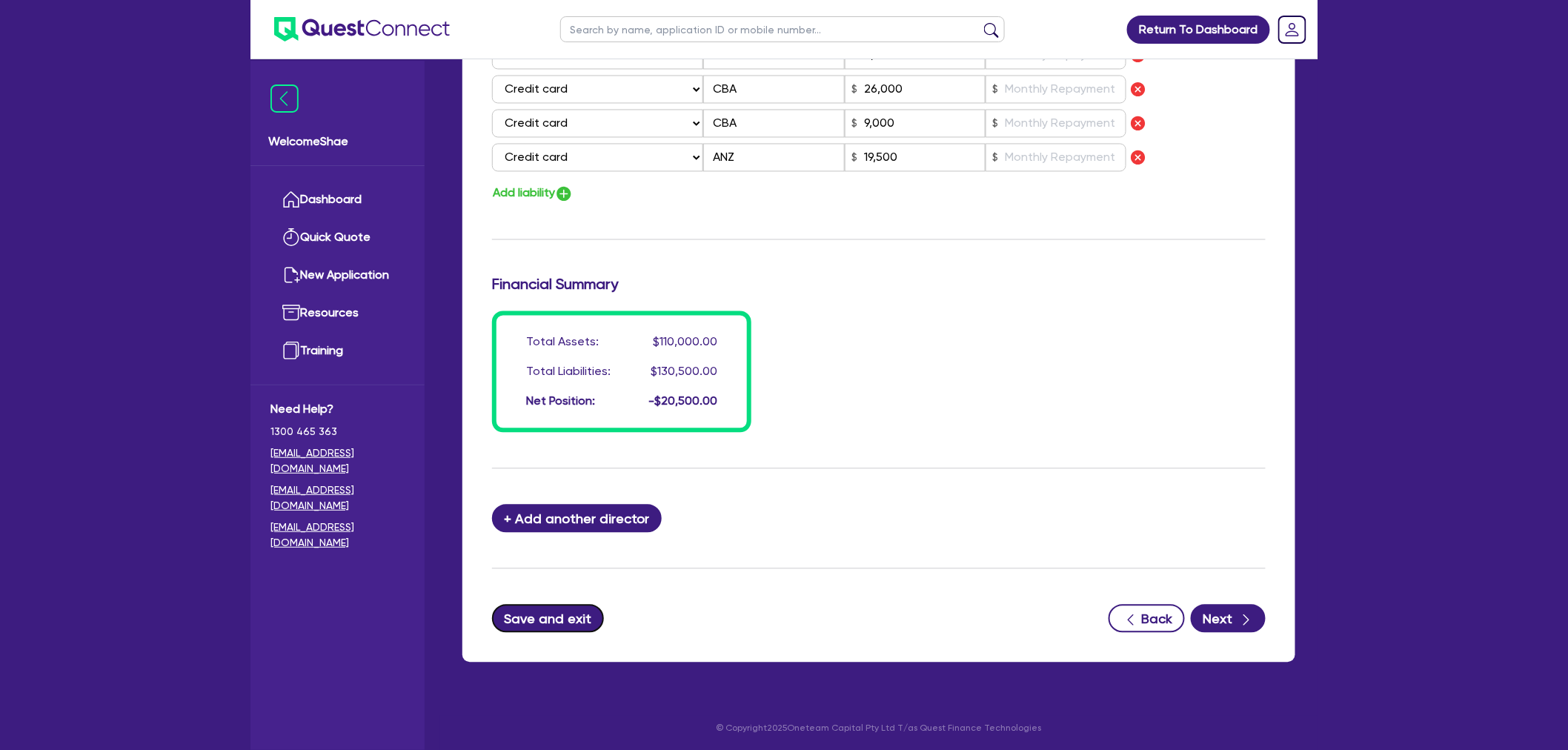
click at [556, 609] on button "Save and exit" at bounding box center [548, 618] width 112 height 29
